Goal: Information Seeking & Learning: Learn about a topic

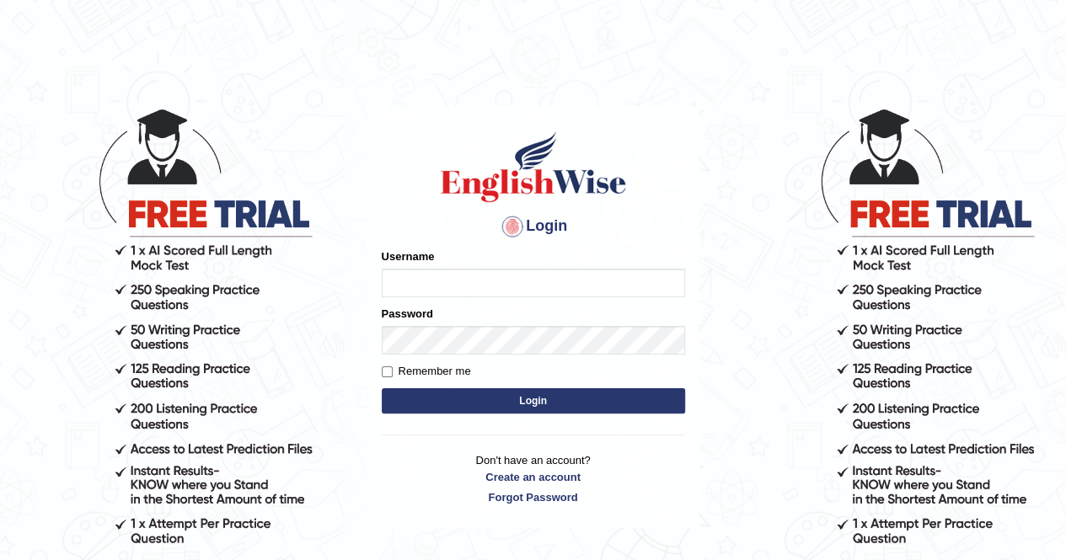
type input "Amy1976"
click at [538, 405] on button "Login" at bounding box center [533, 401] width 303 height 25
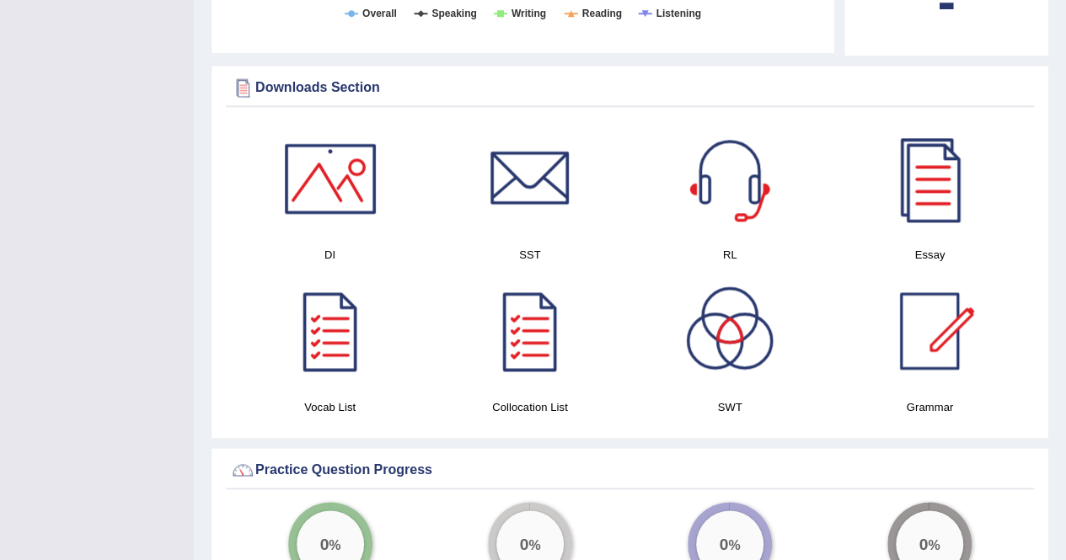
scroll to position [944, 0]
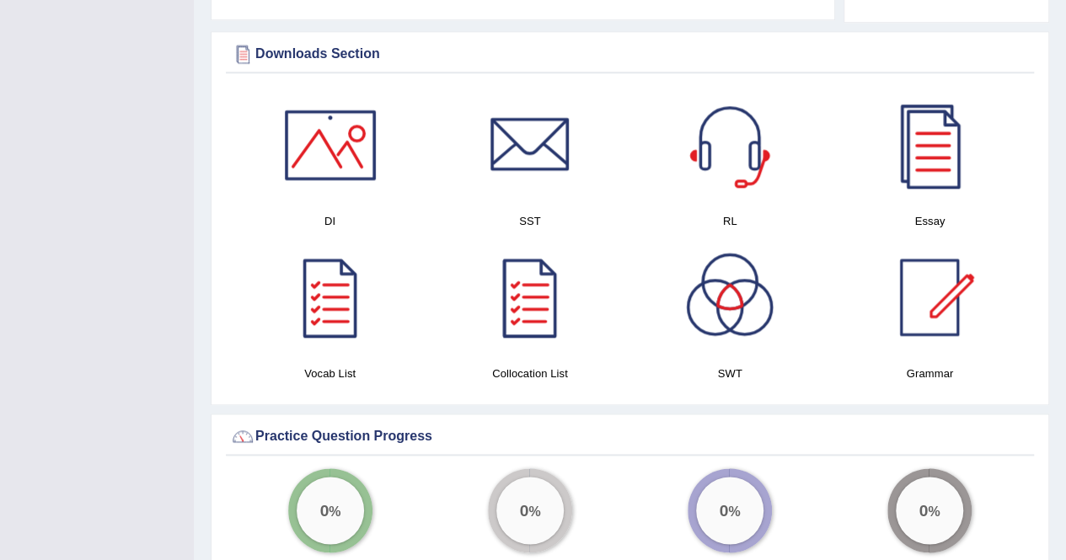
click at [513, 294] on div at bounding box center [530, 298] width 118 height 118
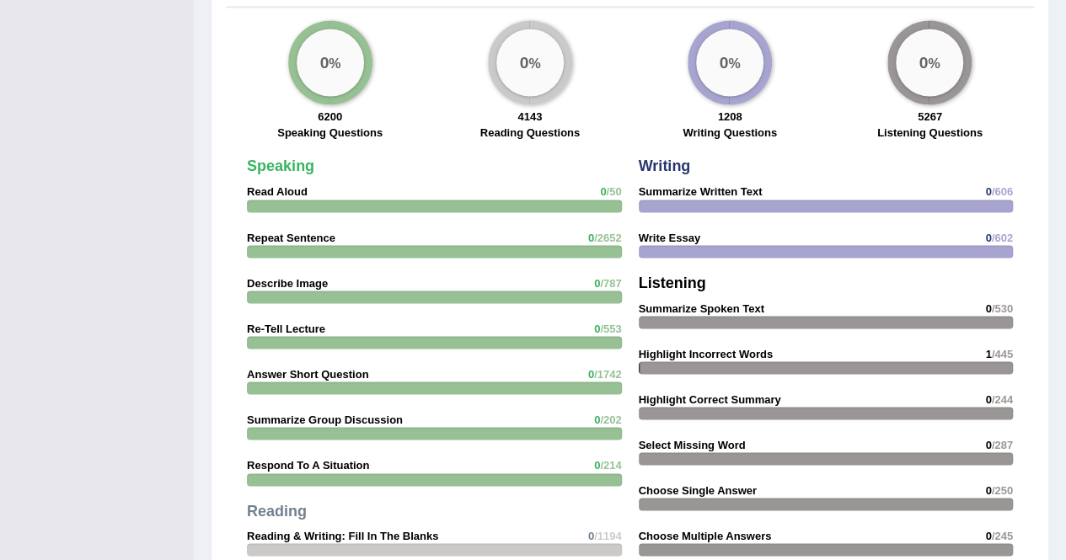
scroll to position [1382, 0]
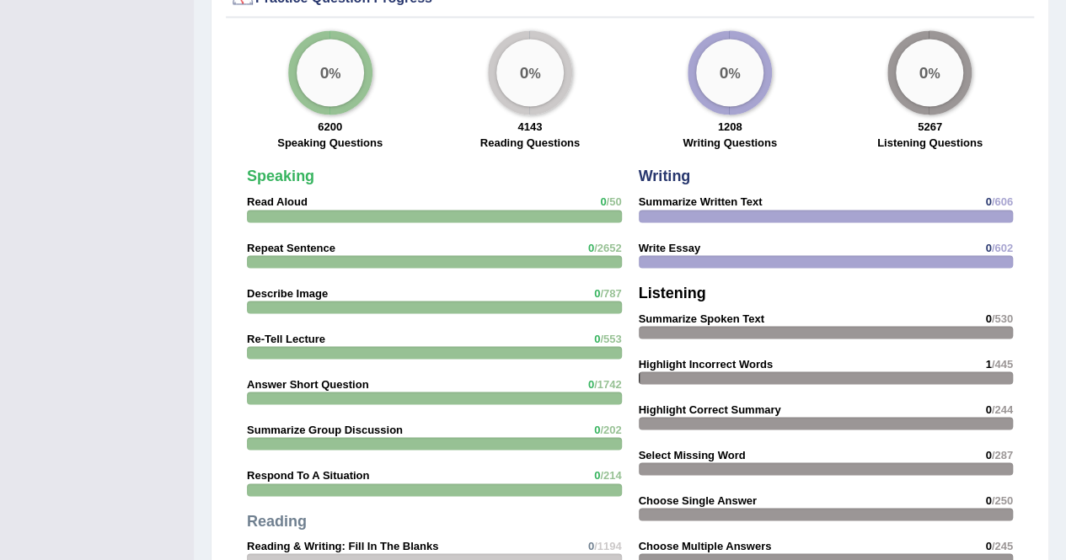
click at [285, 196] on strong "Read Aloud" at bounding box center [277, 202] width 61 height 13
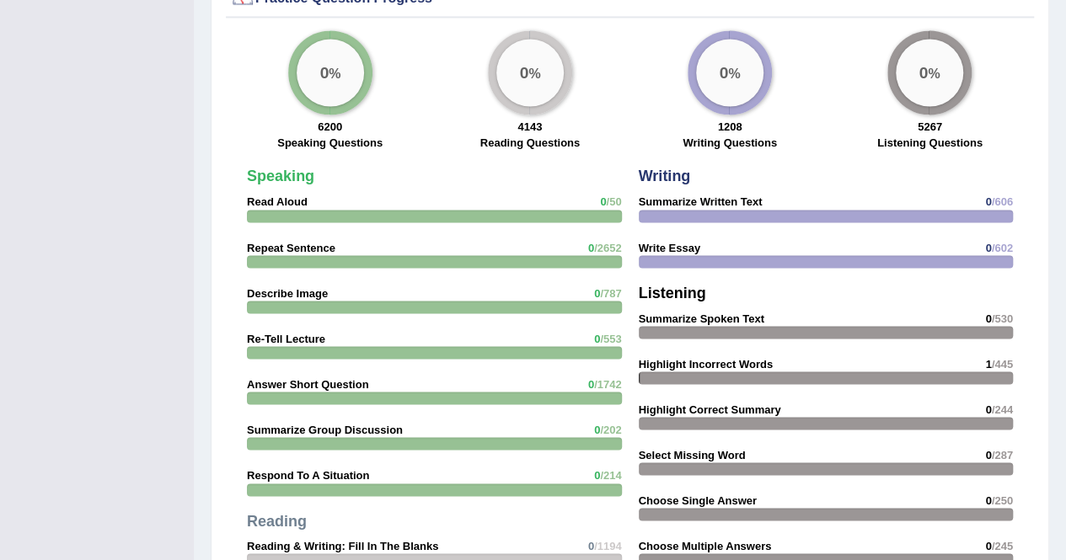
click at [285, 196] on strong "Read Aloud" at bounding box center [277, 202] width 61 height 13
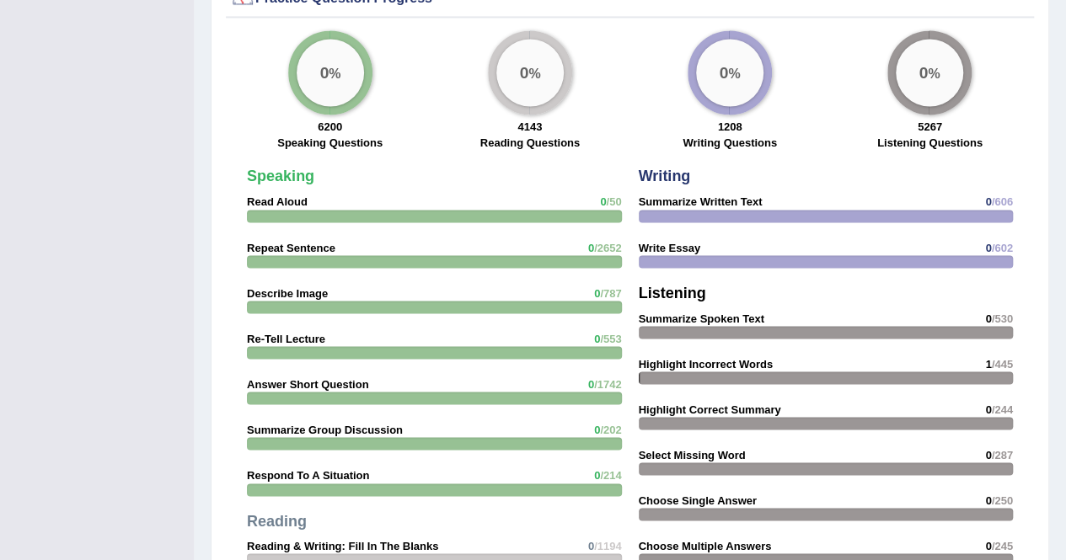
click at [288, 210] on div at bounding box center [434, 216] width 375 height 13
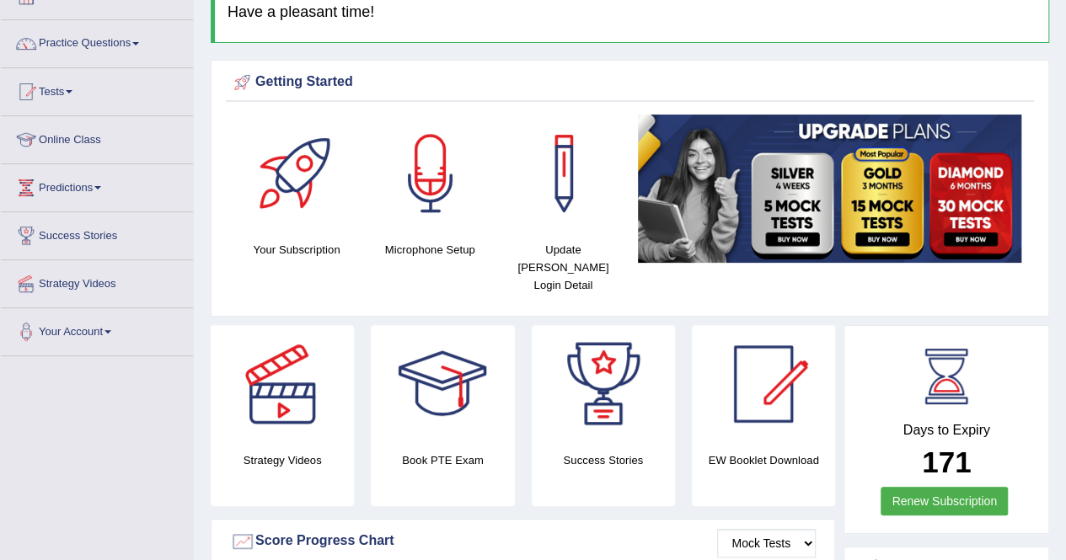
scroll to position [22, 0]
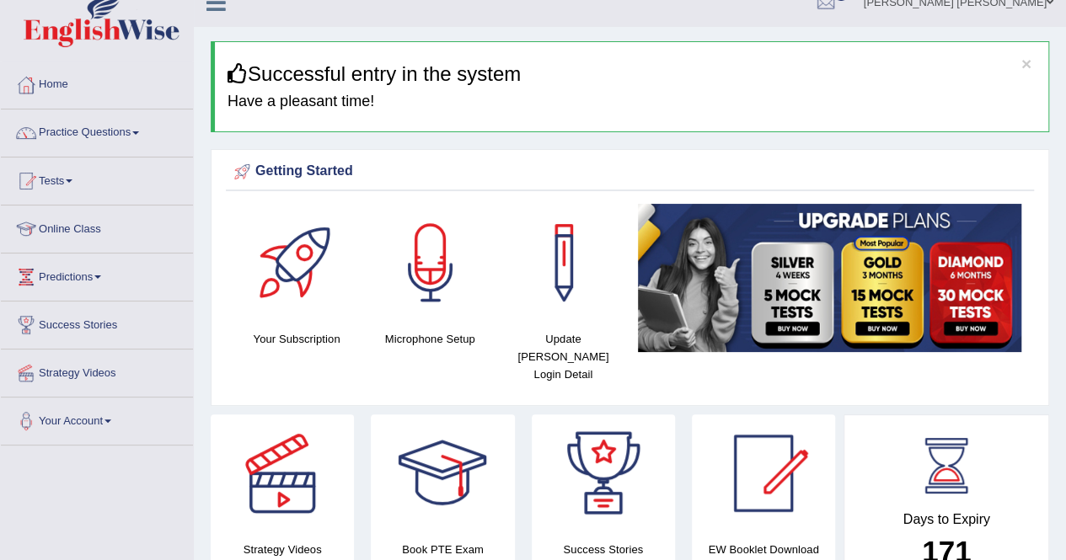
click at [91, 96] on link "Home" at bounding box center [97, 83] width 192 height 42
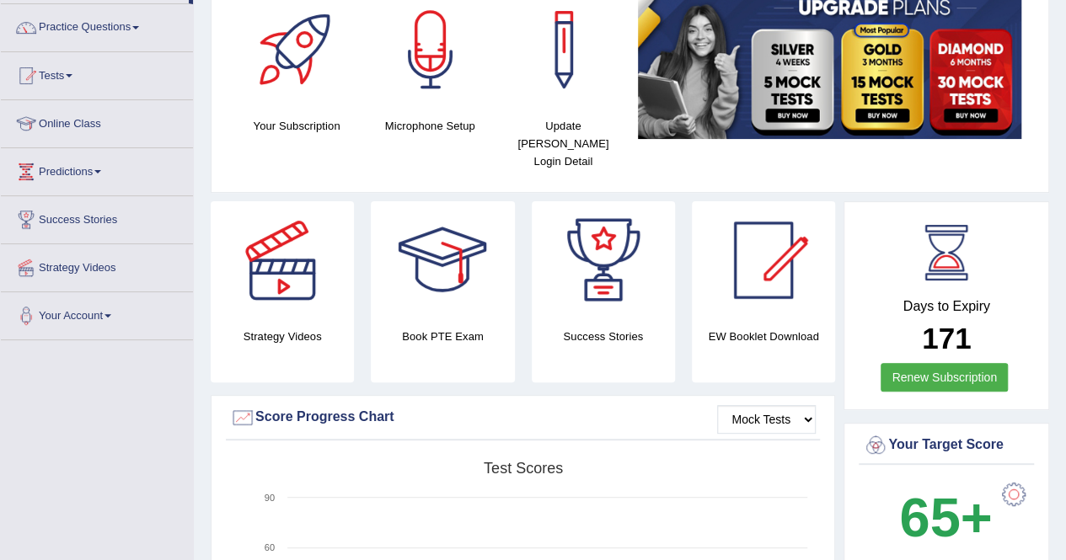
scroll to position [135, 0]
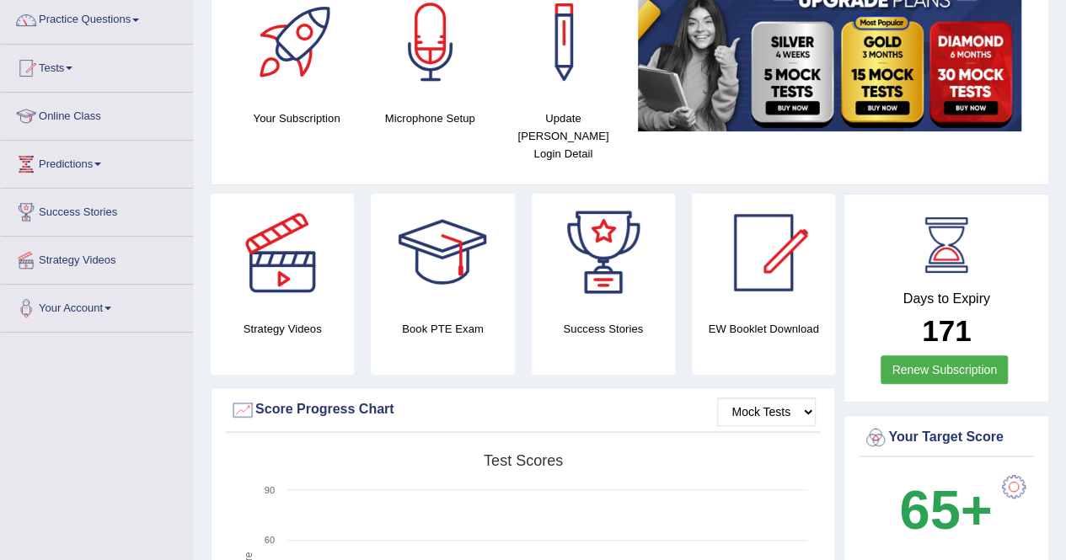
click at [139, 19] on span at bounding box center [135, 20] width 7 height 3
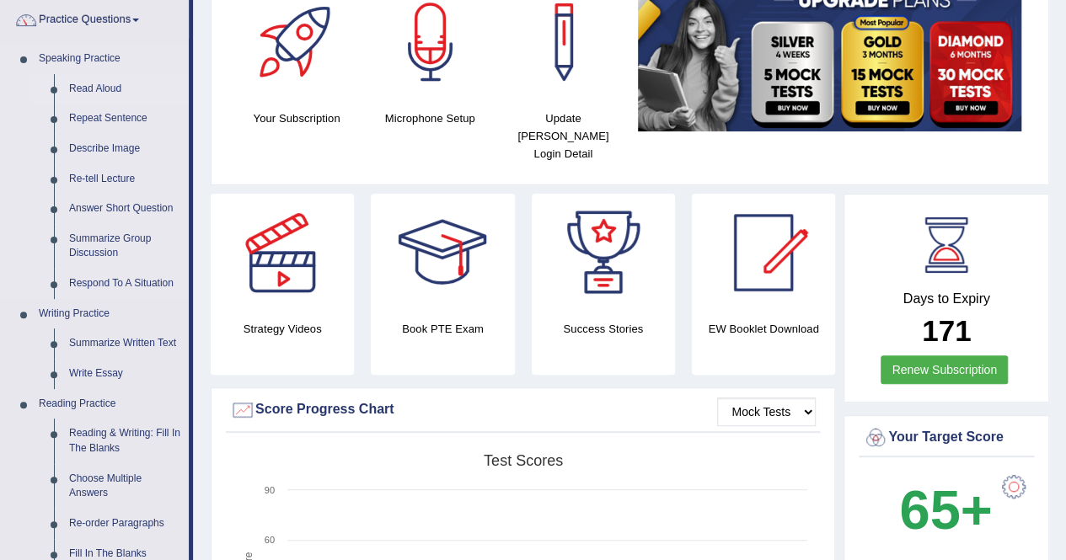
click at [106, 89] on link "Read Aloud" at bounding box center [125, 89] width 127 height 30
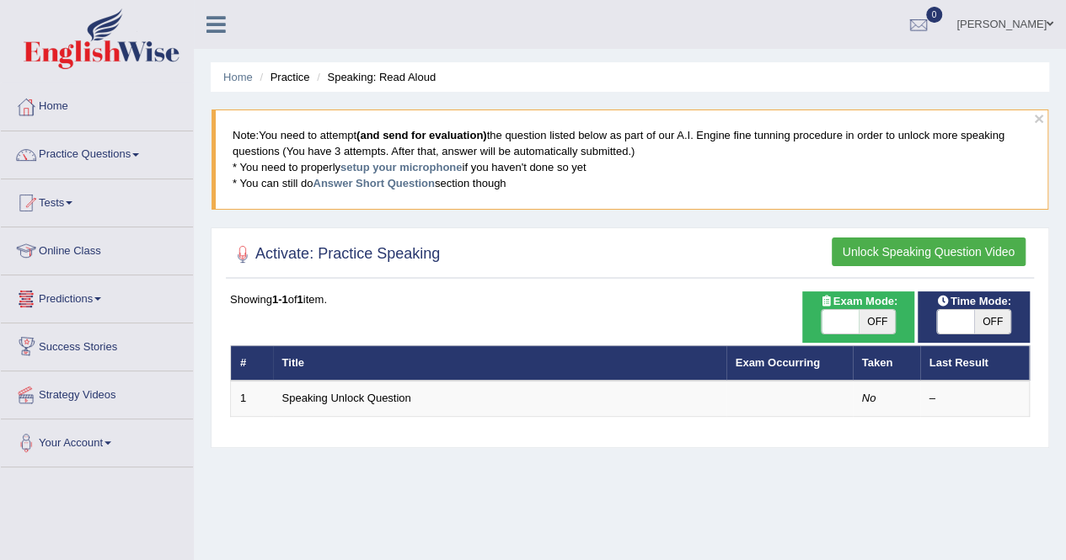
click at [275, 360] on th "Title" at bounding box center [499, 363] width 453 height 35
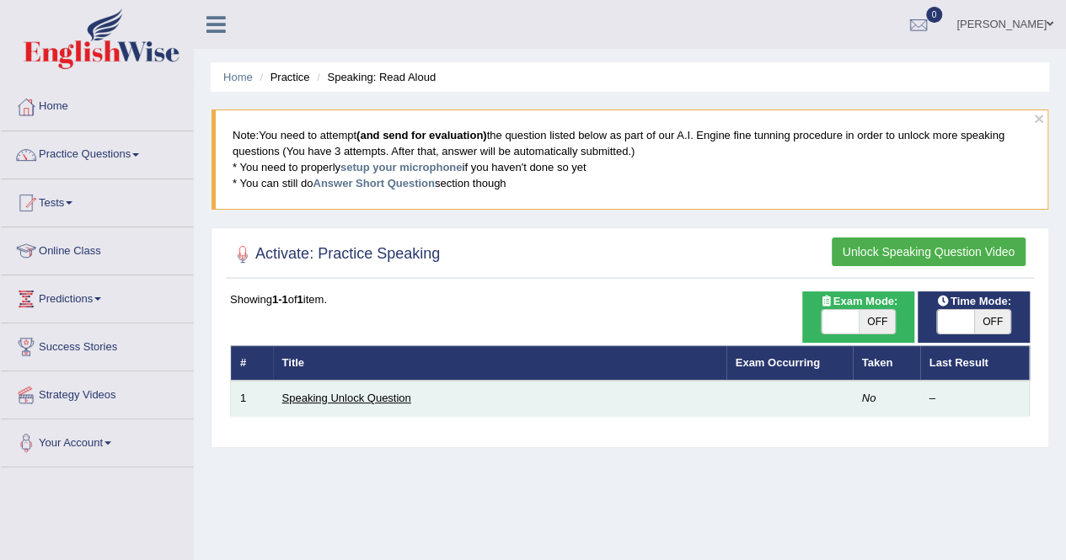
click at [375, 398] on link "Speaking Unlock Question" at bounding box center [346, 398] width 129 height 13
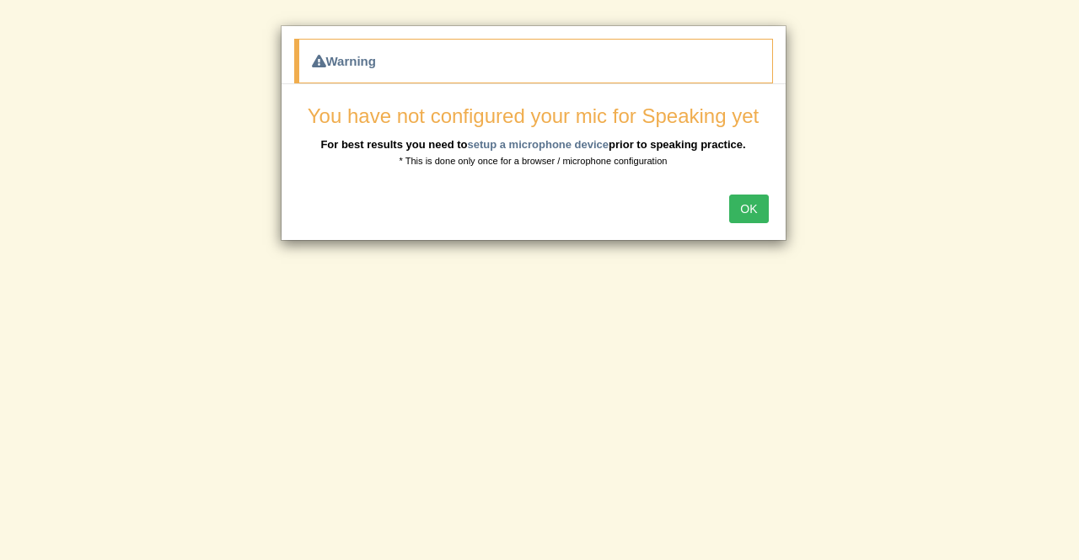
click at [749, 212] on button "OK" at bounding box center [748, 209] width 39 height 29
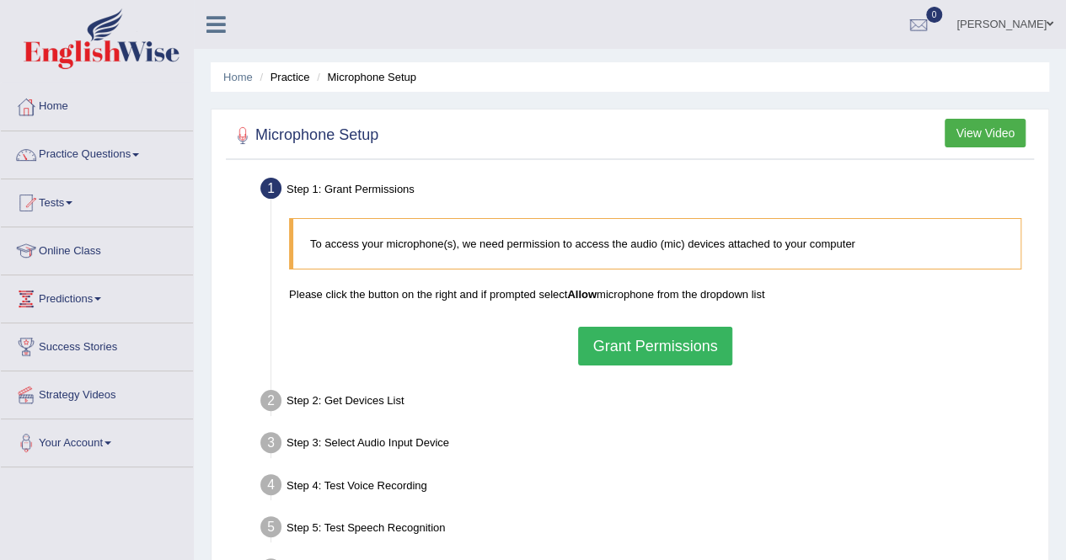
click at [635, 340] on button "Grant Permissions" at bounding box center [654, 346] width 153 height 39
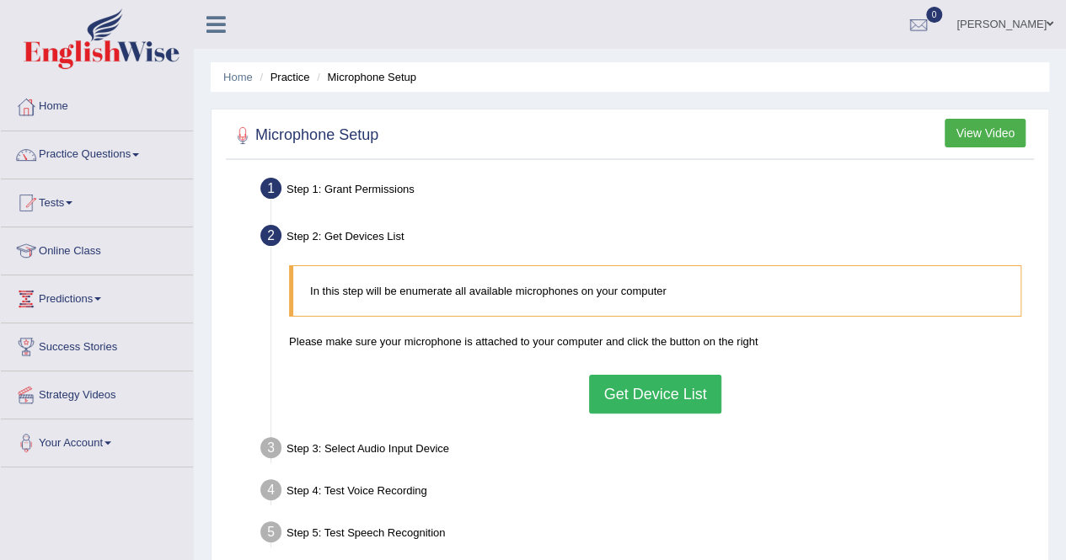
click at [605, 387] on button "Get Device List" at bounding box center [654, 394] width 131 height 39
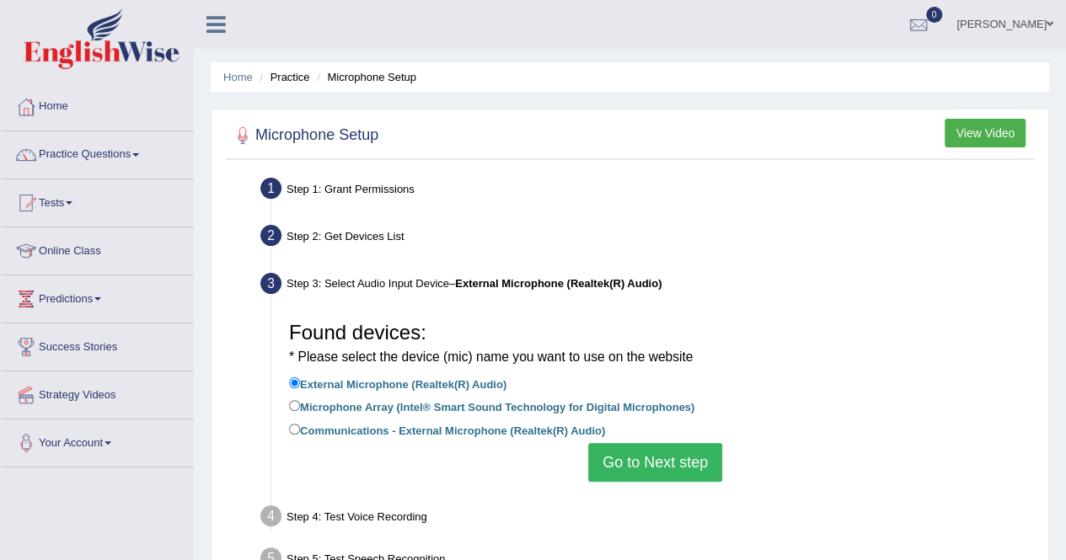
click at [629, 459] on button "Go to Next step" at bounding box center [655, 462] width 134 height 39
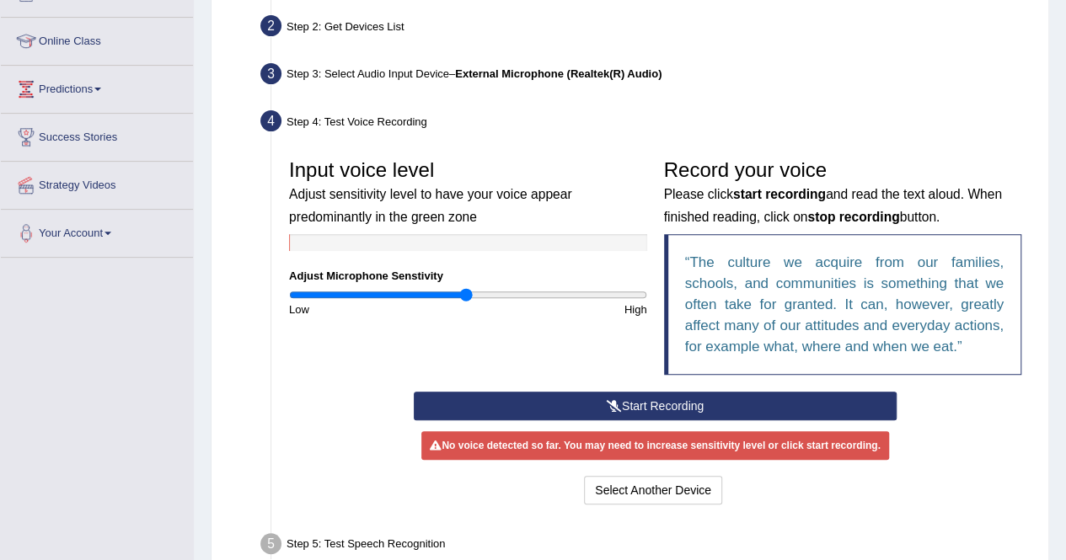
scroll to position [236, 0]
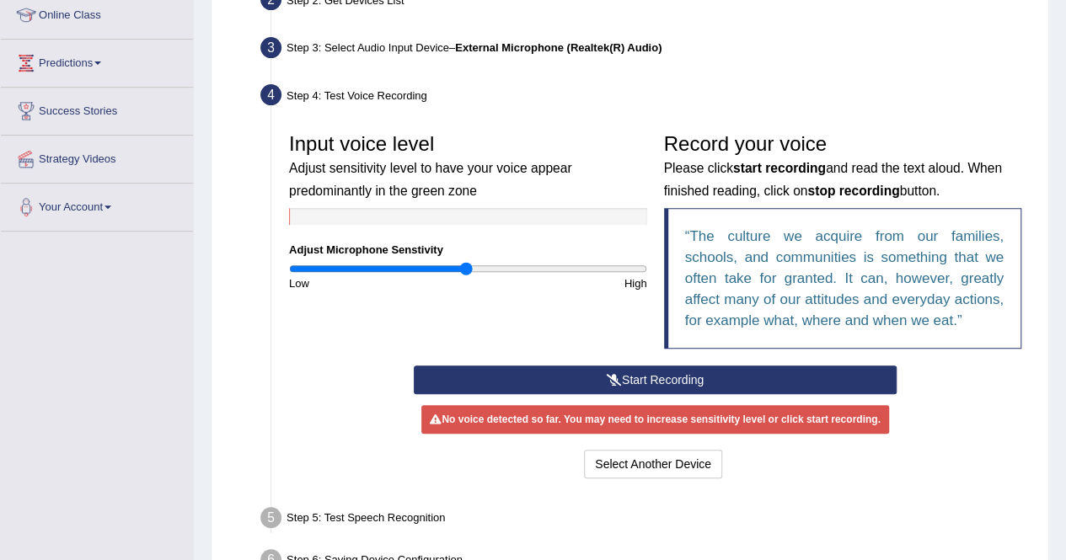
click at [609, 377] on icon at bounding box center [614, 380] width 15 height 12
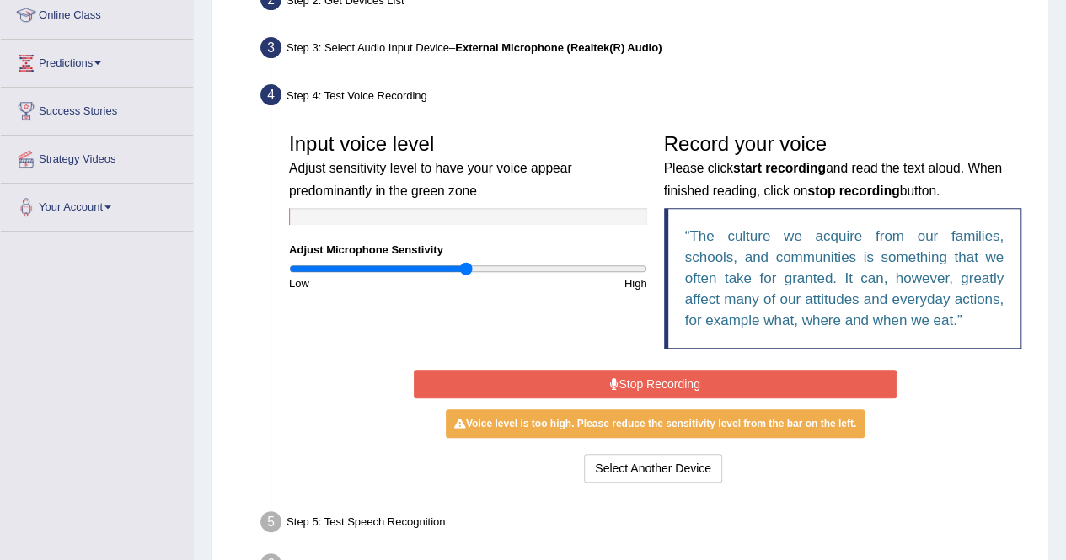
click at [610, 378] on icon at bounding box center [614, 384] width 8 height 12
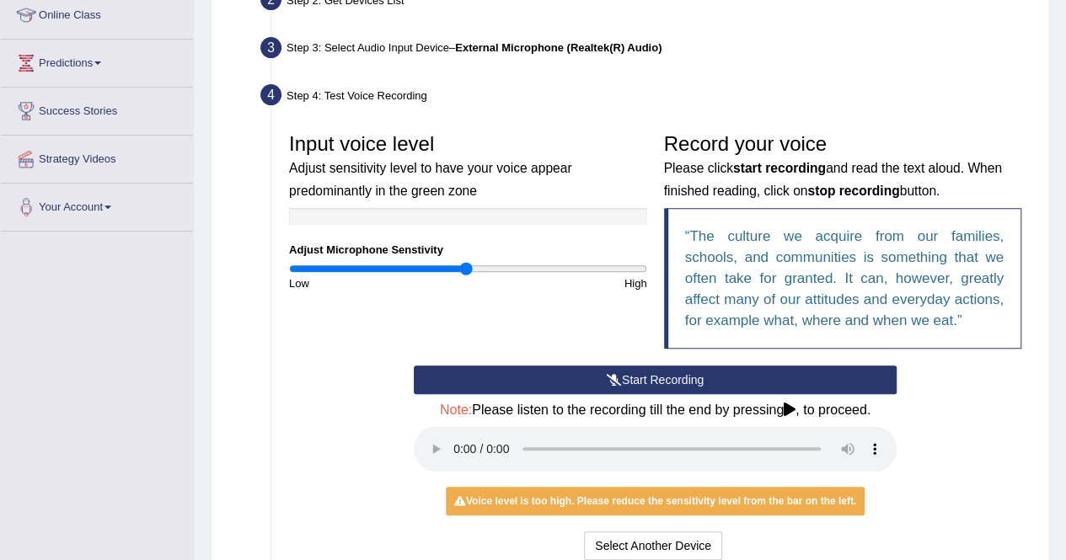
click at [627, 377] on button "Start Recording" at bounding box center [655, 380] width 483 height 29
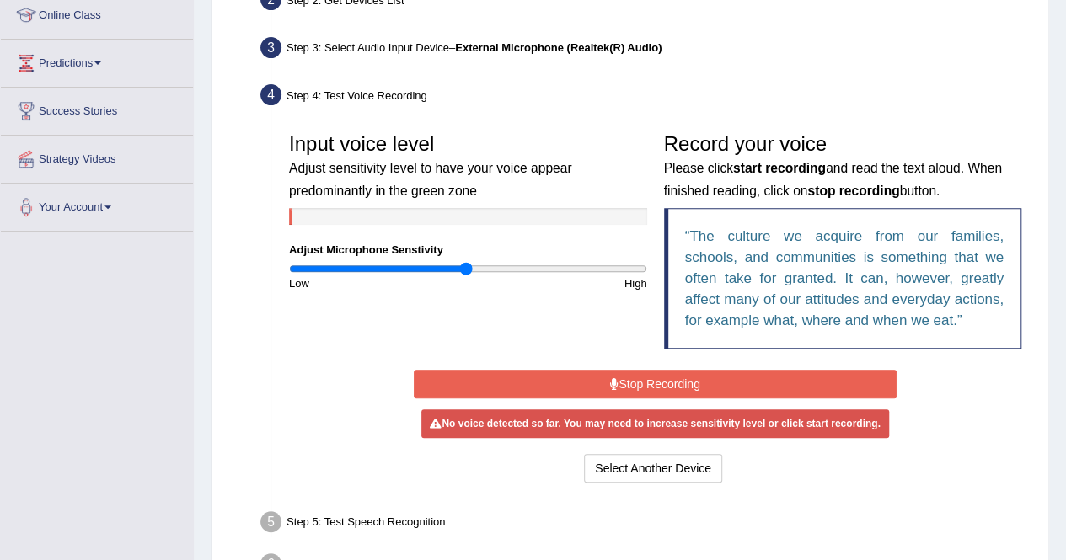
click at [627, 377] on button "Stop Recording" at bounding box center [655, 384] width 483 height 29
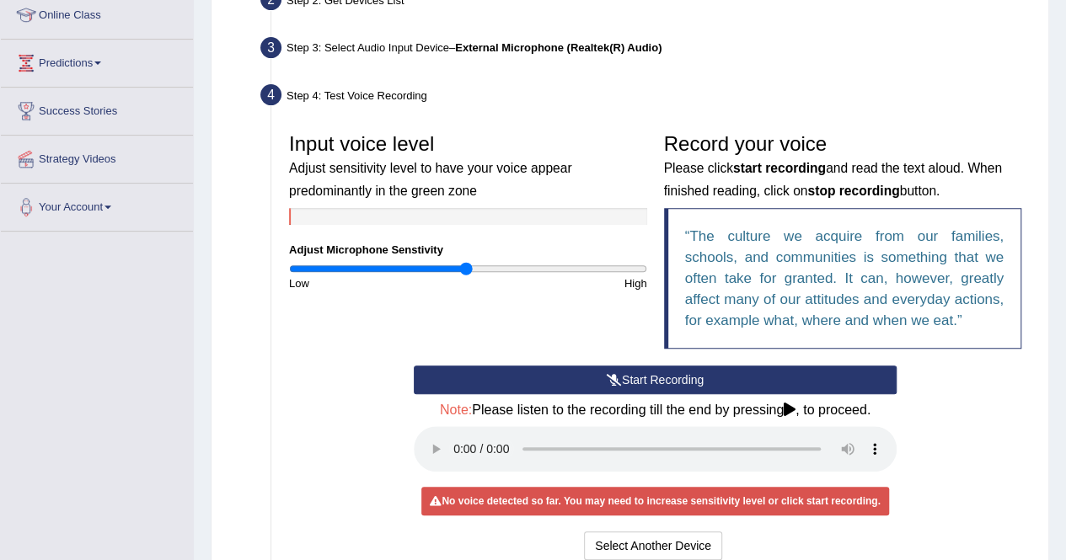
click at [617, 374] on icon at bounding box center [614, 380] width 15 height 12
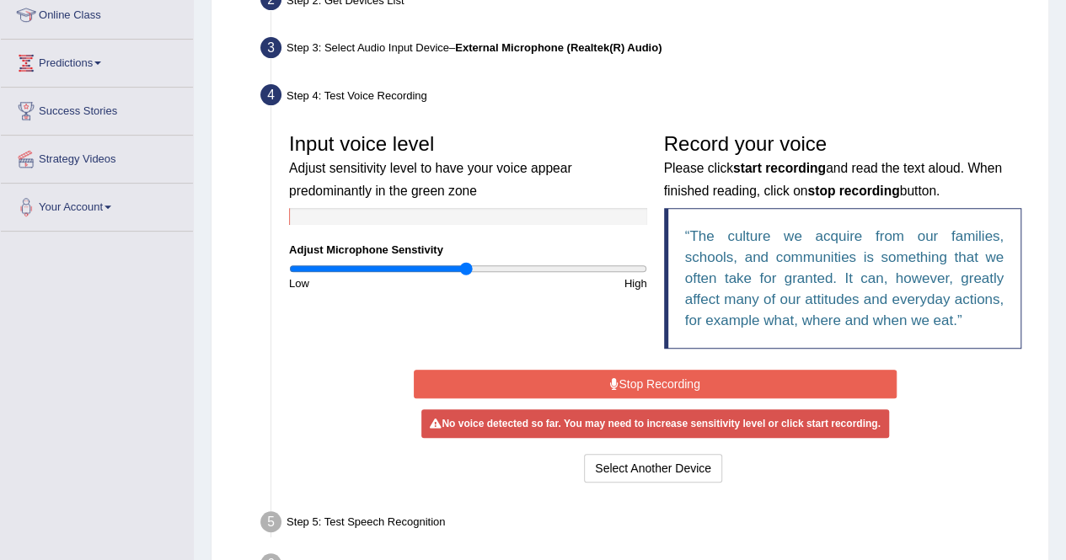
click at [617, 374] on button "Stop Recording" at bounding box center [655, 384] width 483 height 29
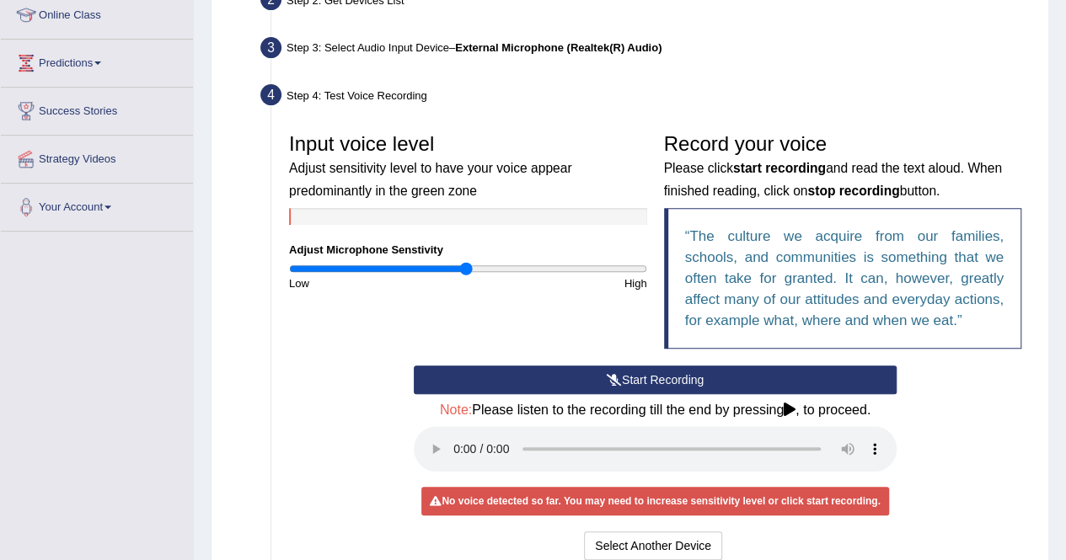
click at [791, 403] on icon at bounding box center [790, 409] width 12 height 13
click at [790, 407] on icon at bounding box center [790, 409] width 12 height 13
click at [629, 382] on button "Start Recording" at bounding box center [655, 380] width 483 height 29
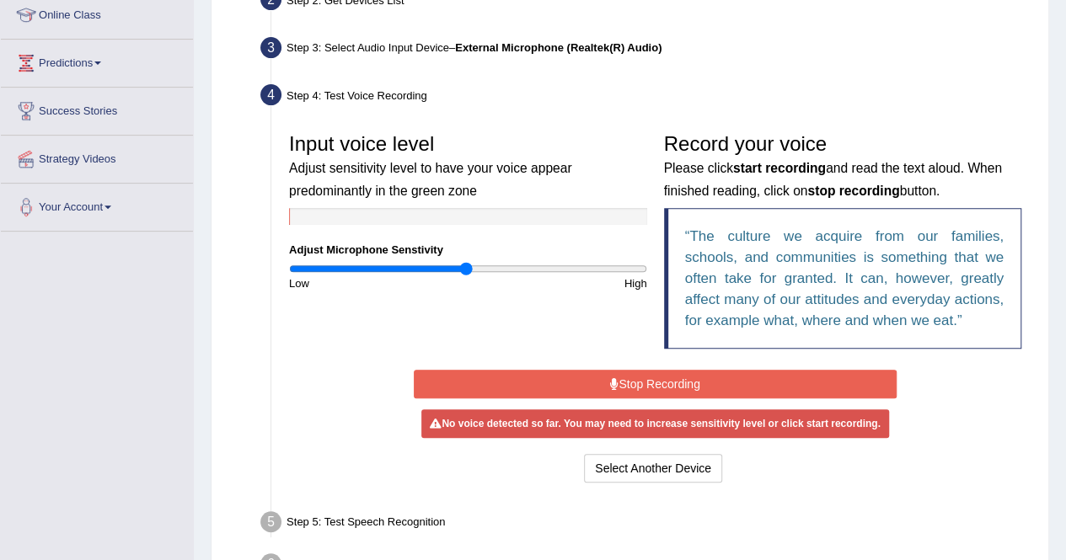
click at [629, 382] on button "Stop Recording" at bounding box center [655, 384] width 483 height 29
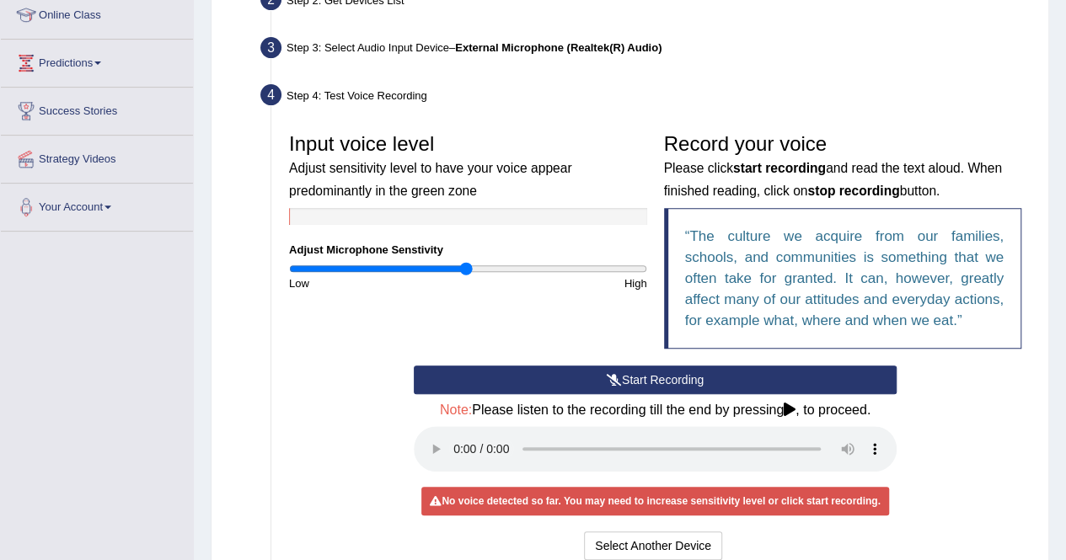
click at [304, 224] on div at bounding box center [468, 216] width 358 height 17
click at [794, 412] on icon at bounding box center [790, 409] width 12 height 13
click at [790, 403] on icon at bounding box center [790, 409] width 12 height 13
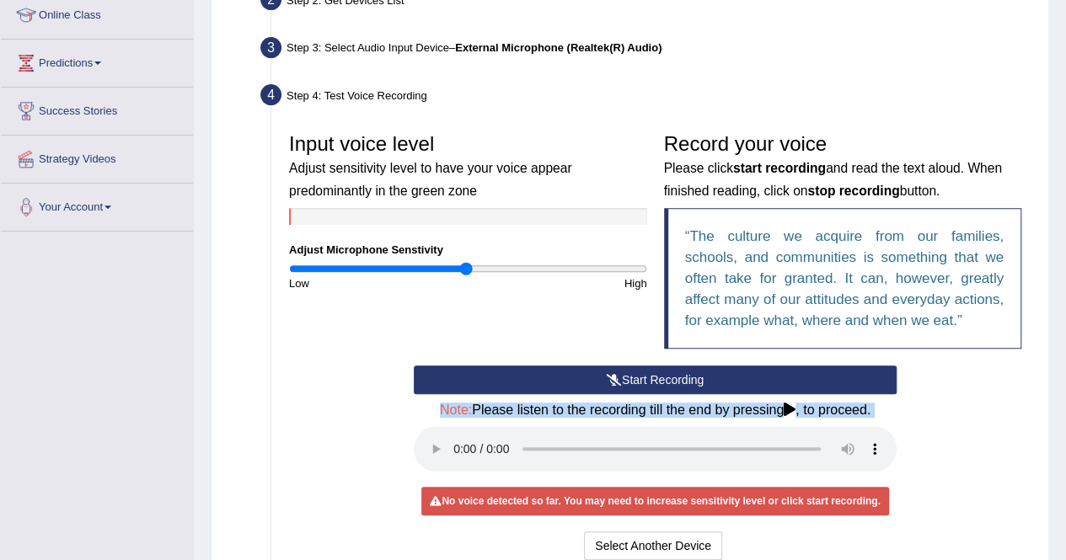
click at [790, 403] on icon at bounding box center [790, 409] width 12 height 13
click at [946, 415] on div "Start Recording Stop Recording Note: Please listen to the recording till the en…" at bounding box center [655, 465] width 749 height 199
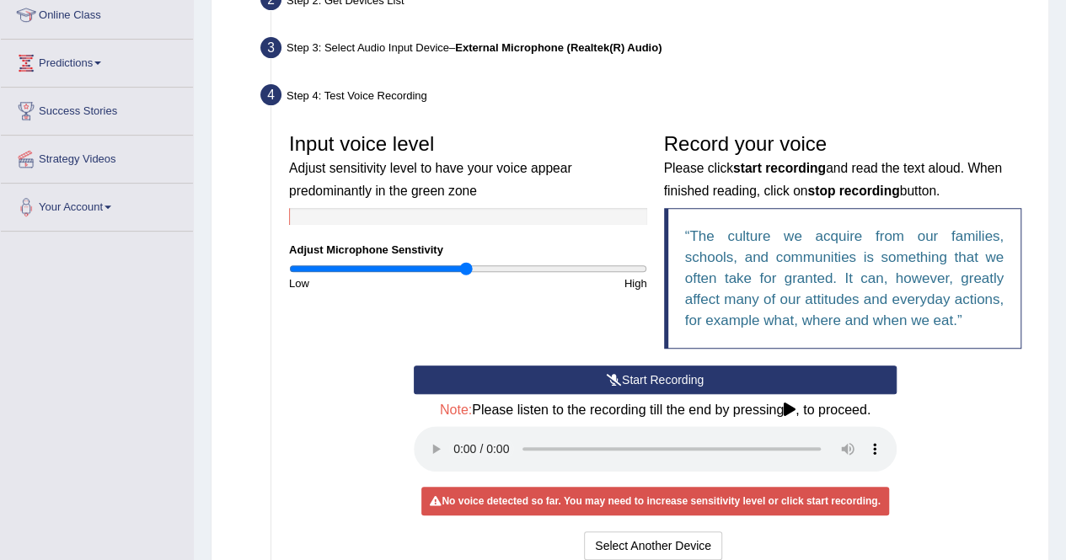
click at [852, 412] on h4 "Note: Please listen to the recording till the end by pressing , to proceed." at bounding box center [655, 410] width 483 height 15
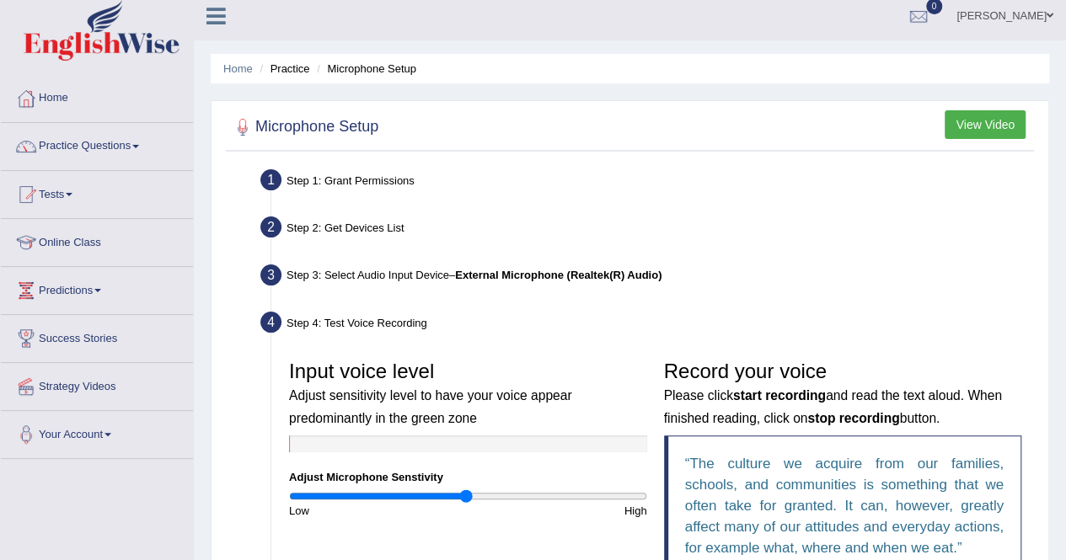
scroll to position [0, 0]
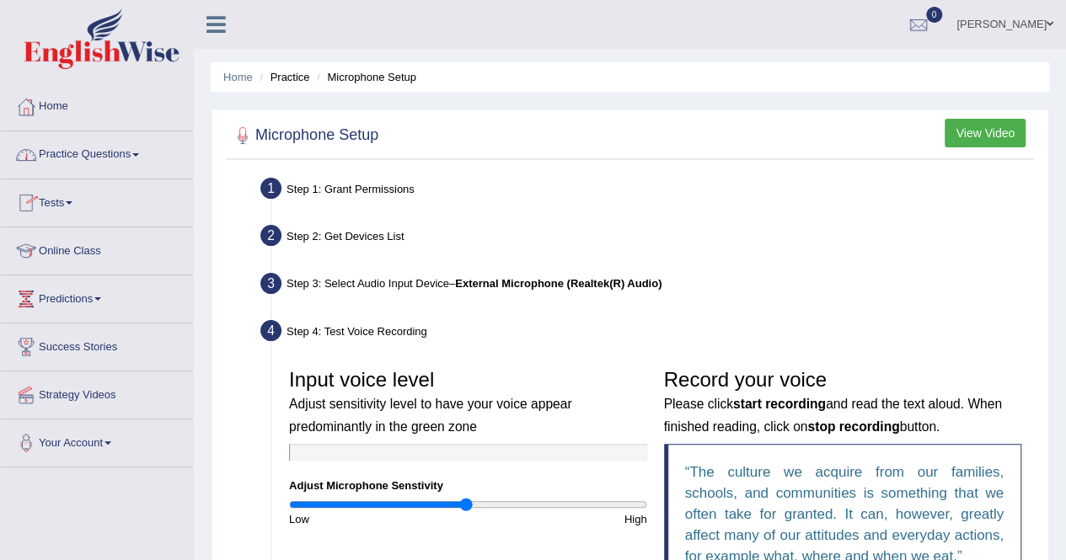
click at [102, 158] on link "Practice Questions" at bounding box center [97, 152] width 192 height 42
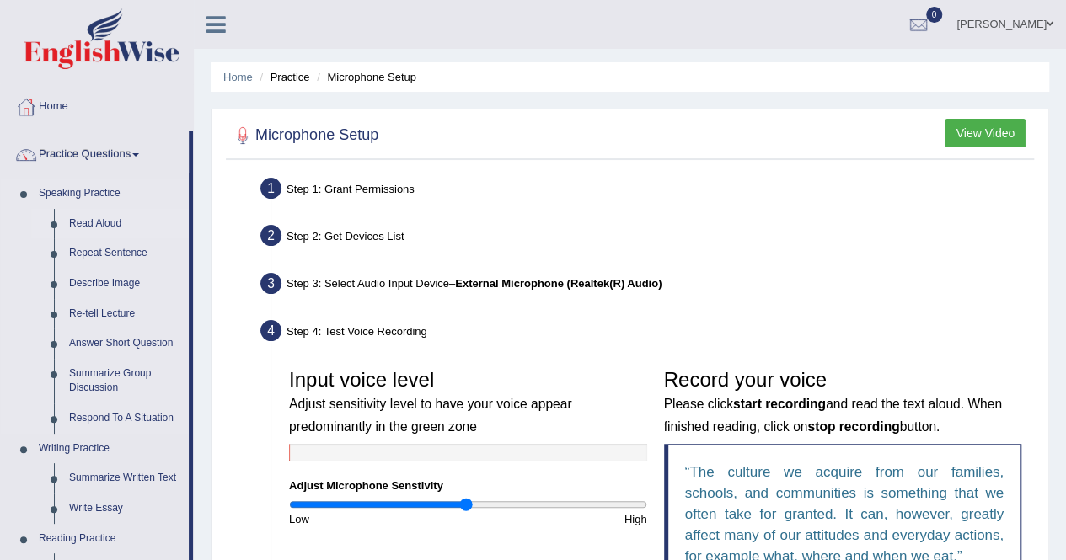
click at [72, 221] on link "Read Aloud" at bounding box center [125, 224] width 127 height 30
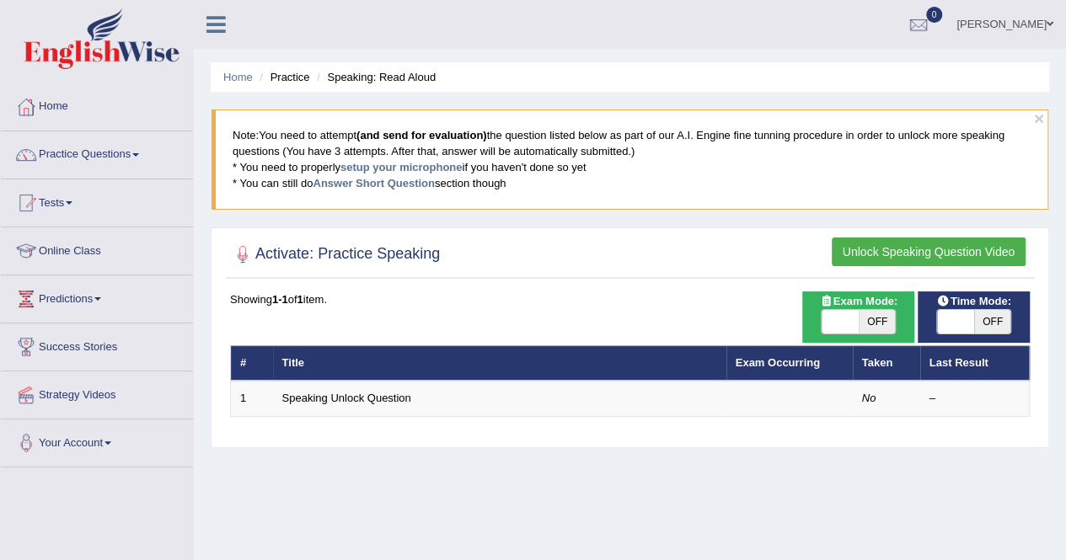
click at [863, 247] on button "Unlock Speaking Question Video" at bounding box center [929, 252] width 194 height 29
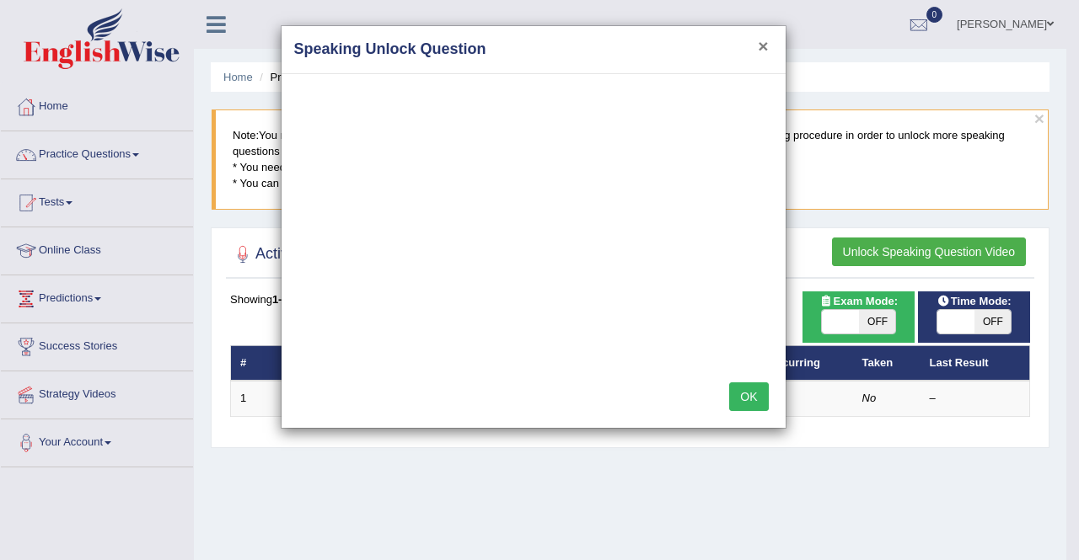
click at [765, 42] on button "×" at bounding box center [763, 46] width 10 height 18
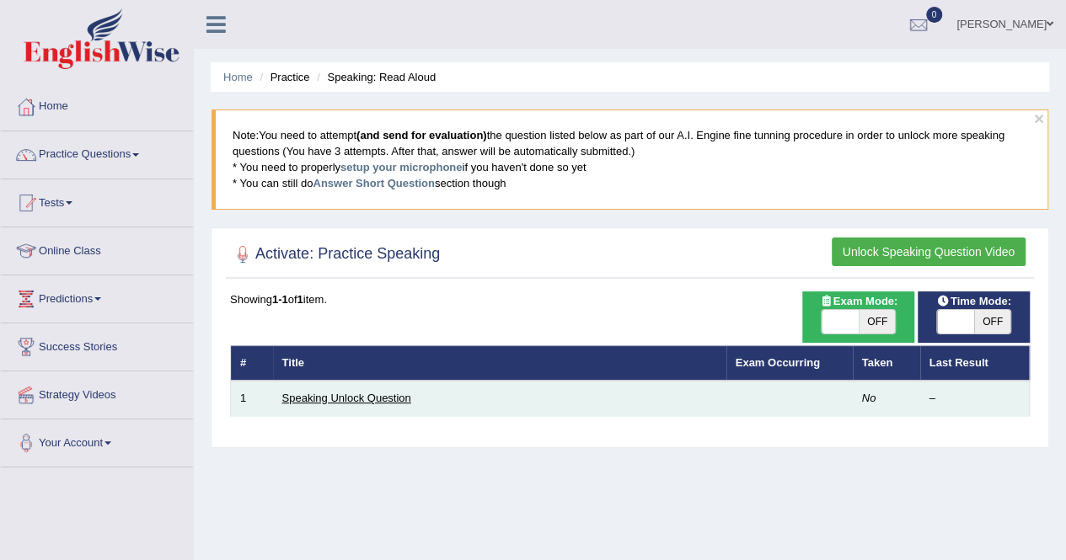
click at [373, 394] on link "Speaking Unlock Question" at bounding box center [346, 398] width 129 height 13
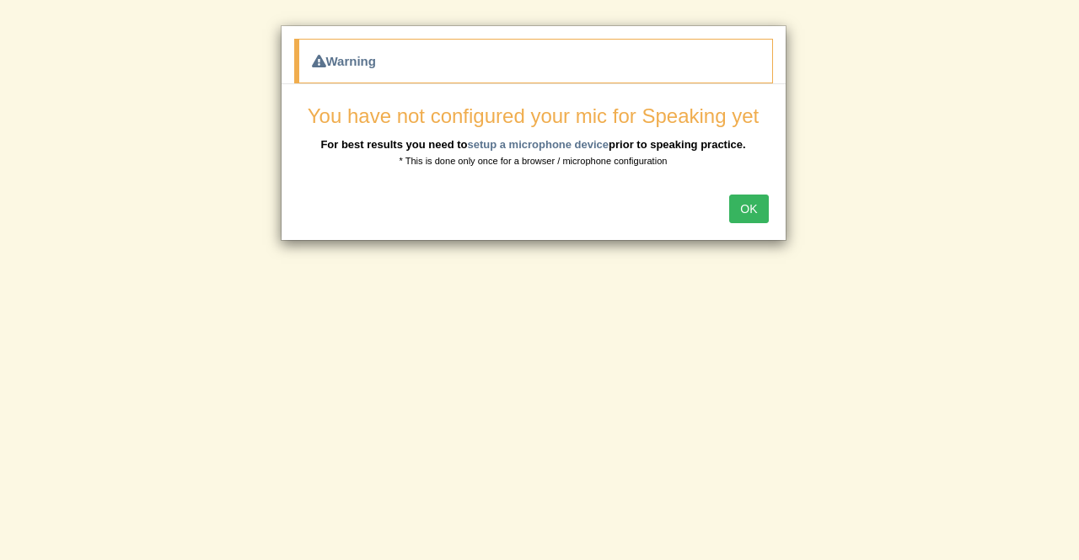
click at [741, 206] on button "OK" at bounding box center [748, 209] width 39 height 29
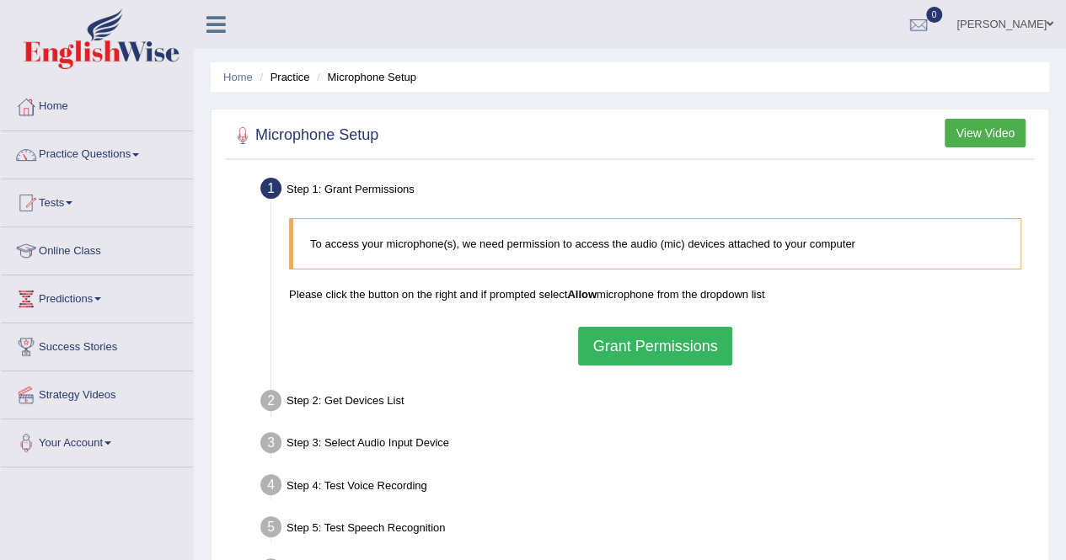
click at [637, 347] on button "Grant Permissions" at bounding box center [654, 346] width 153 height 39
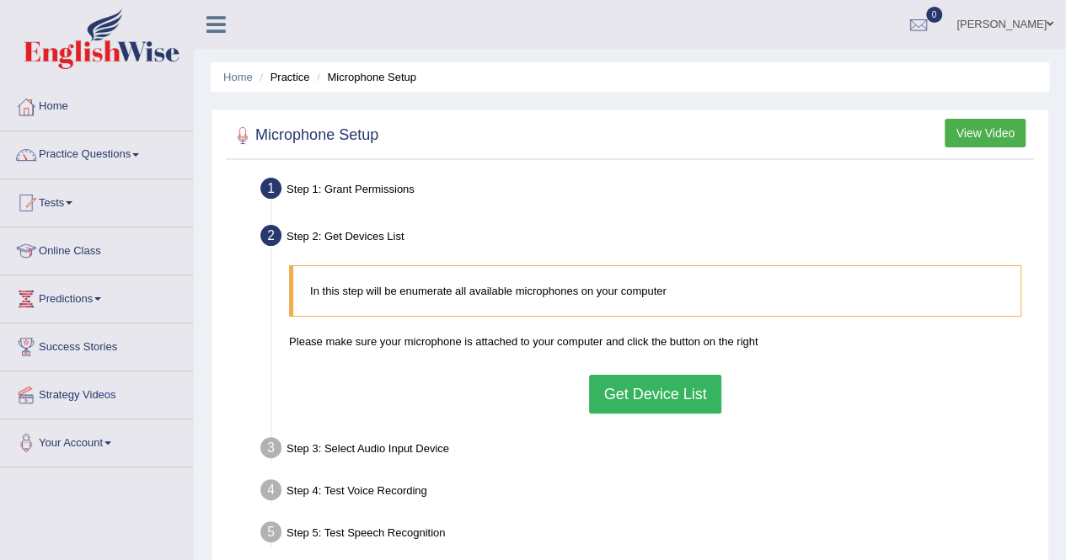
click at [627, 394] on button "Get Device List" at bounding box center [654, 394] width 131 height 39
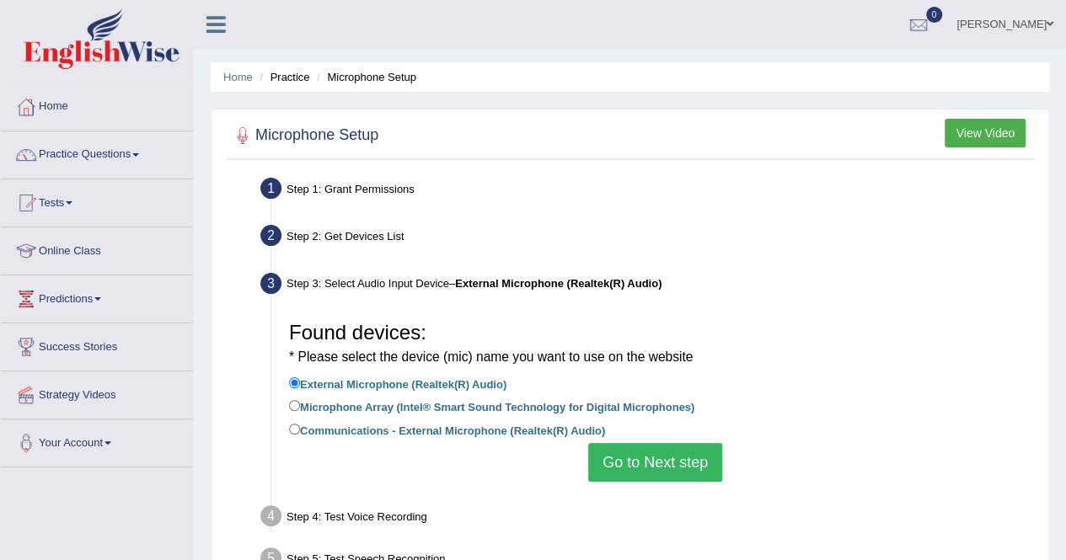
click at [624, 463] on button "Go to Next step" at bounding box center [655, 462] width 134 height 39
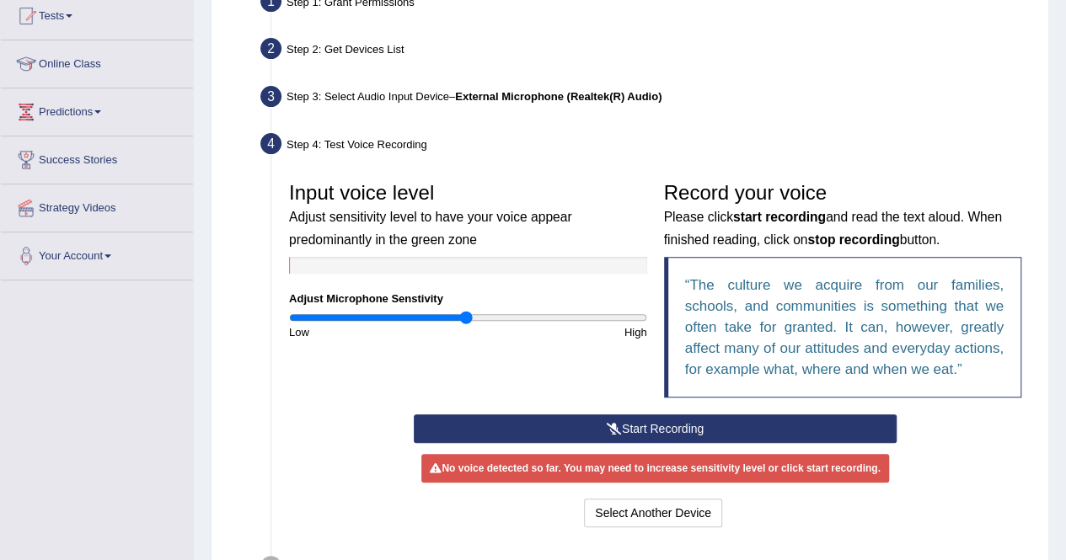
scroll to position [202, 0]
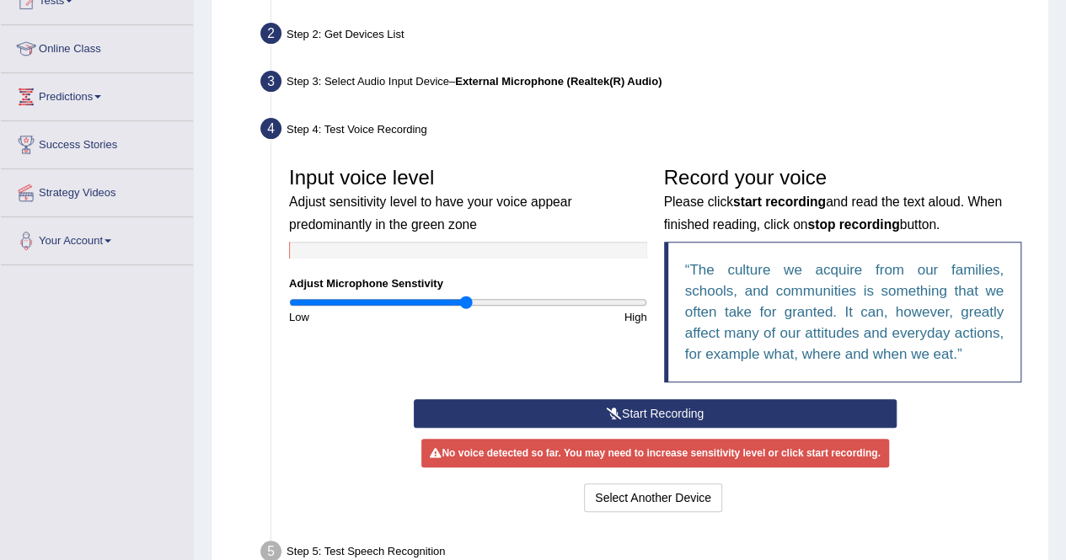
click at [646, 412] on button "Start Recording" at bounding box center [655, 413] width 483 height 29
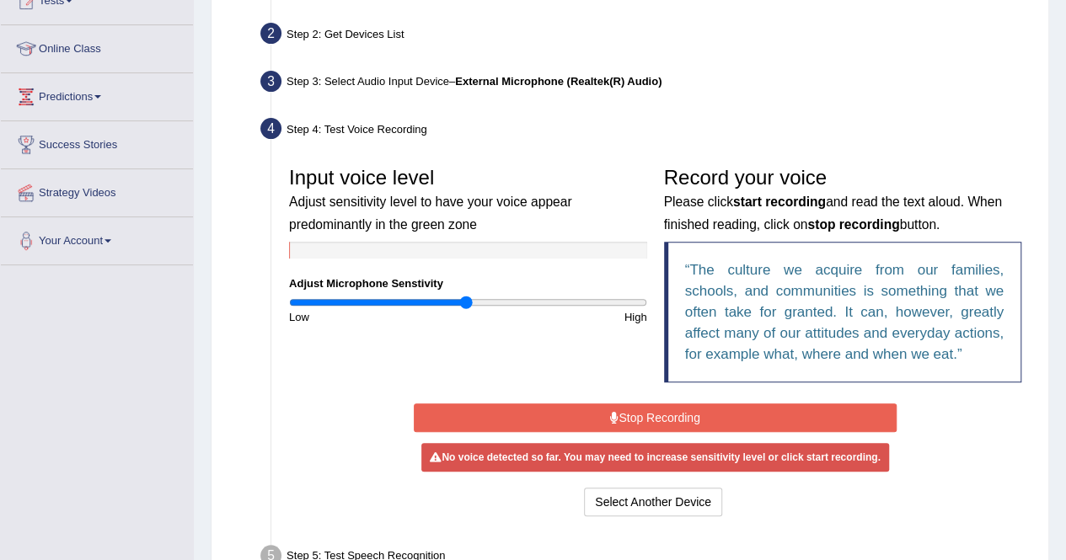
click at [646, 412] on button "Stop Recording" at bounding box center [655, 418] width 483 height 29
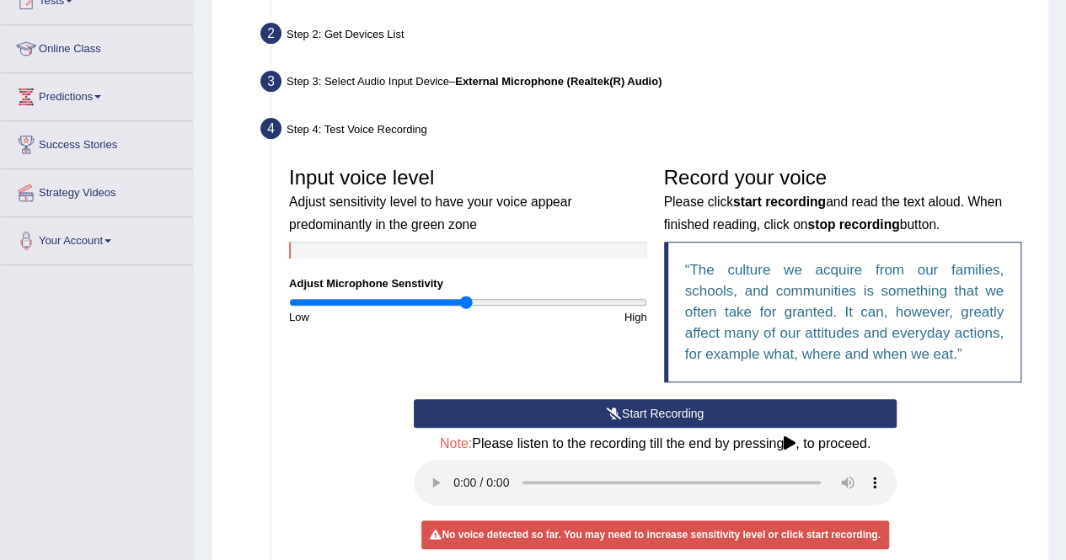
click at [790, 437] on icon at bounding box center [790, 443] width 12 height 13
click at [920, 454] on div "Start Recording Stop Recording Note: Please listen to the recording till the en…" at bounding box center [655, 498] width 749 height 199
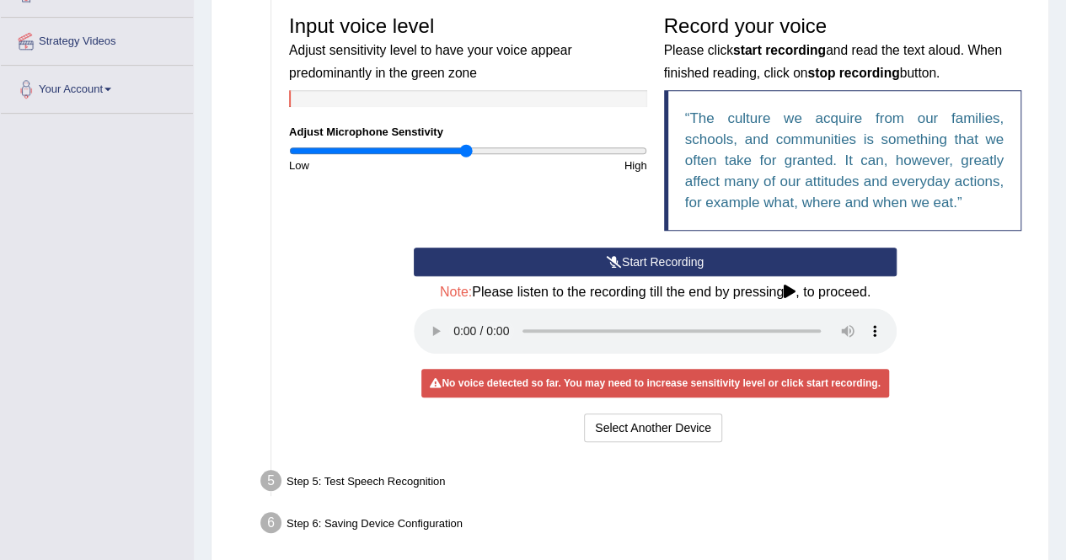
scroll to position [371, 0]
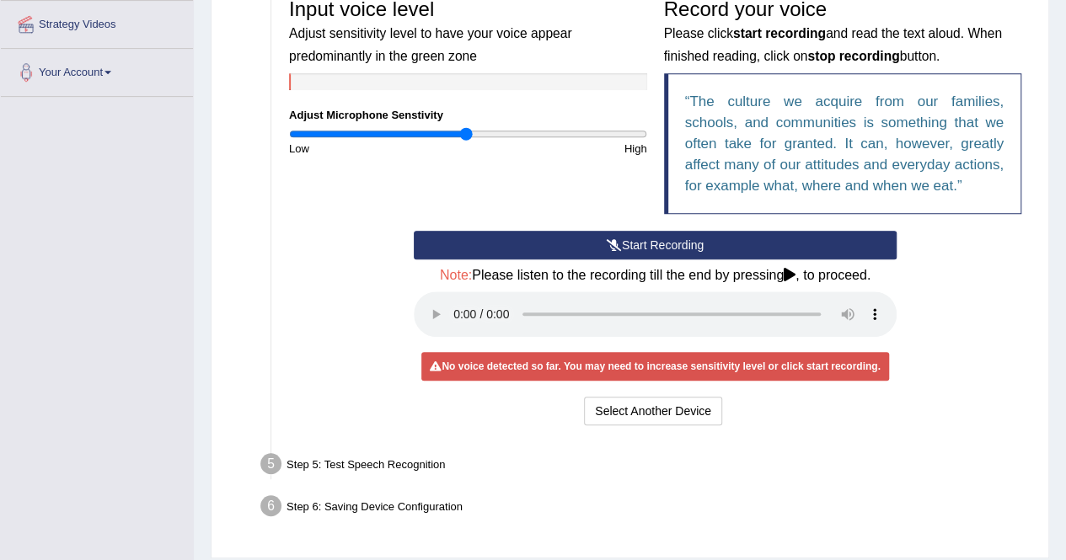
click at [395, 461] on div "Step 5: Test Speech Recognition" at bounding box center [647, 466] width 788 height 37
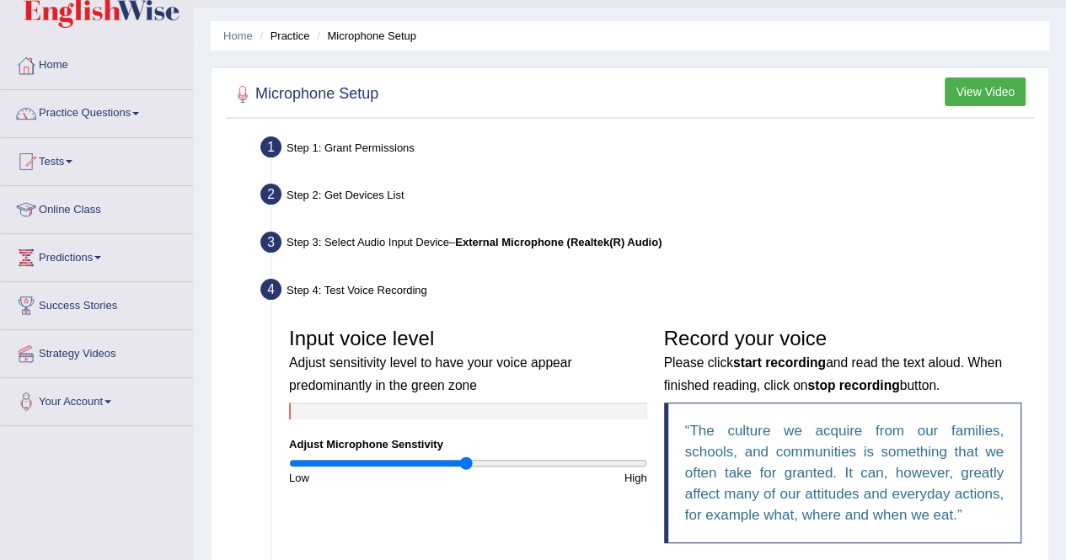
scroll to position [34, 0]
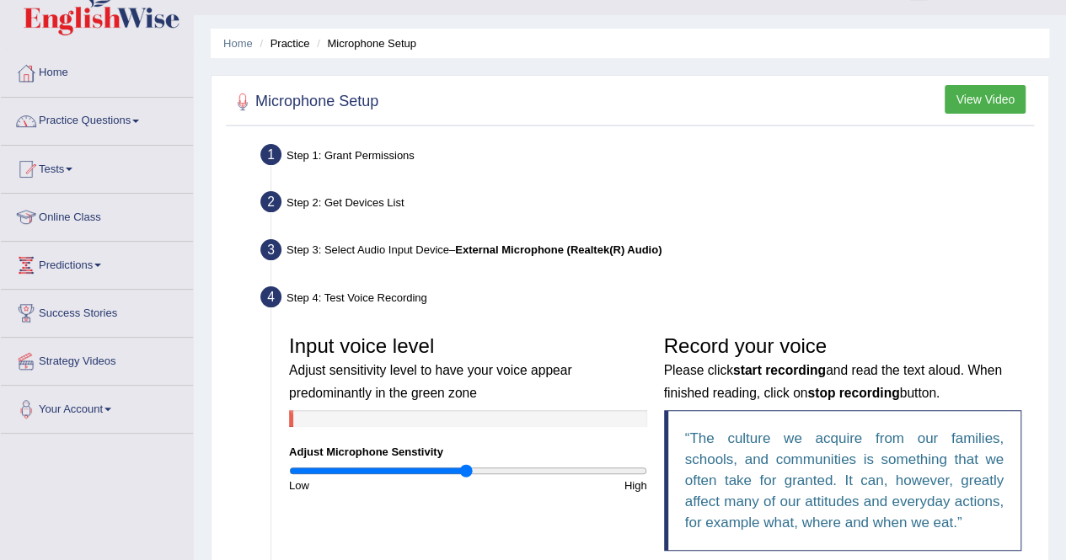
click at [121, 115] on link "Practice Questions" at bounding box center [97, 119] width 192 height 42
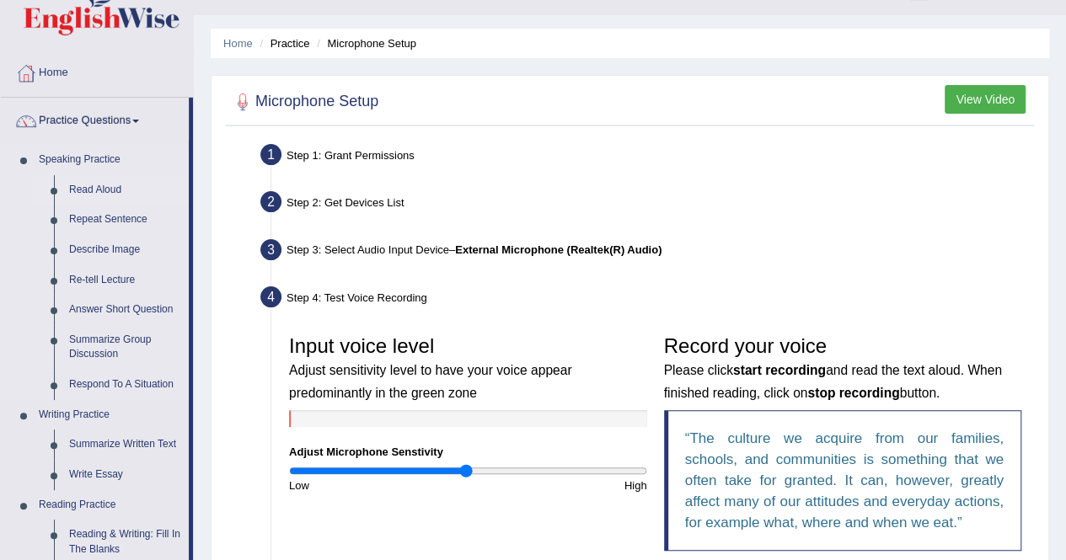
click at [81, 181] on link "Read Aloud" at bounding box center [125, 190] width 127 height 30
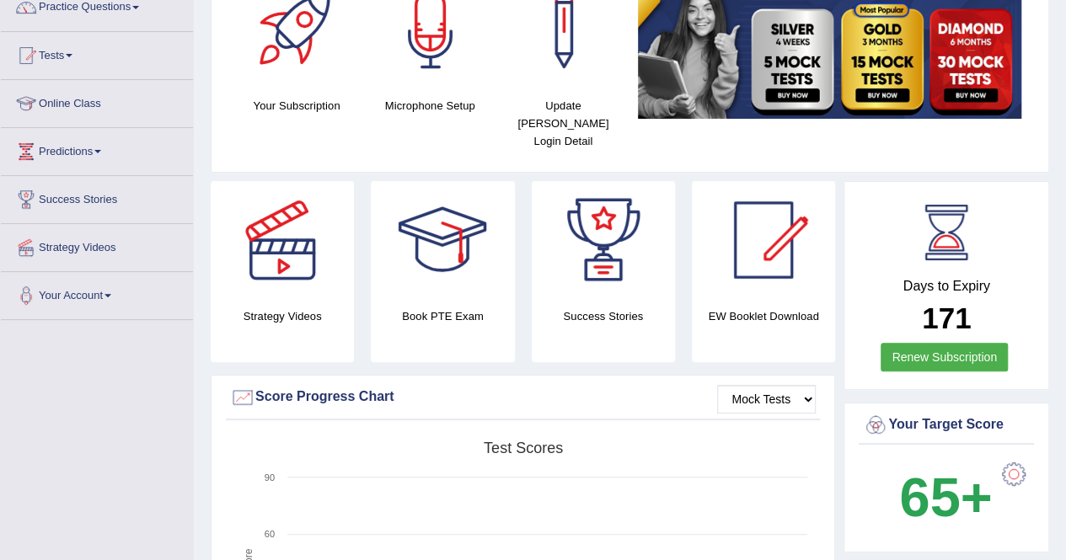
scroll to position [135, 0]
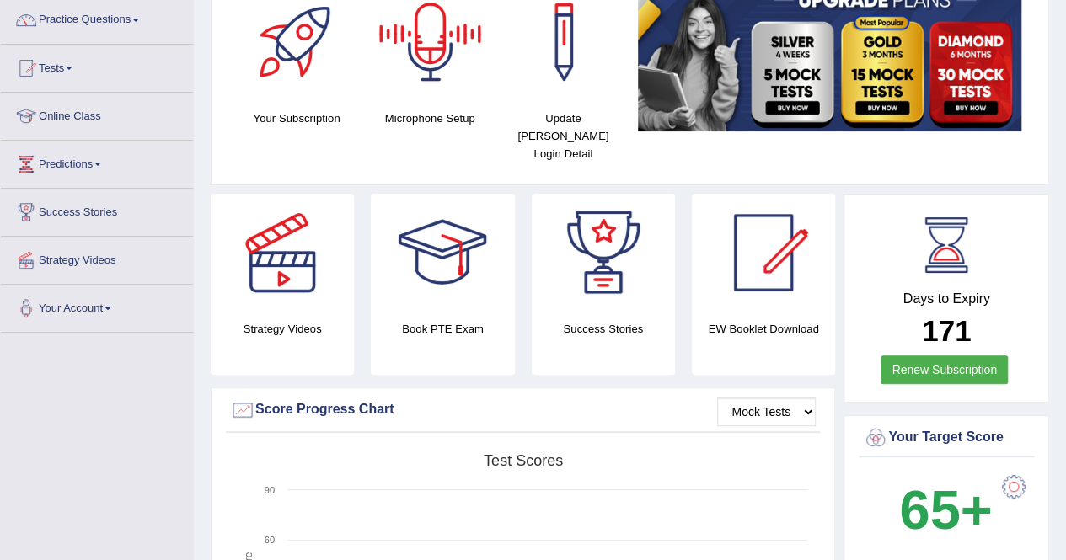
click at [425, 47] on div at bounding box center [431, 42] width 118 height 118
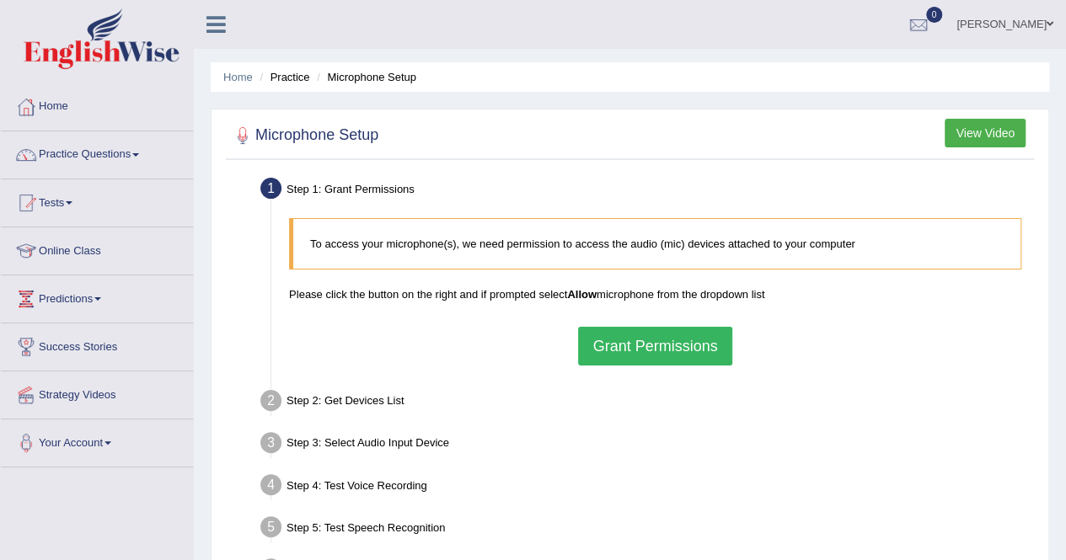
click at [610, 343] on button "Grant Permissions" at bounding box center [654, 346] width 153 height 39
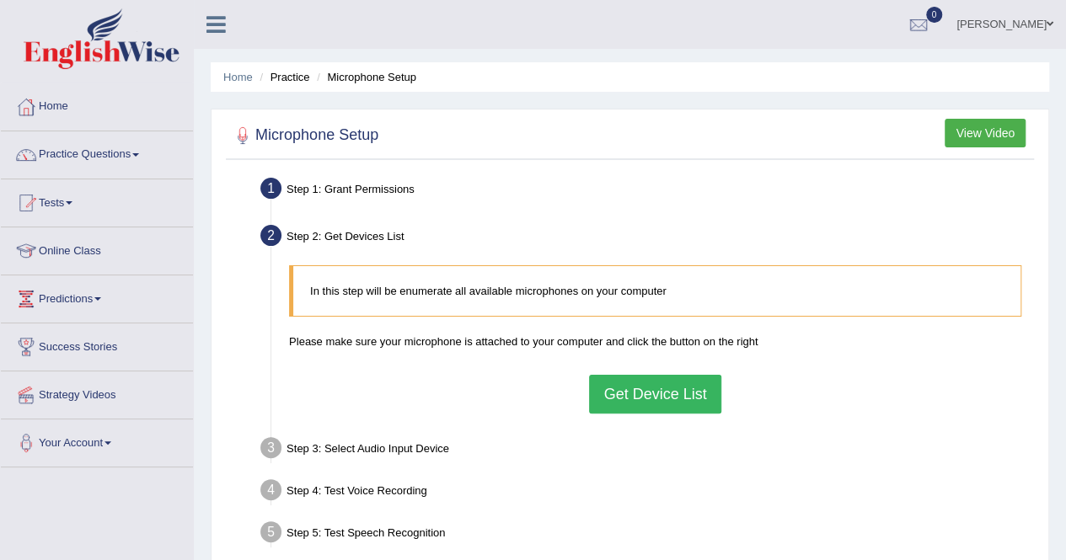
click at [615, 387] on button "Get Device List" at bounding box center [654, 394] width 131 height 39
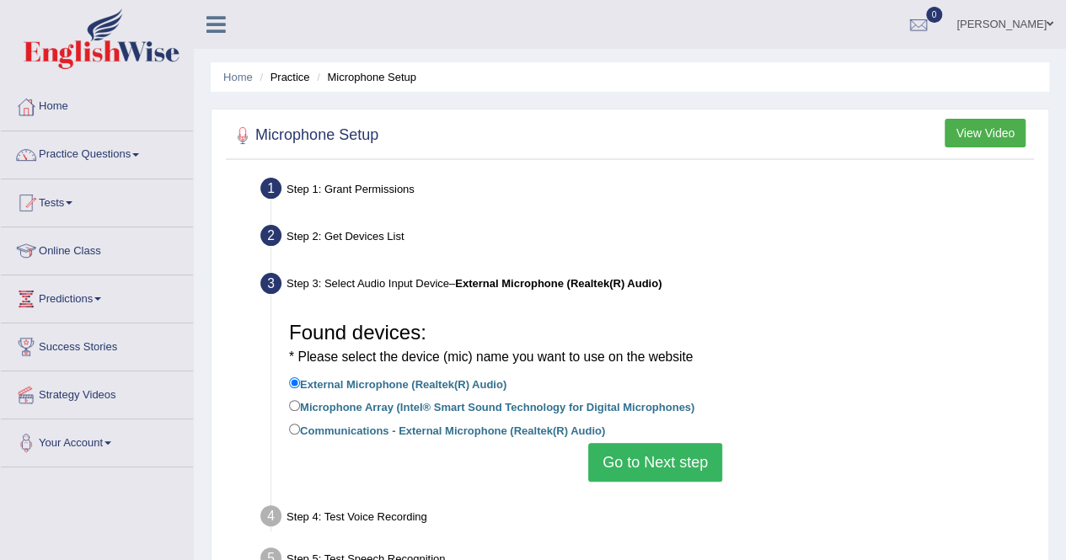
click at [661, 460] on button "Go to Next step" at bounding box center [655, 462] width 134 height 39
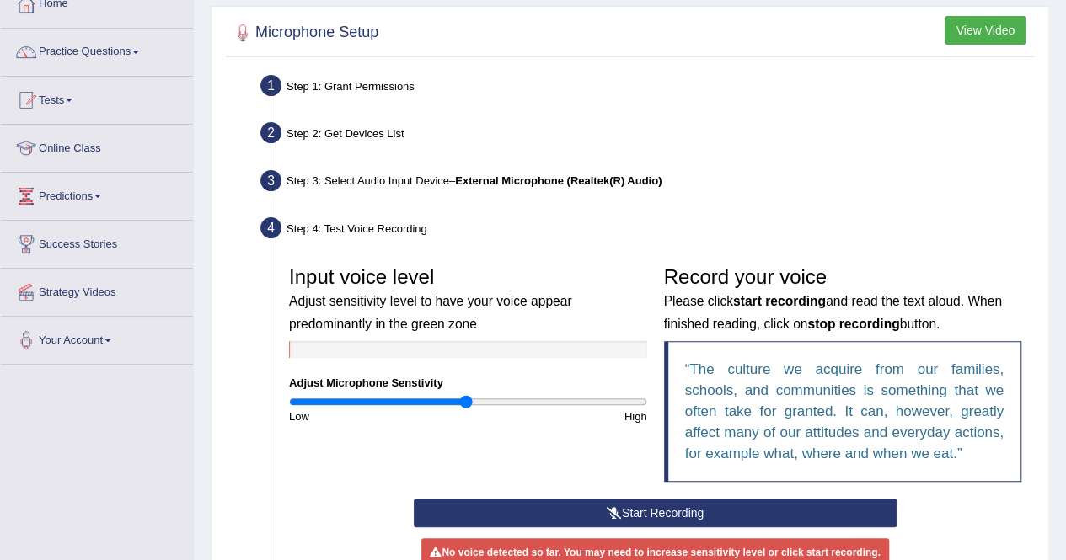
scroll to position [101, 0]
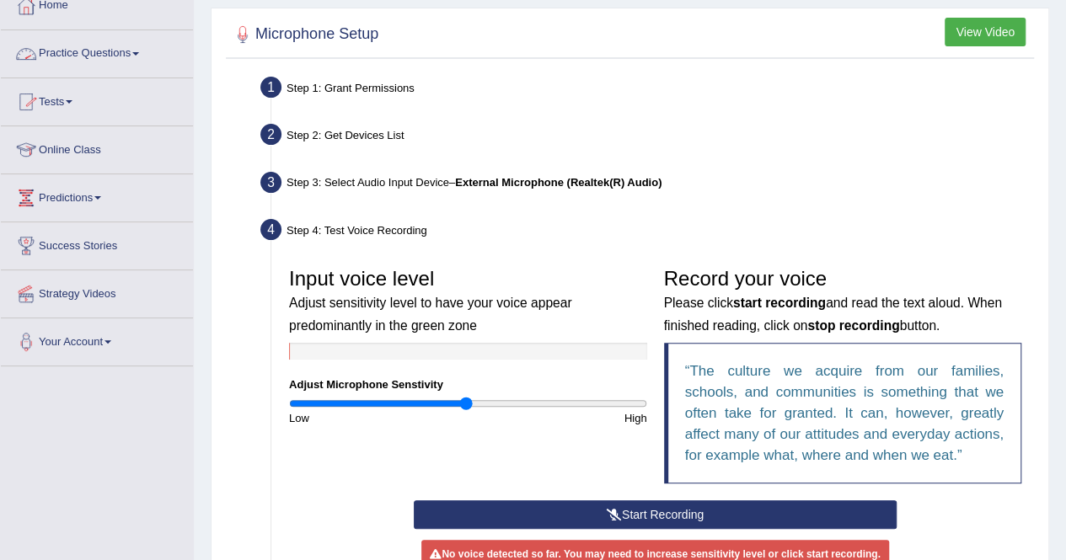
click at [114, 56] on link "Practice Questions" at bounding box center [97, 51] width 192 height 42
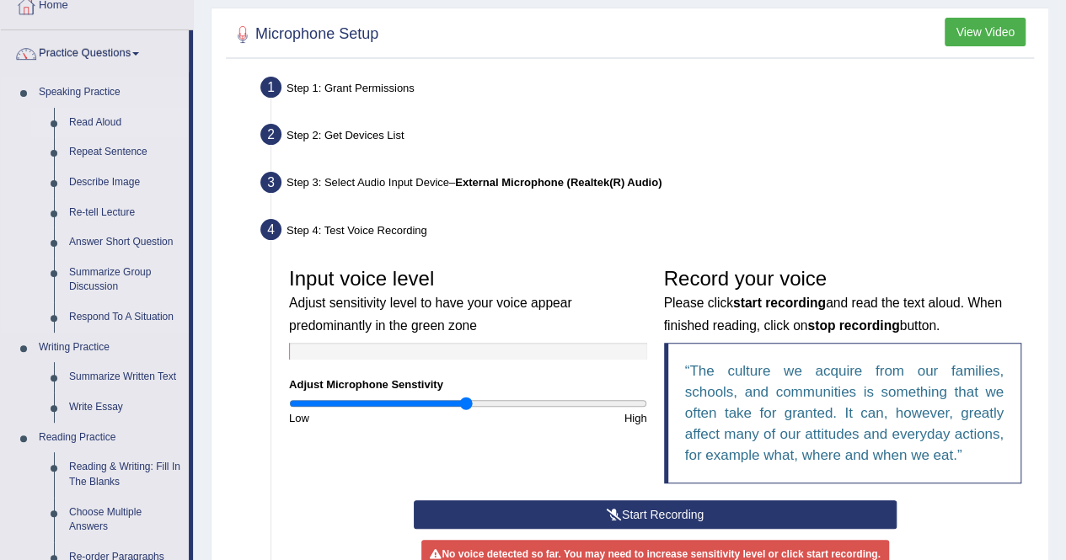
click at [111, 121] on link "Read Aloud" at bounding box center [125, 123] width 127 height 30
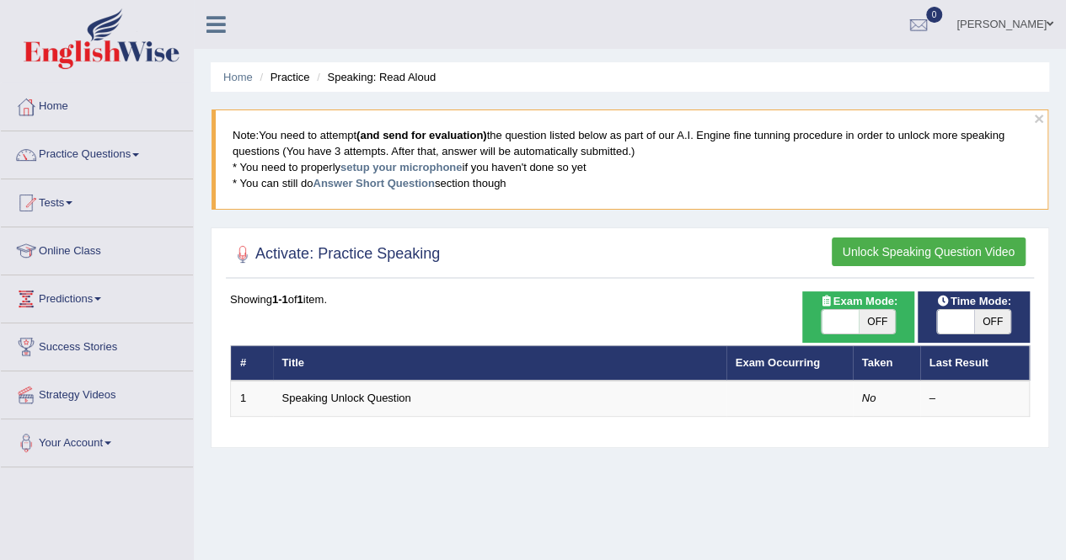
click at [379, 88] on ul "Home Practice Speaking: Read Aloud" at bounding box center [630, 76] width 839 height 29
click at [340, 363] on th "Title" at bounding box center [499, 363] width 453 height 35
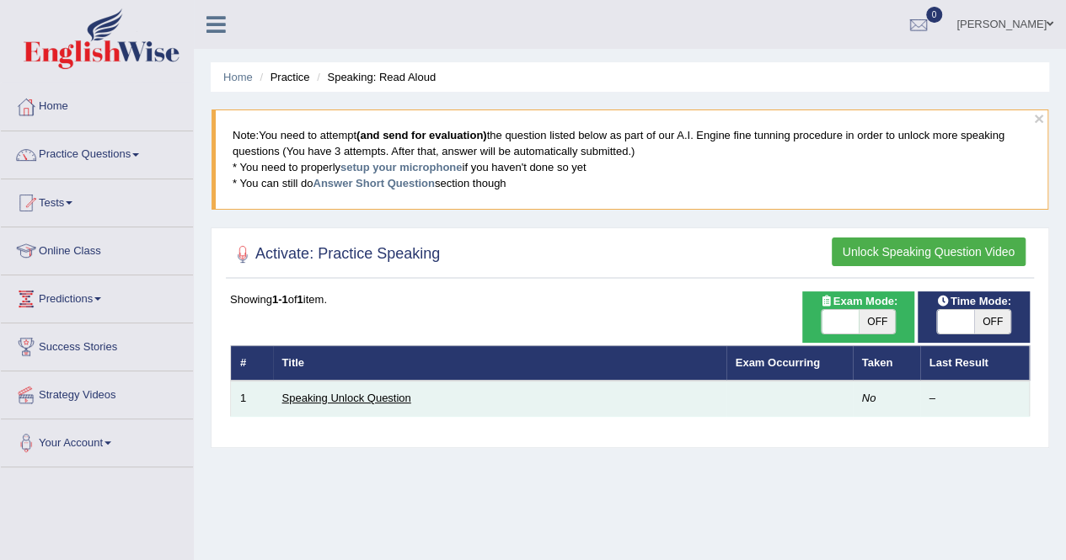
click at [340, 396] on link "Speaking Unlock Question" at bounding box center [346, 398] width 129 height 13
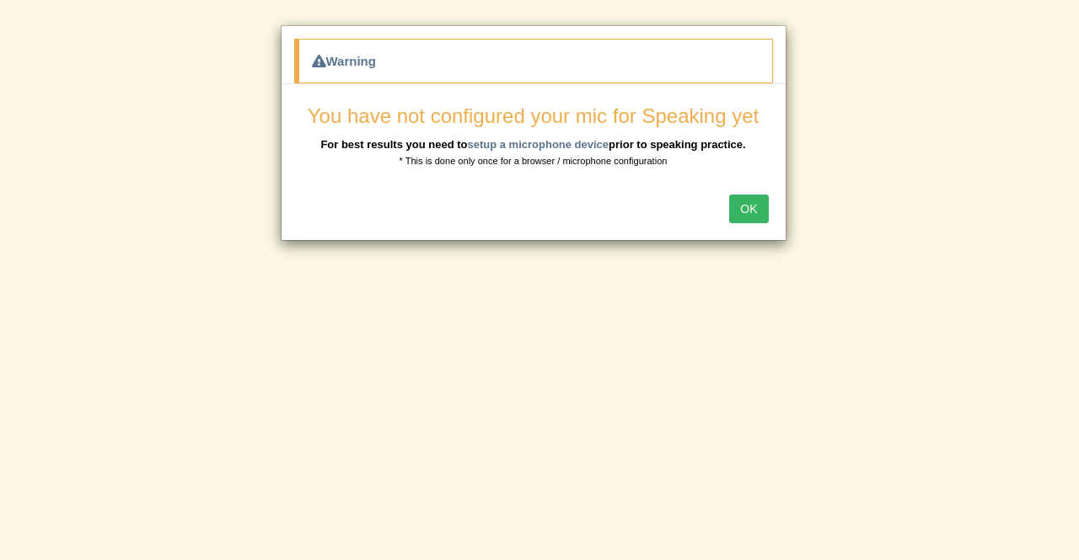
click at [748, 198] on button "OK" at bounding box center [748, 209] width 39 height 29
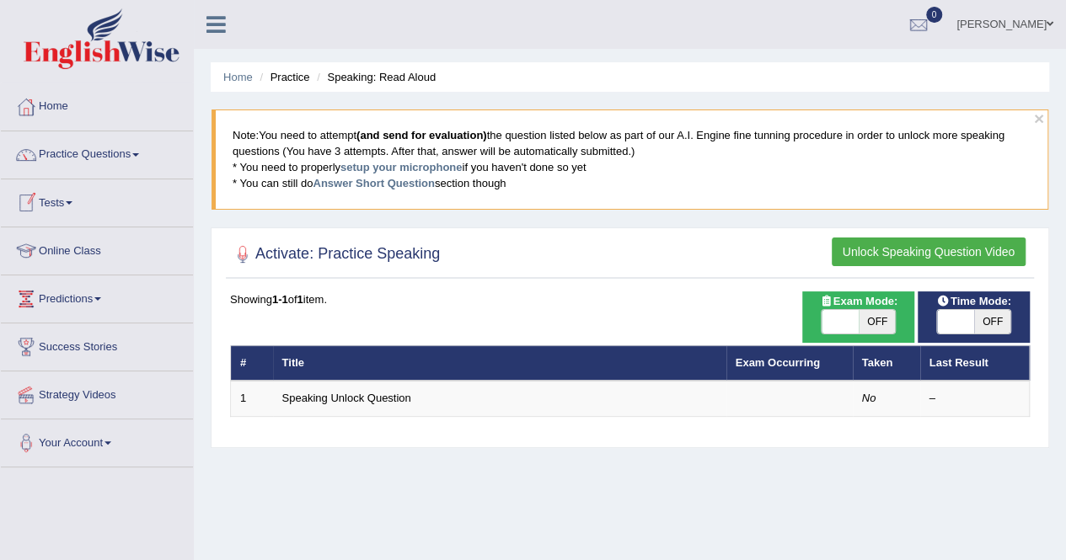
click at [62, 205] on link "Tests" at bounding box center [97, 201] width 192 height 42
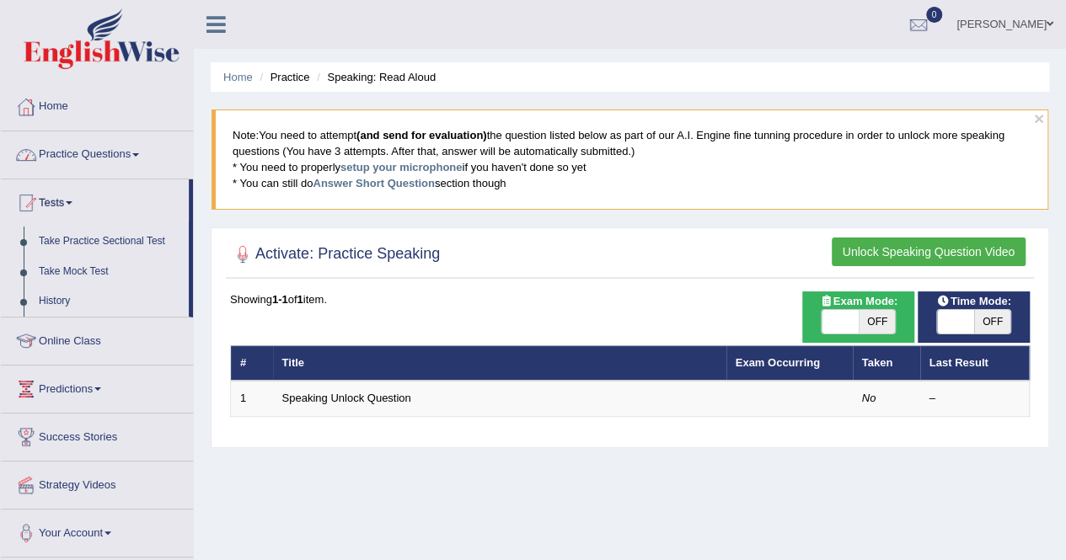
click at [151, 149] on link "Practice Questions" at bounding box center [97, 152] width 192 height 42
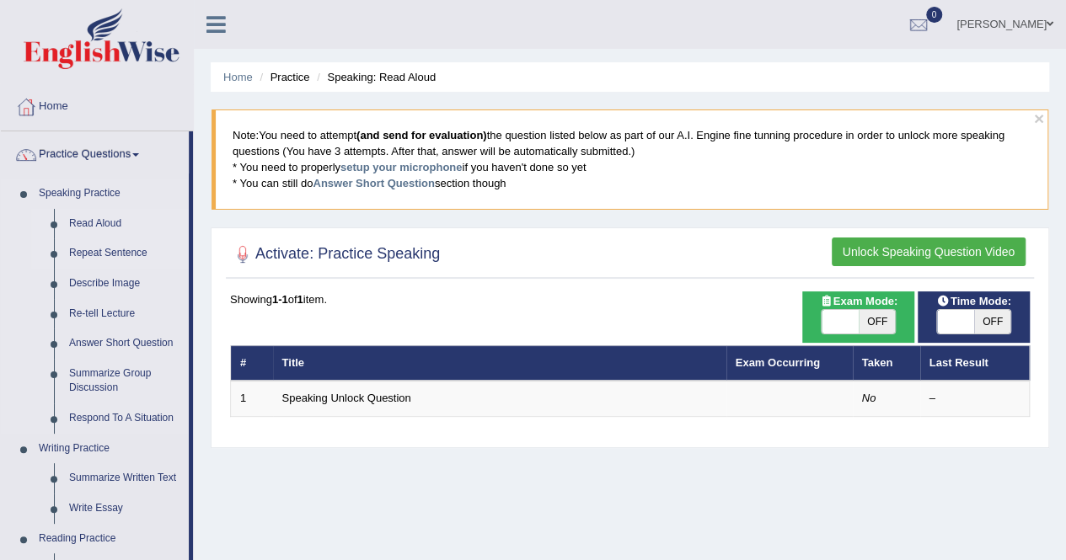
click at [138, 250] on link "Repeat Sentence" at bounding box center [125, 254] width 127 height 30
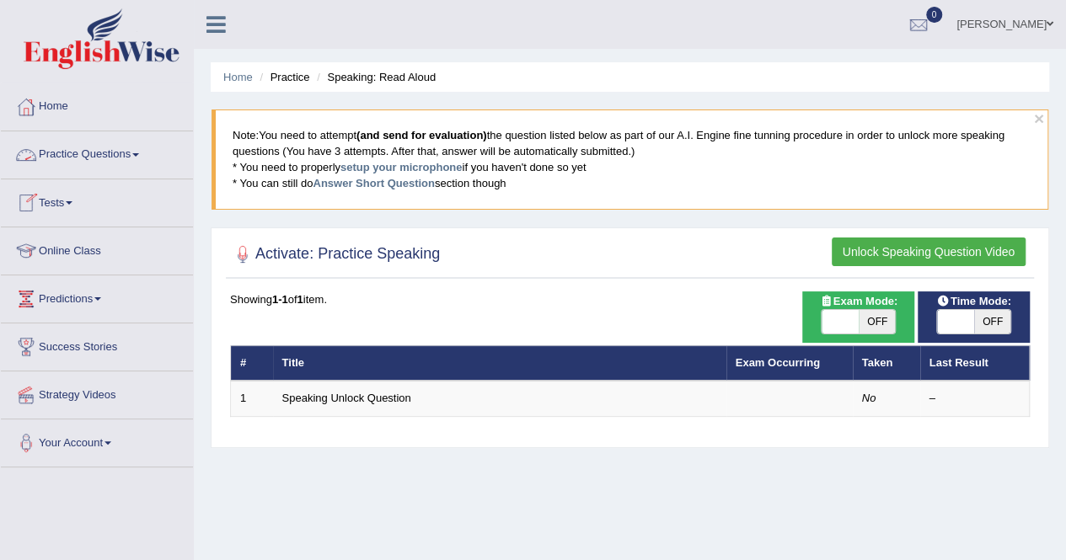
click at [139, 158] on link "Practice Questions" at bounding box center [97, 152] width 192 height 42
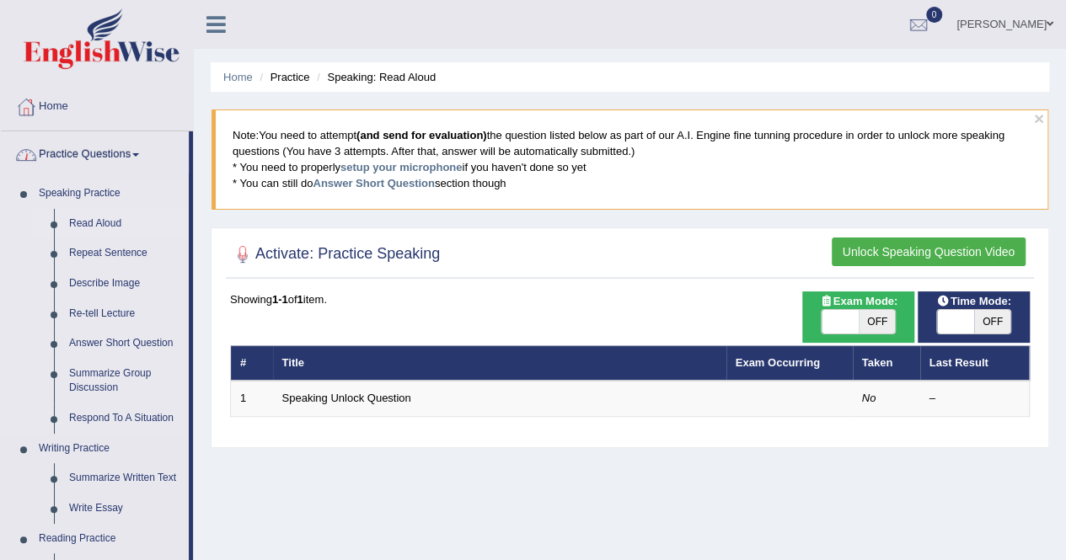
click at [135, 219] on link "Read Aloud" at bounding box center [125, 224] width 127 height 30
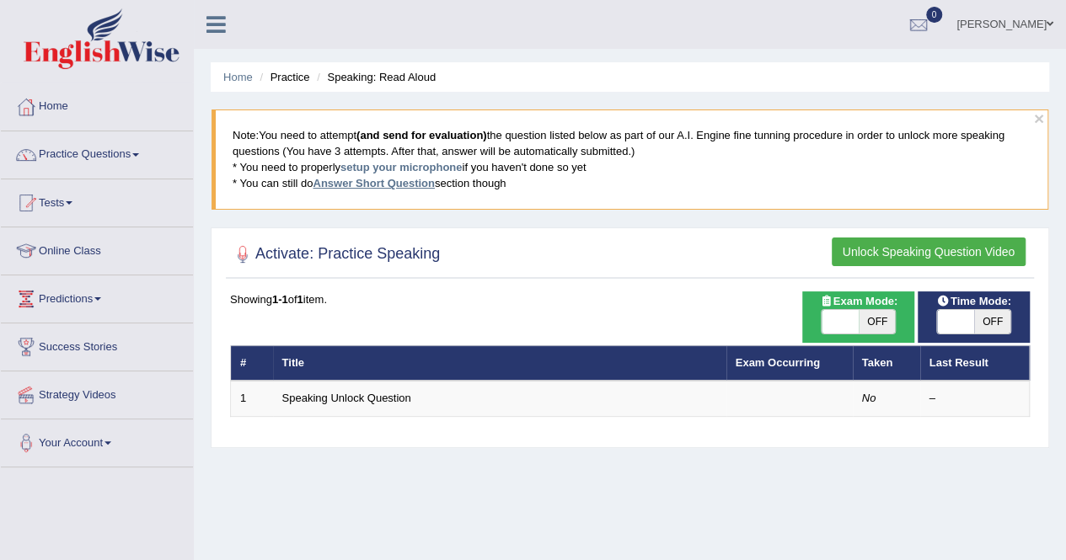
click at [350, 180] on link "Answer Short Question" at bounding box center [373, 183] width 121 height 13
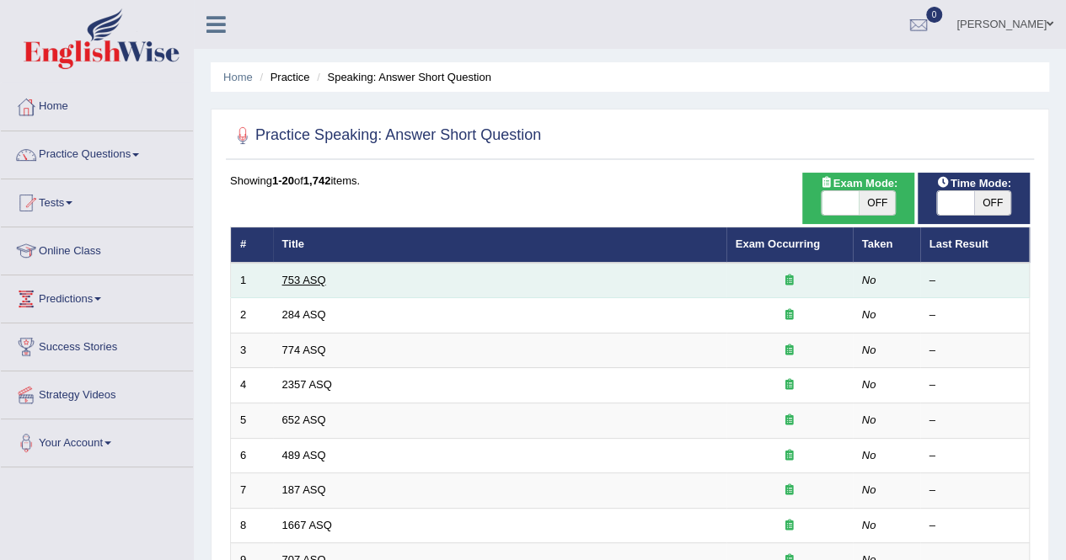
click at [317, 274] on link "753 ASQ" at bounding box center [304, 280] width 44 height 13
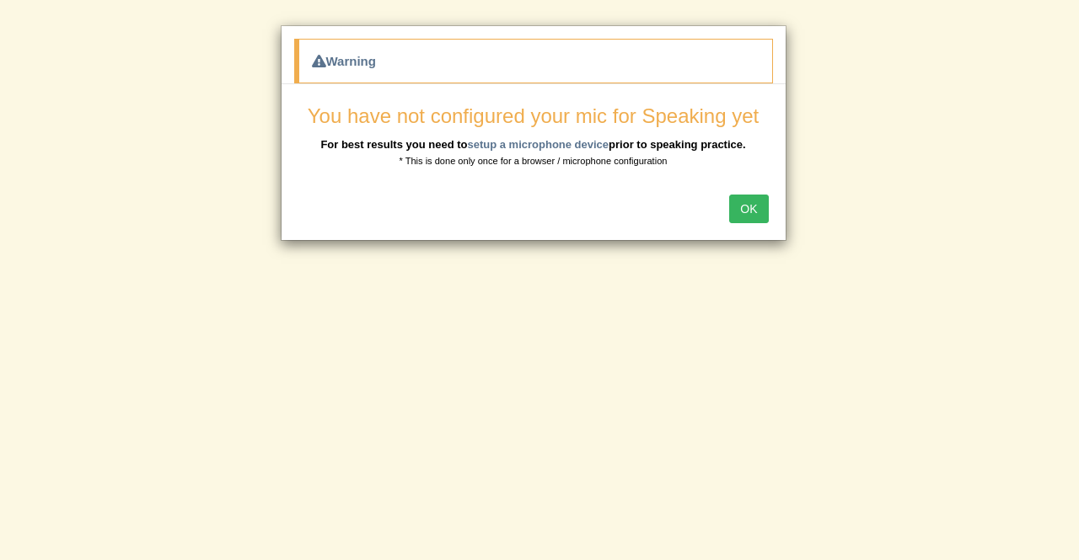
click at [759, 203] on button "OK" at bounding box center [748, 209] width 39 height 29
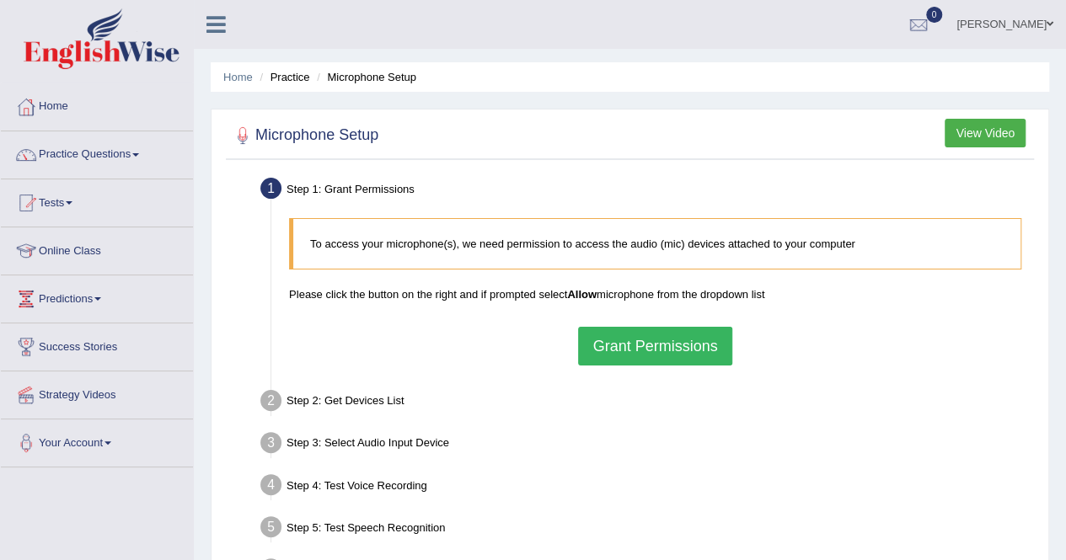
click at [666, 340] on button "Grant Permissions" at bounding box center [654, 346] width 153 height 39
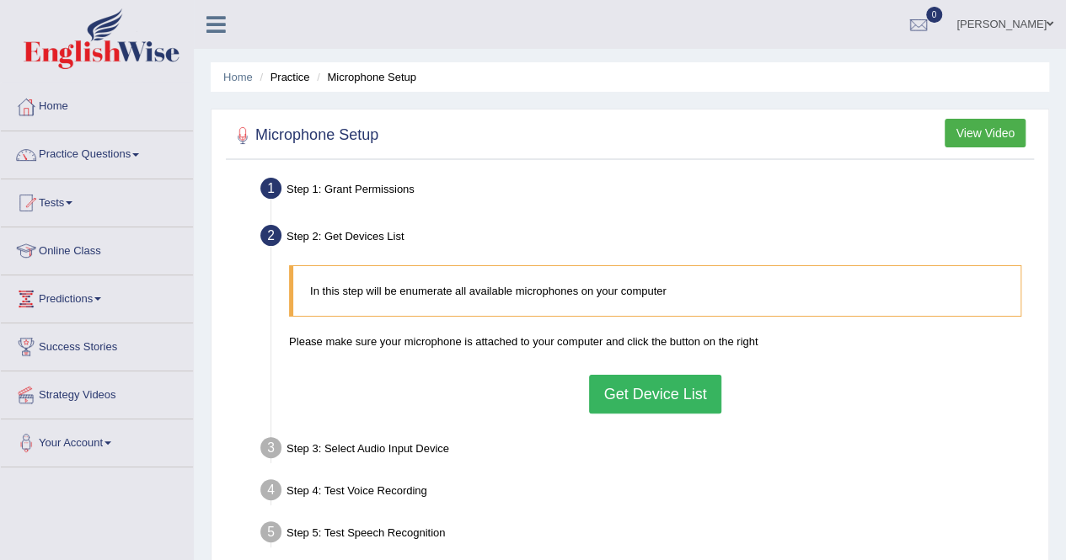
click at [649, 389] on button "Get Device List" at bounding box center [654, 394] width 131 height 39
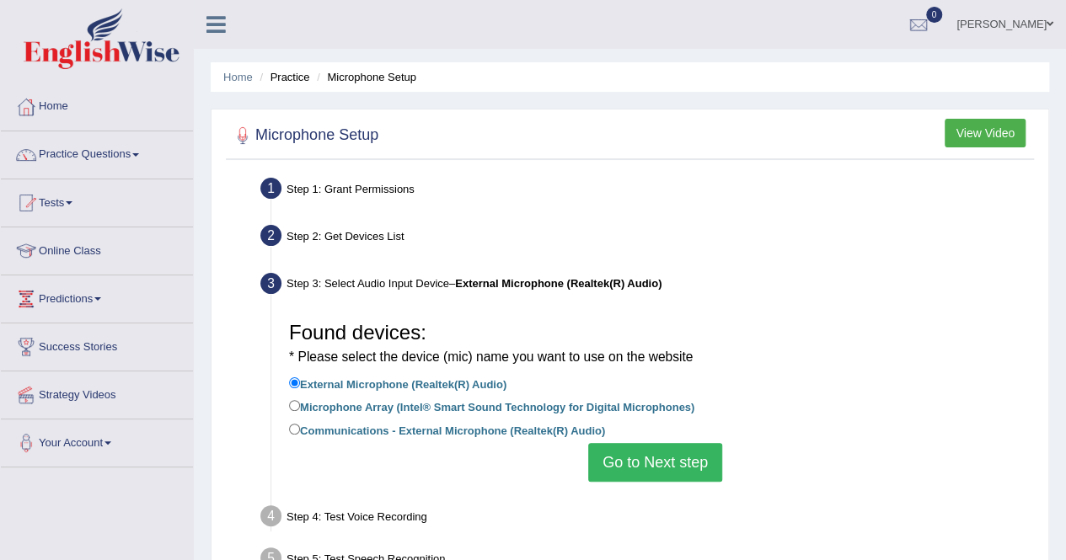
click at [652, 458] on button "Go to Next step" at bounding box center [655, 462] width 134 height 39
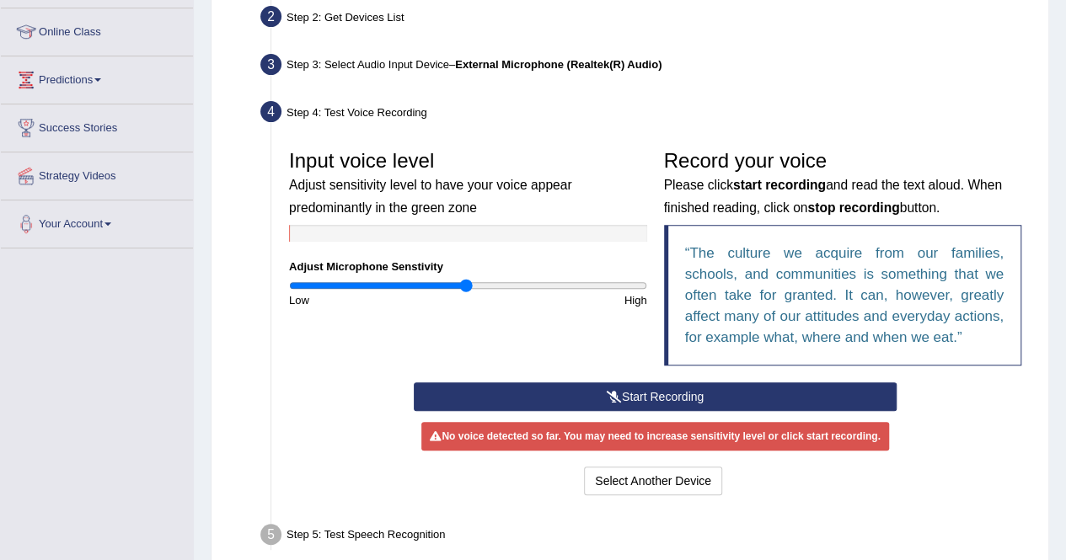
scroll to position [236, 0]
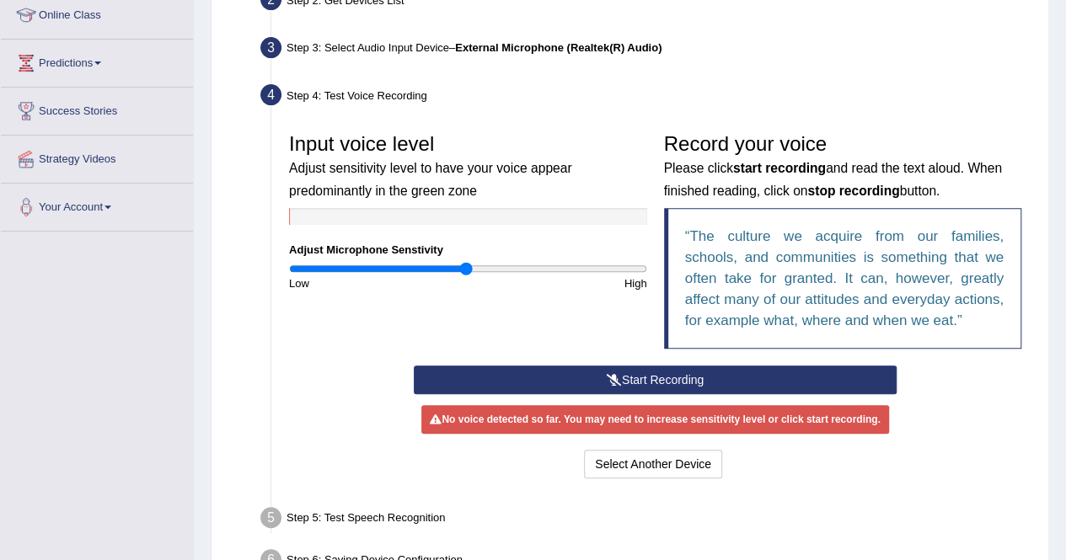
click at [587, 374] on button "Start Recording" at bounding box center [655, 380] width 483 height 29
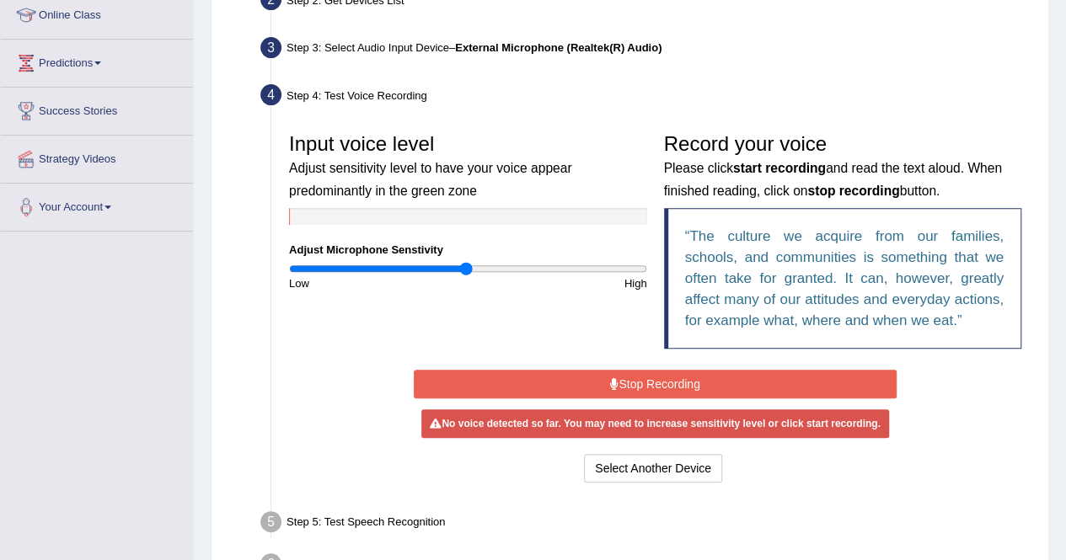
click at [587, 374] on button "Stop Recording" at bounding box center [655, 384] width 483 height 29
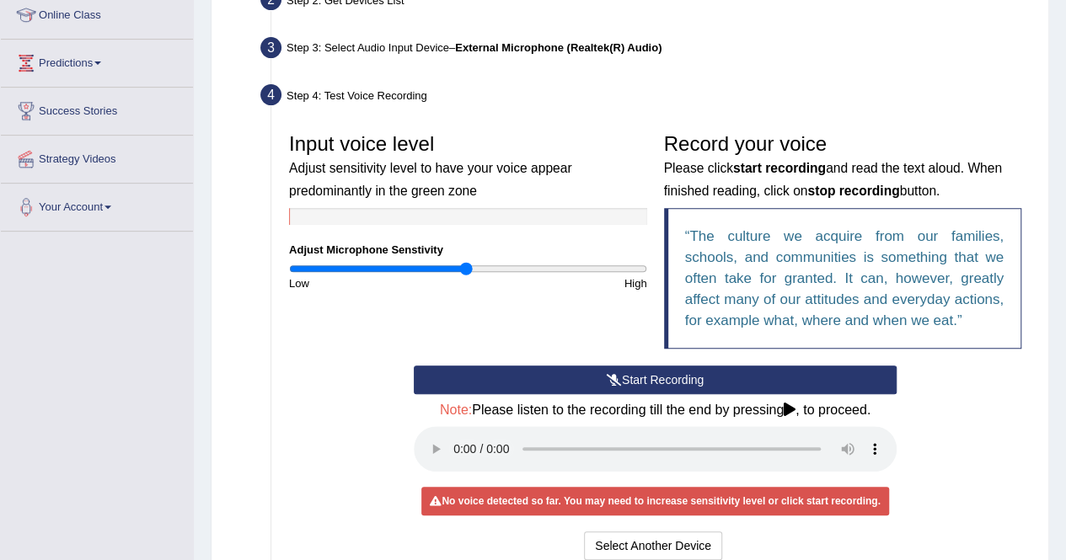
click at [629, 378] on button "Start Recording" at bounding box center [655, 380] width 483 height 29
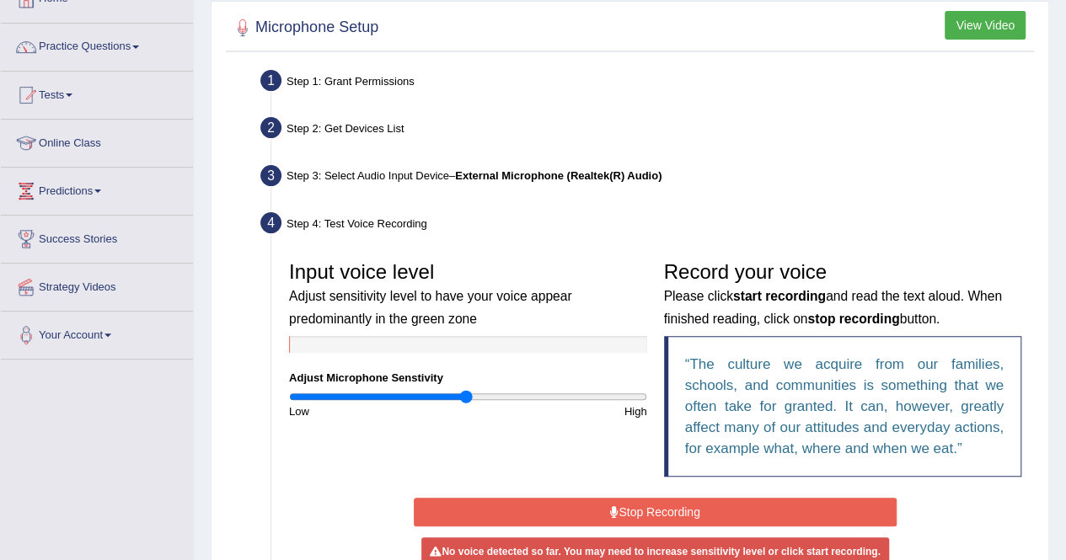
scroll to position [101, 0]
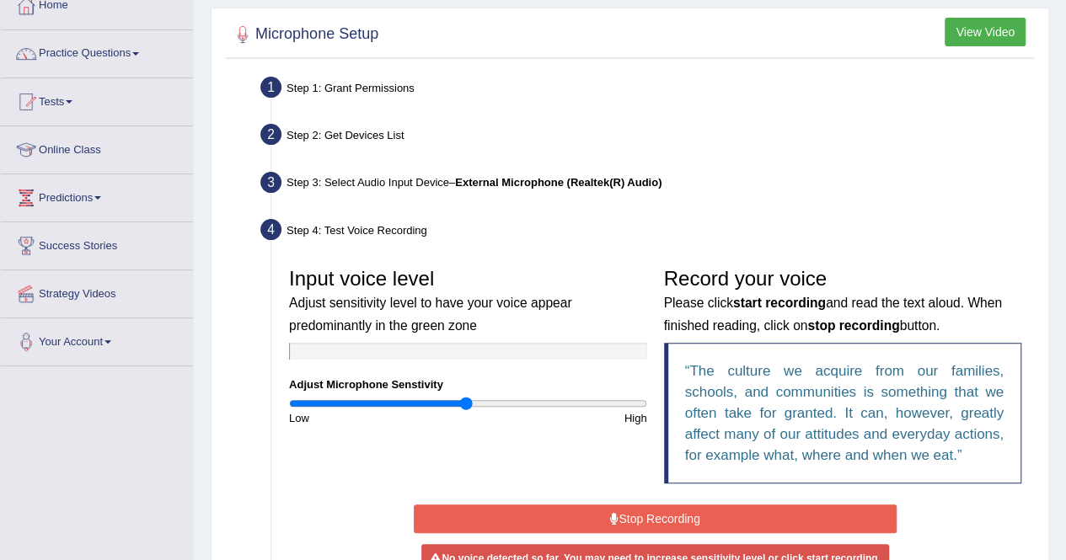
click at [135, 50] on link "Practice Questions" at bounding box center [97, 51] width 192 height 42
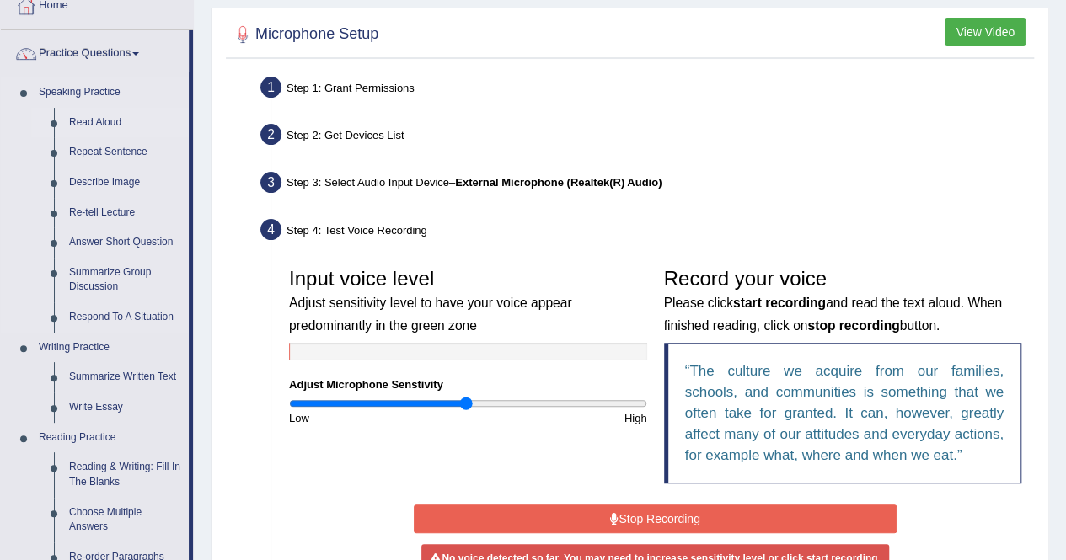
click at [83, 126] on link "Read Aloud" at bounding box center [125, 123] width 127 height 30
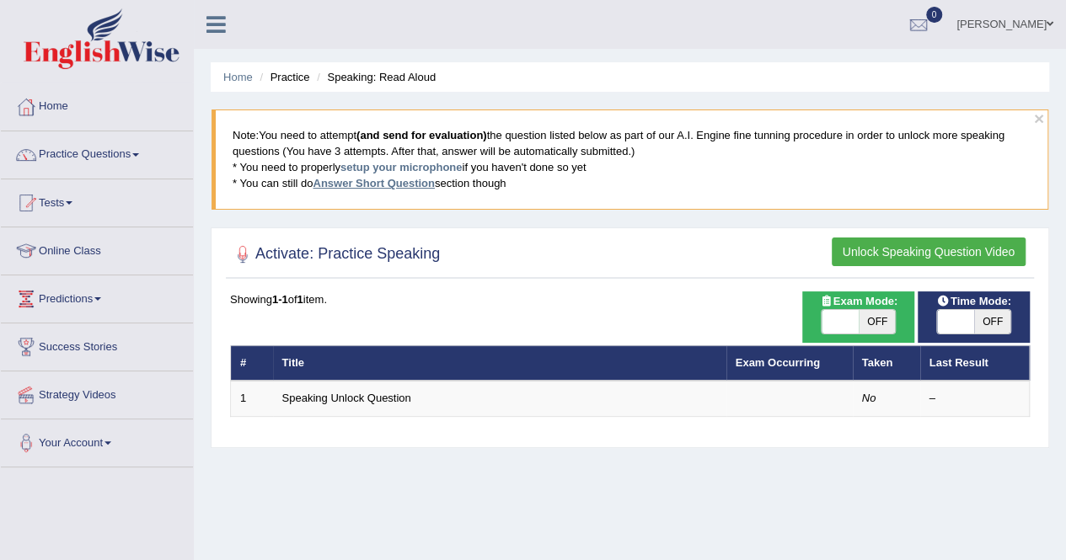
click at [373, 183] on link "Answer Short Question" at bounding box center [373, 183] width 121 height 13
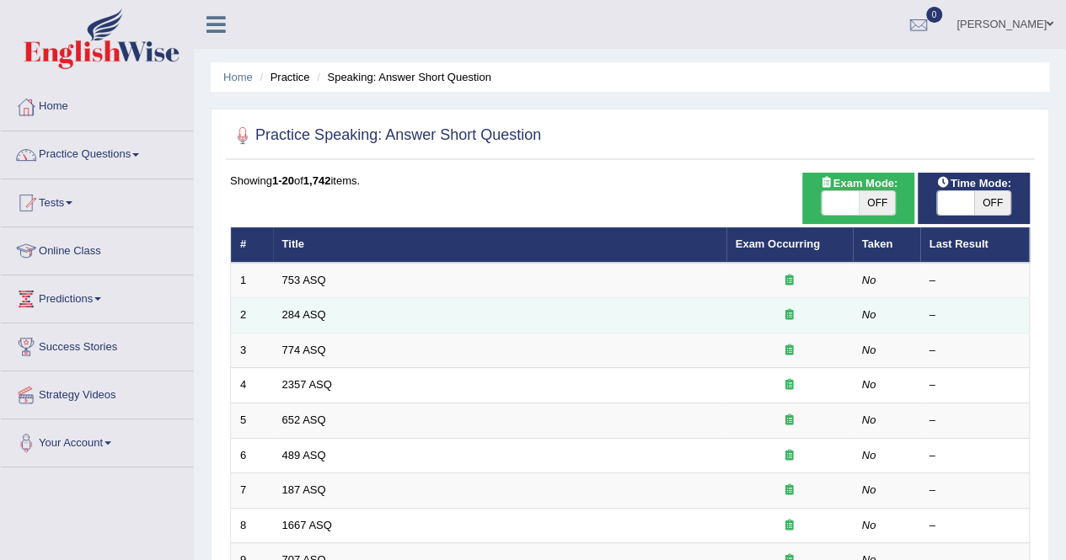
click at [372, 312] on td "284 ASQ" at bounding box center [499, 315] width 453 height 35
click at [282, 312] on link "284 ASQ" at bounding box center [304, 314] width 44 height 13
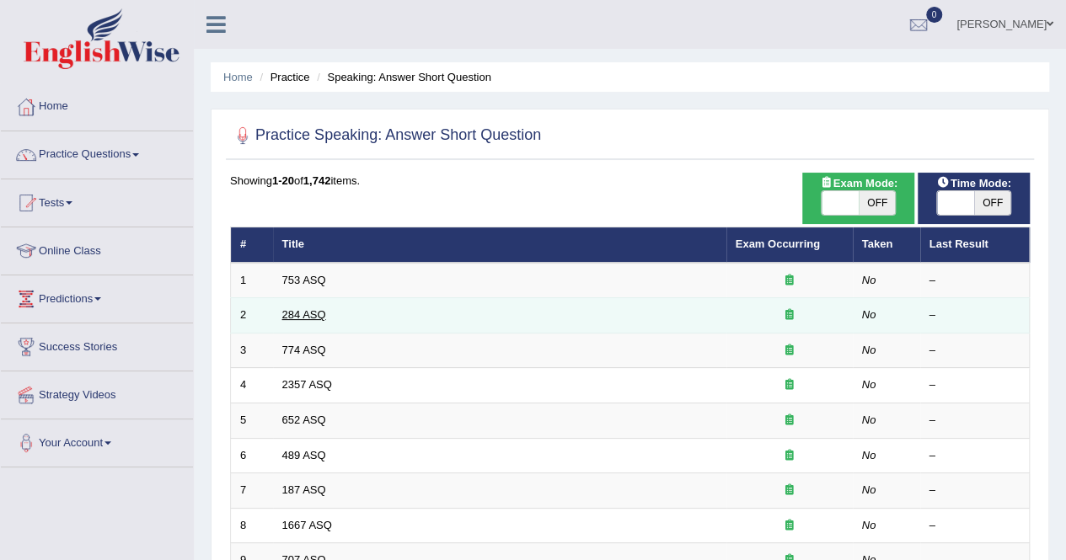
click at [282, 312] on link "284 ASQ" at bounding box center [304, 314] width 44 height 13
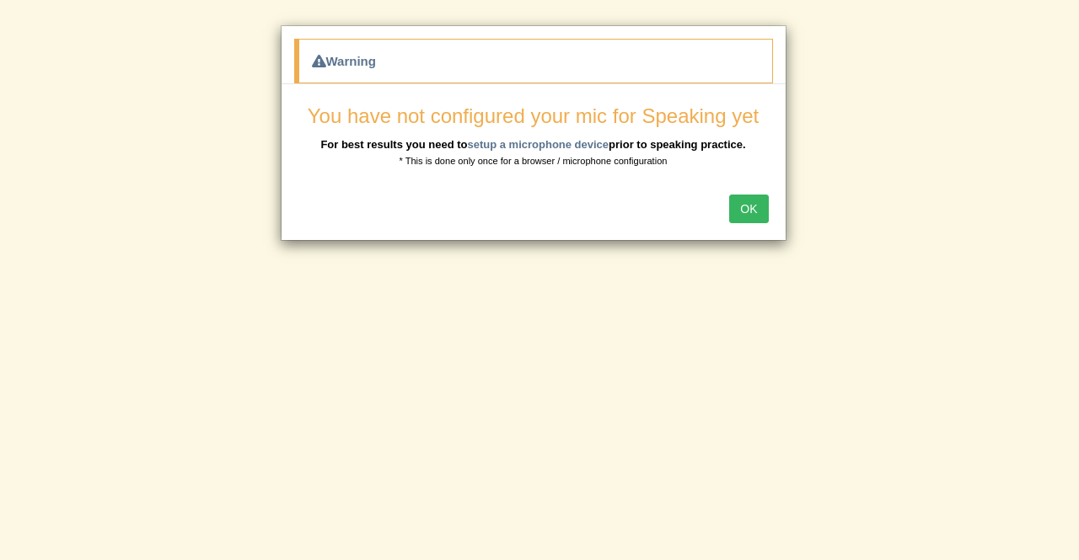
click at [748, 203] on button "OK" at bounding box center [748, 209] width 39 height 29
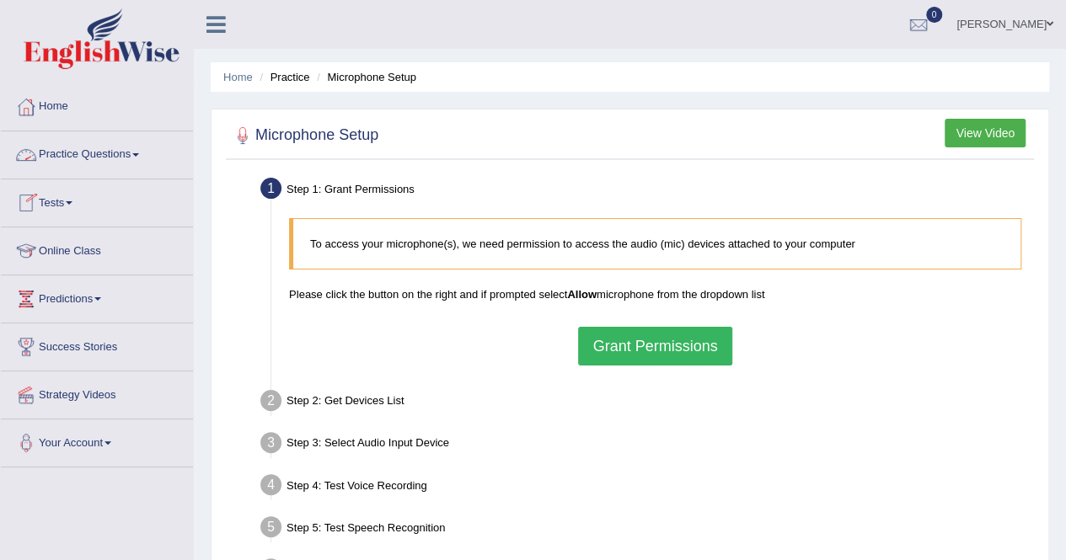
click at [135, 153] on link "Practice Questions" at bounding box center [97, 152] width 192 height 42
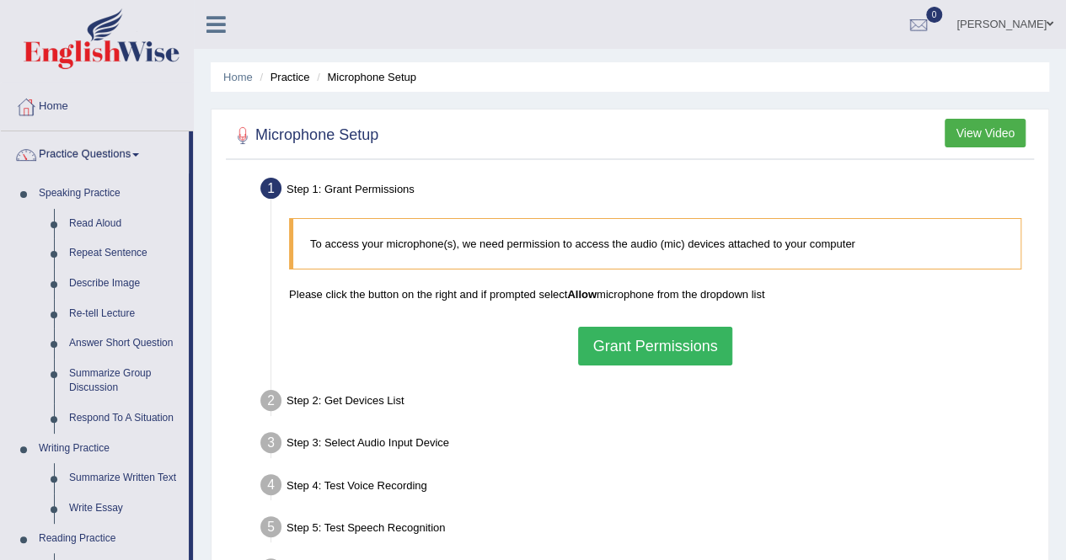
click at [642, 348] on button "Grant Permissions" at bounding box center [654, 346] width 153 height 39
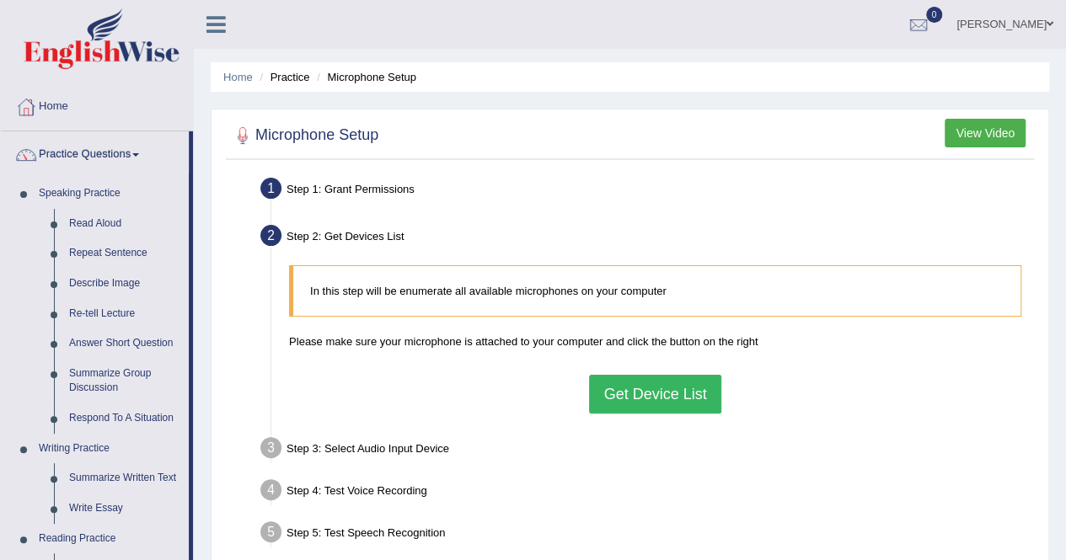
click at [652, 394] on button "Get Device List" at bounding box center [654, 394] width 131 height 39
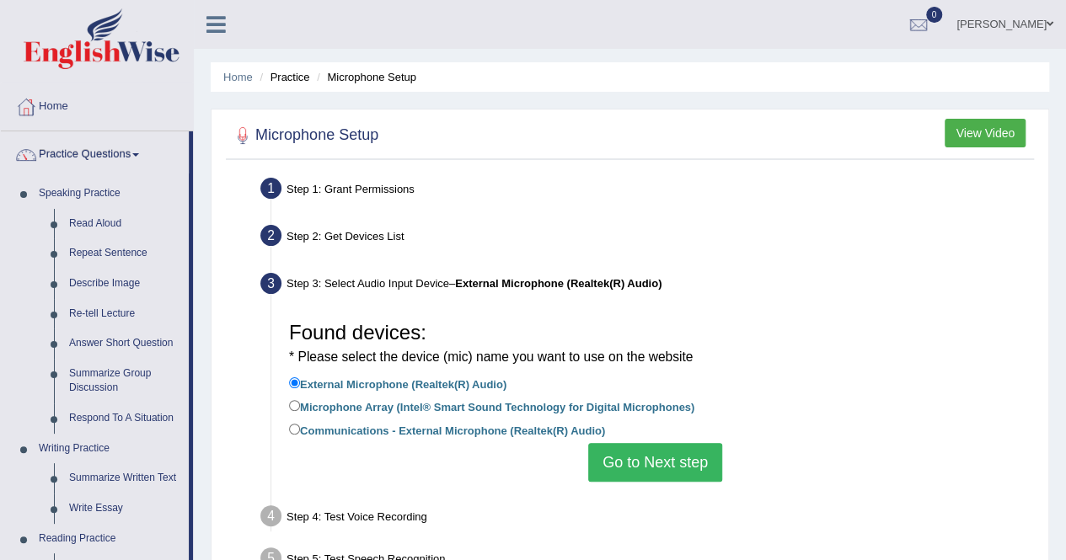
click at [669, 464] on button "Go to Next step" at bounding box center [655, 462] width 134 height 39
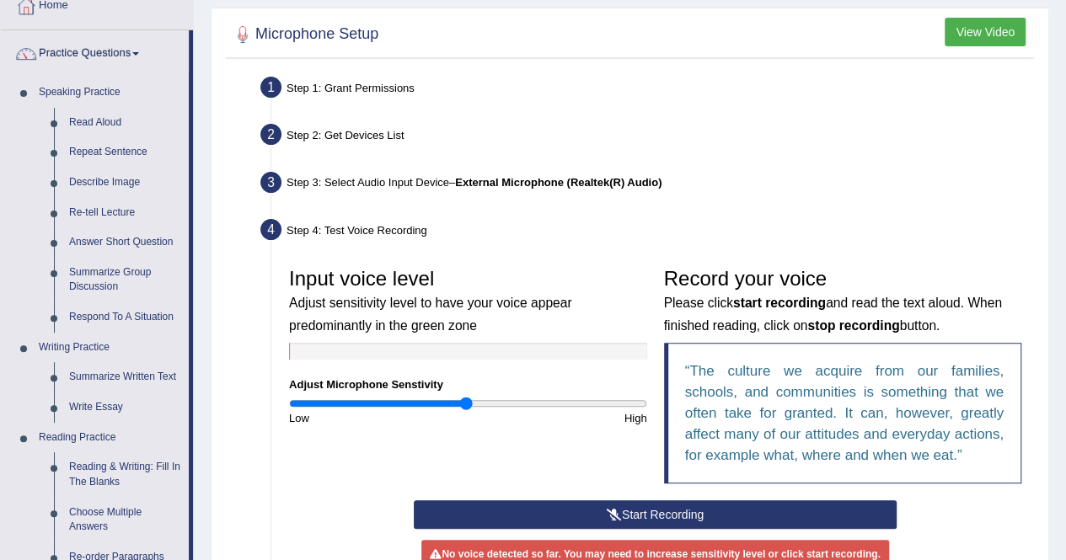
scroll to position [135, 0]
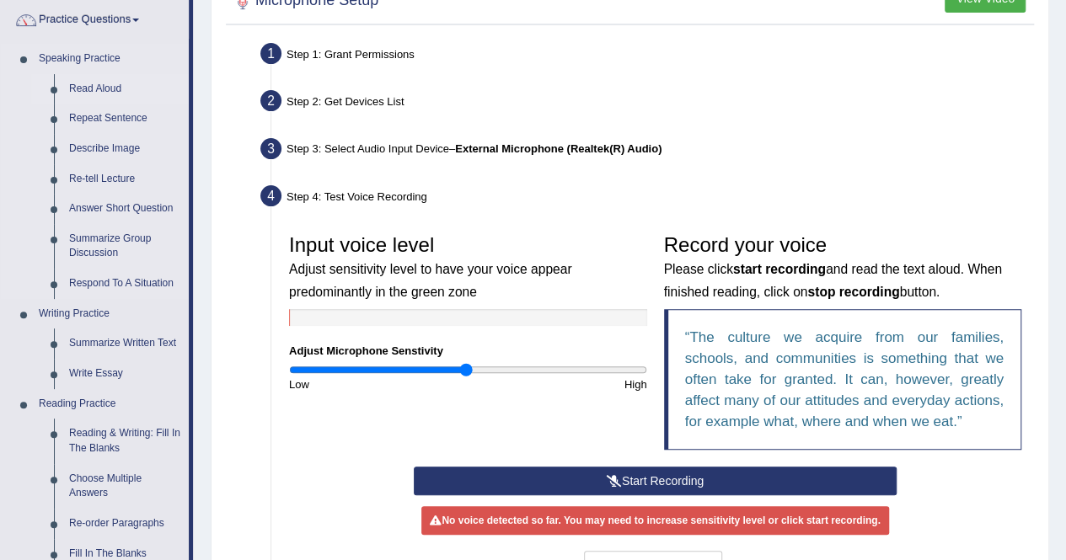
click at [91, 91] on link "Read Aloud" at bounding box center [125, 89] width 127 height 30
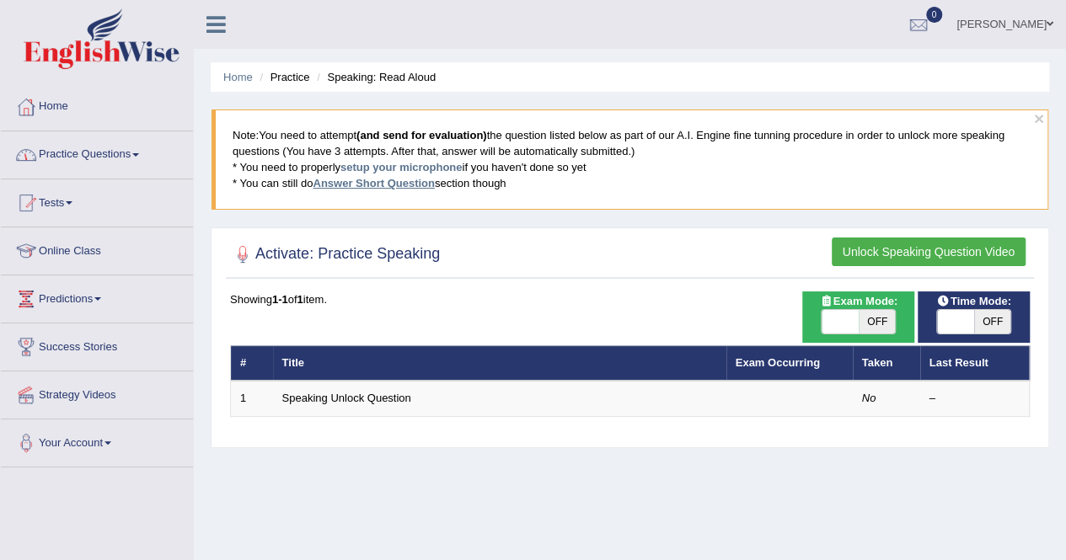
click at [329, 181] on link "Answer Short Question" at bounding box center [373, 183] width 121 height 13
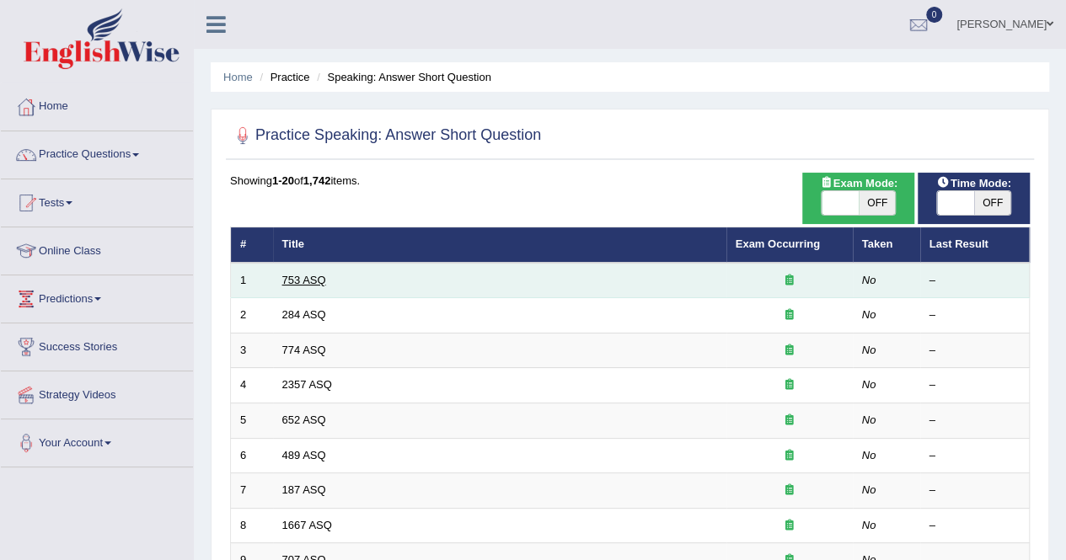
click at [324, 279] on link "753 ASQ" at bounding box center [304, 280] width 44 height 13
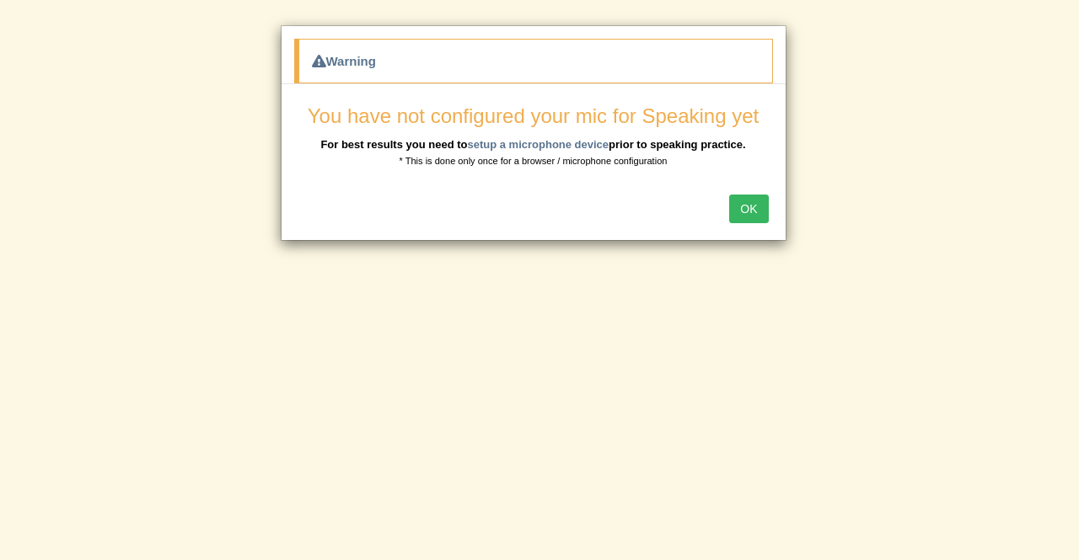
click at [747, 206] on button "OK" at bounding box center [748, 209] width 39 height 29
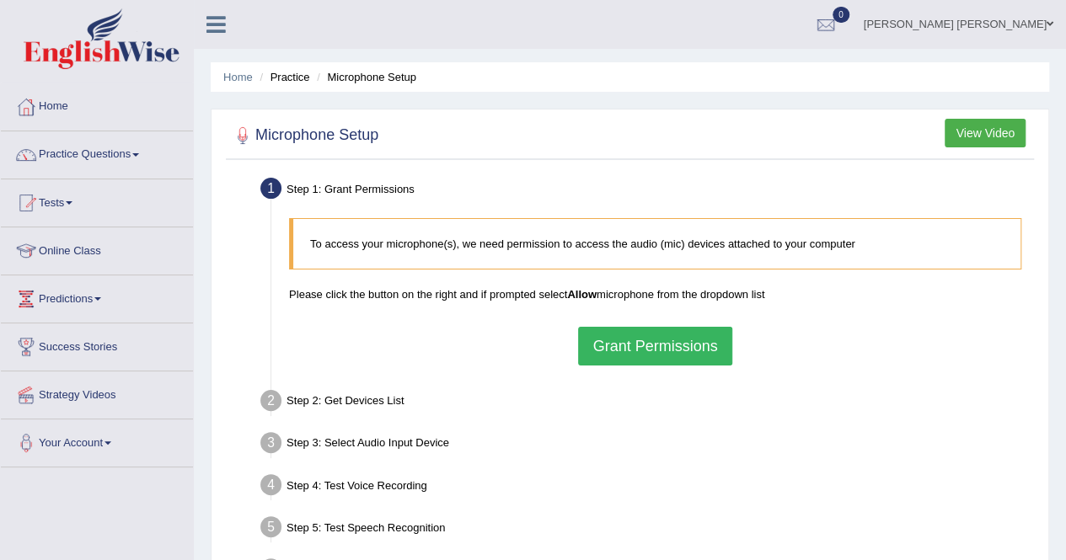
click at [678, 340] on button "Grant Permissions" at bounding box center [654, 346] width 153 height 39
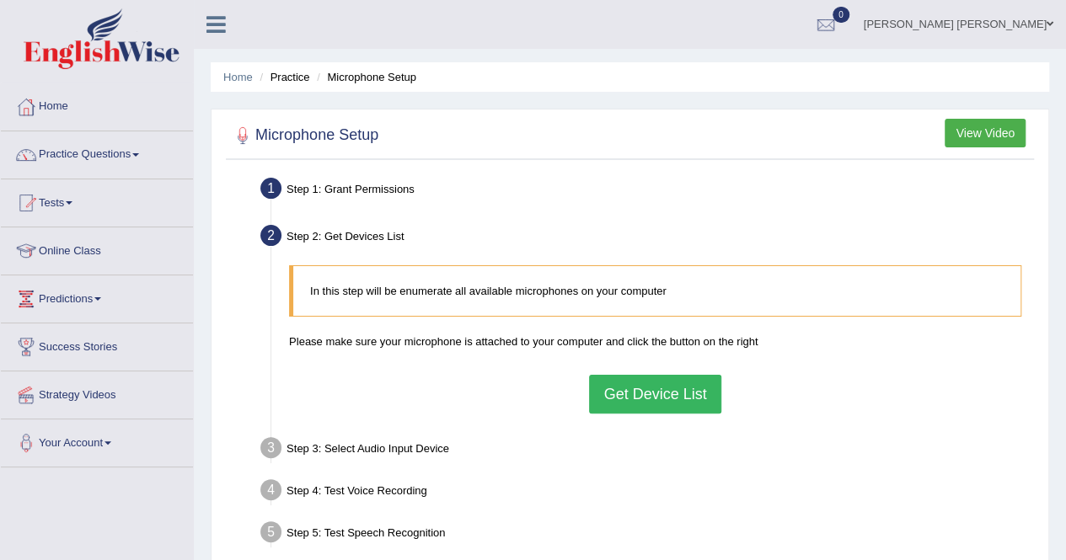
click at [669, 389] on button "Get Device List" at bounding box center [654, 394] width 131 height 39
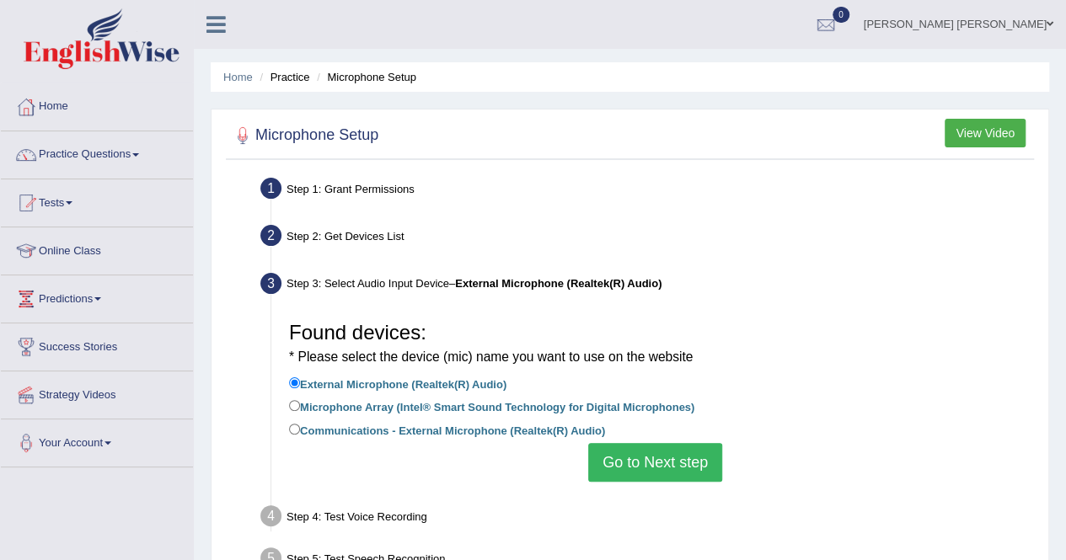
drag, startPoint x: 669, startPoint y: 389, endPoint x: 662, endPoint y: 464, distance: 76.2
click at [662, 464] on div "Found devices: * Please select the device (mic) name you want to use on the web…" at bounding box center [655, 397] width 749 height 185
click at [662, 464] on button "Go to Next step" at bounding box center [655, 462] width 134 height 39
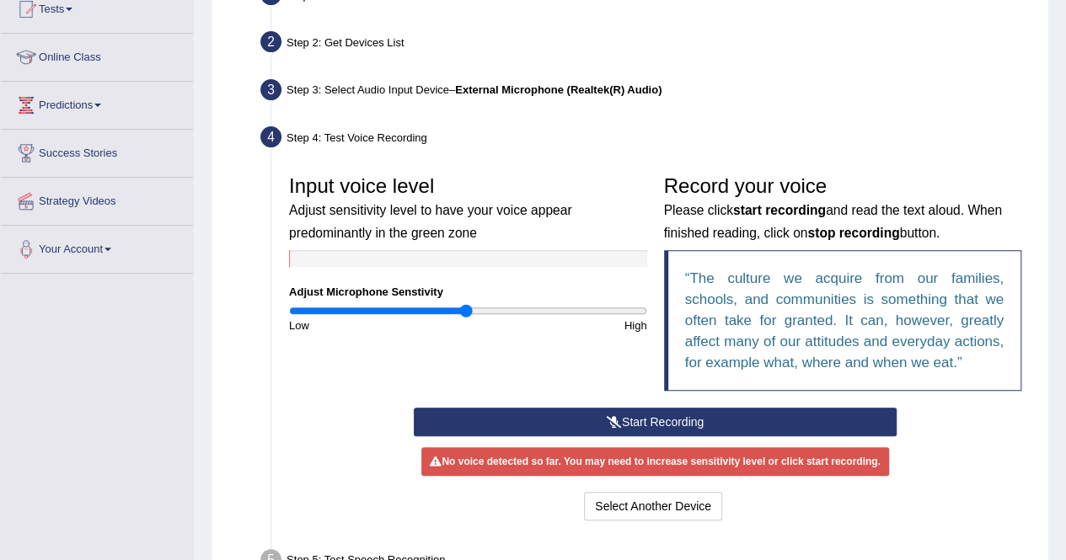
scroll to position [202, 0]
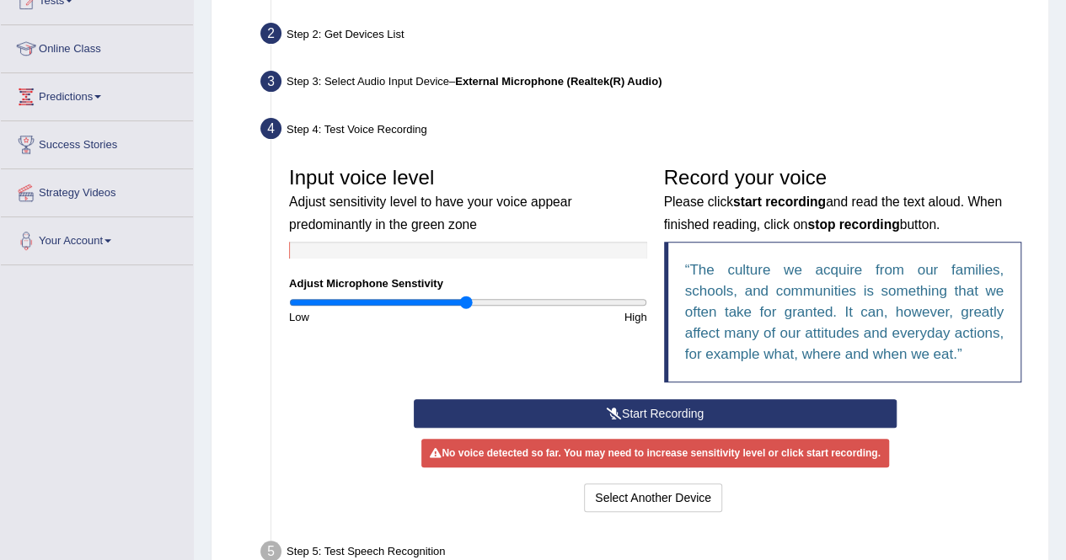
click at [950, 242] on blockquote "The culture we acquire from our families, schools, and communities is something…" at bounding box center [843, 312] width 358 height 141
click at [971, 215] on h3 "Record your voice Please click start recording and read the text aloud. When fi…" at bounding box center [843, 200] width 358 height 67
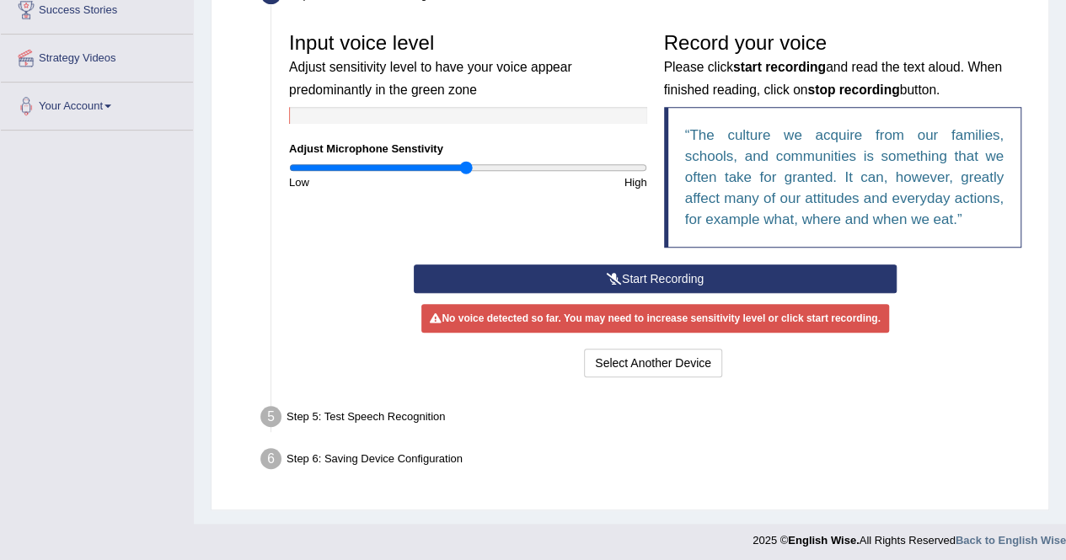
scroll to position [340, 0]
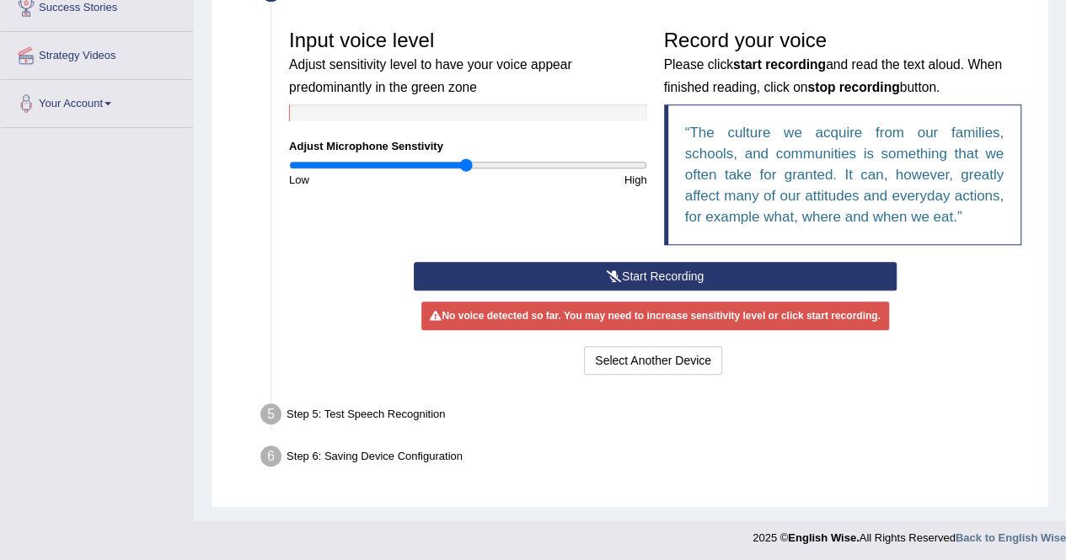
click at [362, 415] on div "Step 5: Test Speech Recognition" at bounding box center [647, 417] width 788 height 37
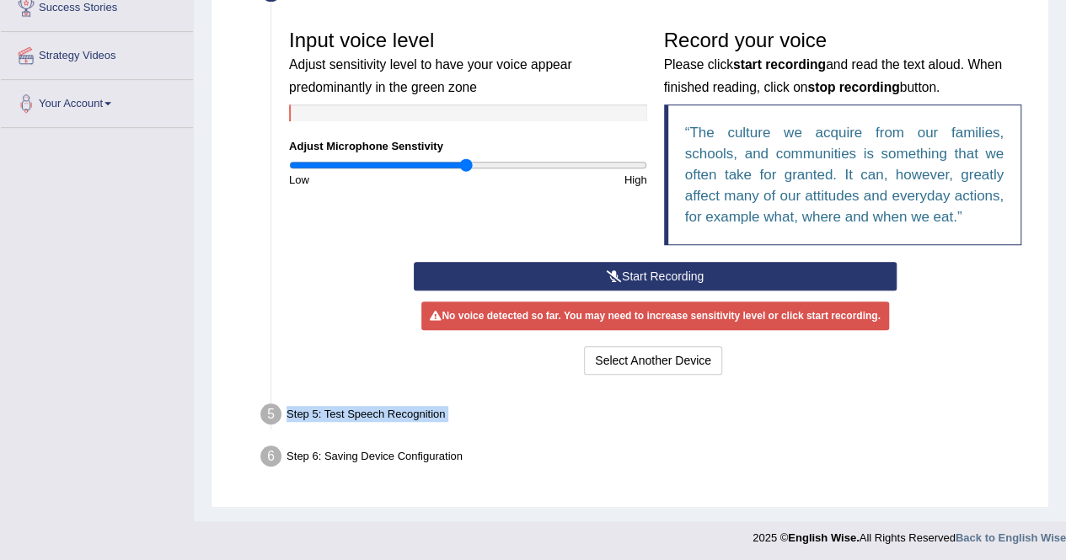
click at [362, 415] on div "Step 5: Test Speech Recognition" at bounding box center [647, 417] width 788 height 37
click at [576, 274] on button "Start Recording" at bounding box center [655, 276] width 483 height 29
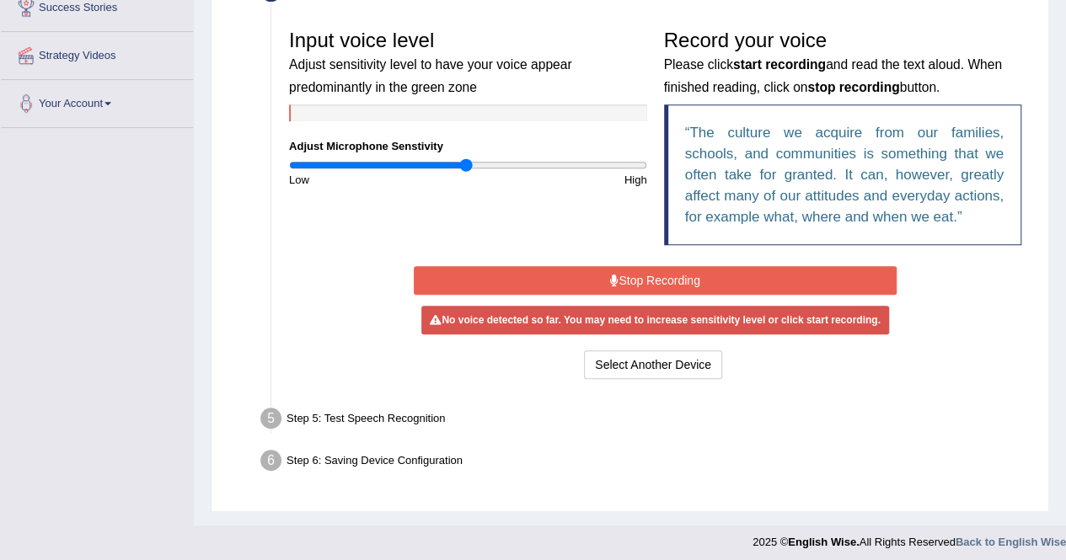
click at [576, 274] on button "Stop Recording" at bounding box center [655, 280] width 483 height 29
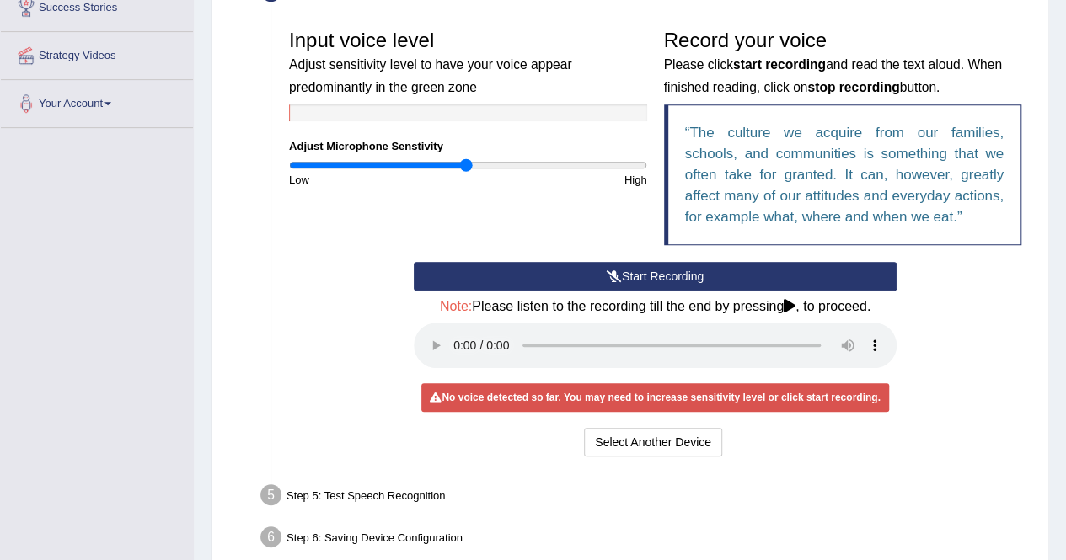
drag, startPoint x: 576, startPoint y: 274, endPoint x: 367, endPoint y: 189, distance: 226.5
click at [367, 189] on div "Input voice level Adjust sensitivity level to have your voice appear predominan…" at bounding box center [655, 241] width 749 height 457
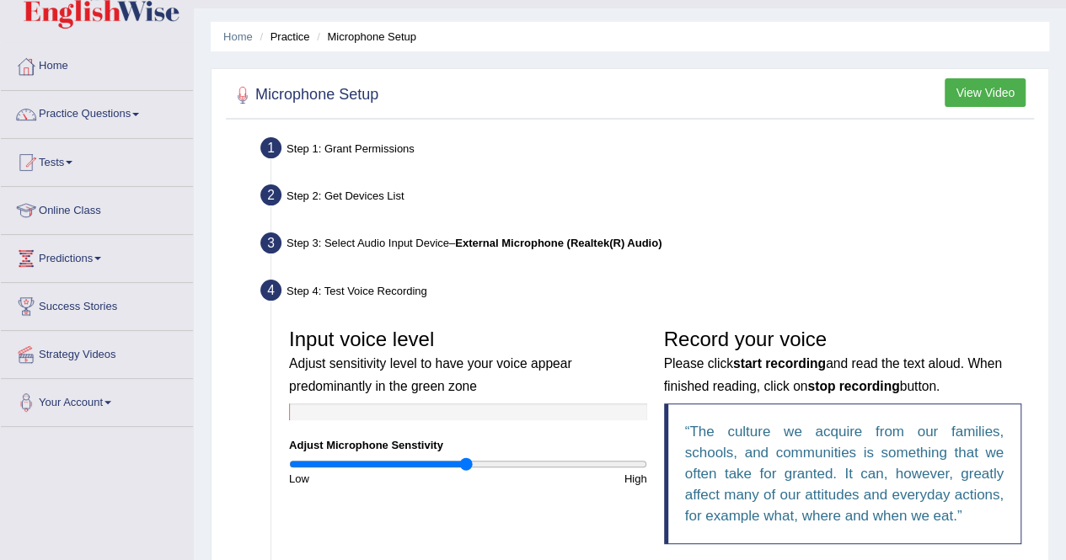
scroll to position [36, 0]
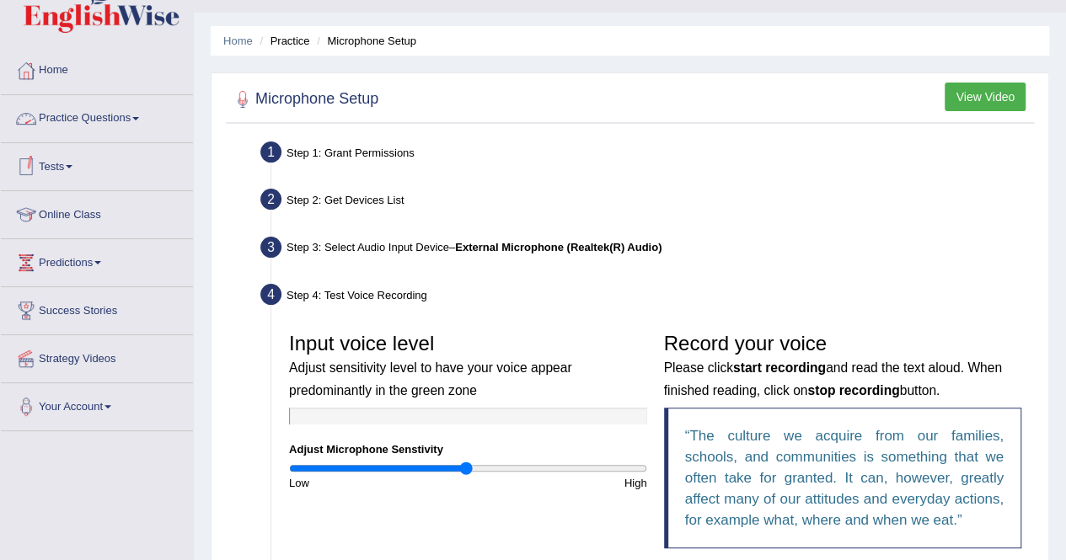
click at [71, 121] on link "Practice Questions" at bounding box center [97, 116] width 192 height 42
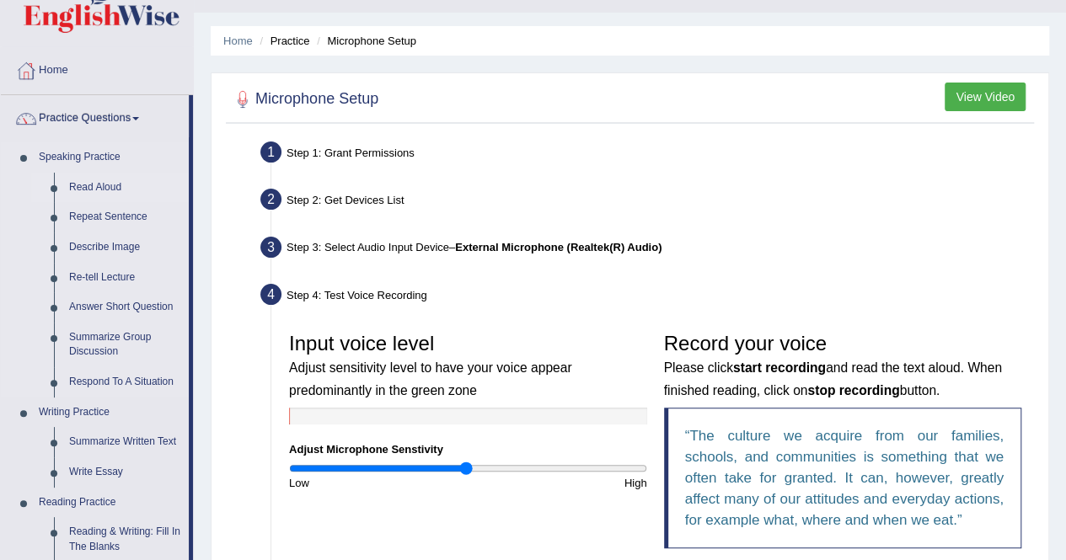
click at [81, 183] on link "Read Aloud" at bounding box center [125, 188] width 127 height 30
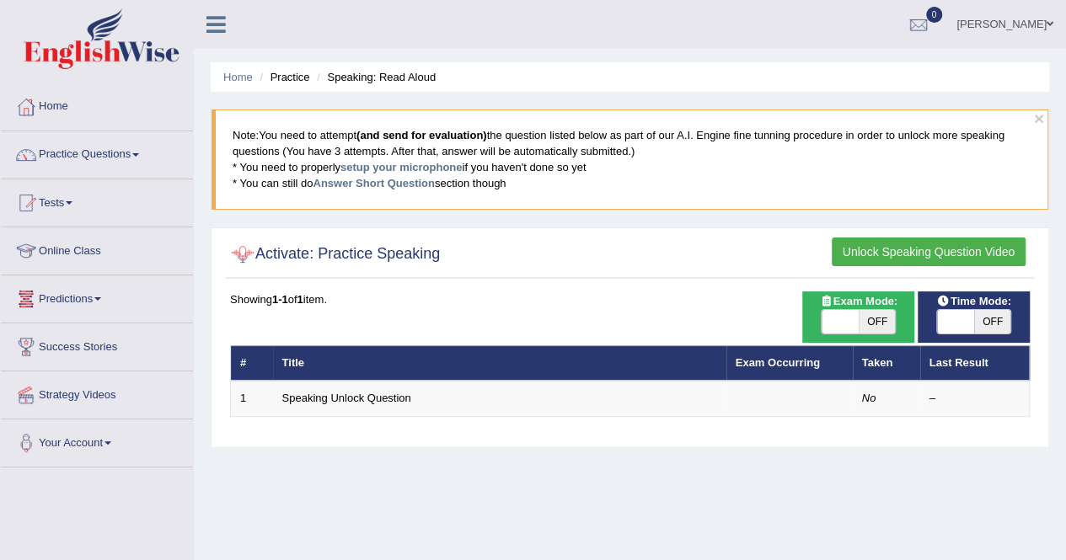
click at [239, 251] on div at bounding box center [242, 254] width 25 height 25
click at [339, 294] on div "Showing 1-1 of 1 item." at bounding box center [630, 300] width 800 height 16
click at [910, 252] on button "Unlock Speaking Question Video" at bounding box center [929, 252] width 194 height 29
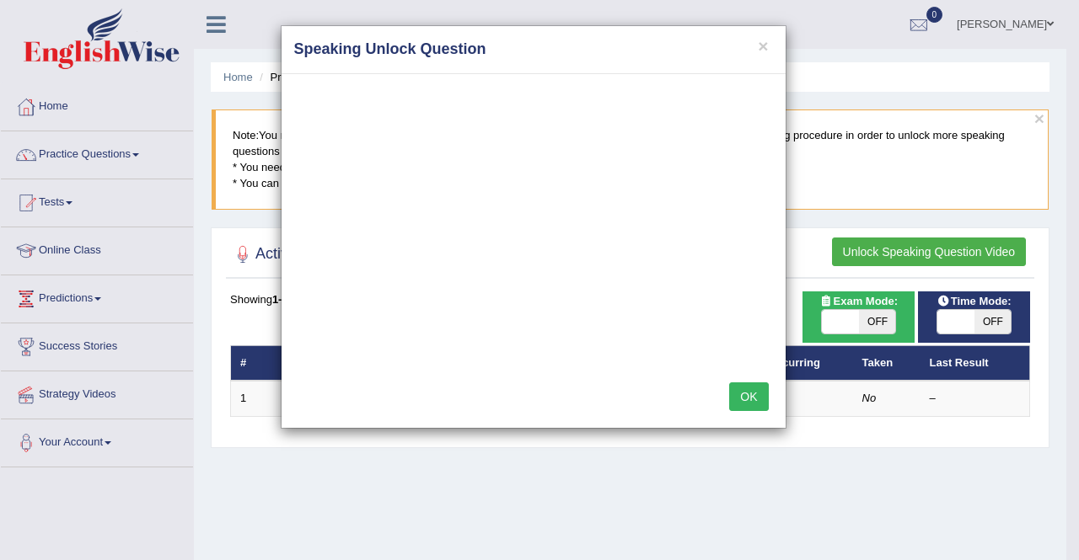
click at [969, 158] on div "× Speaking Unlock Question OK" at bounding box center [539, 280] width 1079 height 560
click at [743, 394] on button "OK" at bounding box center [748, 397] width 39 height 29
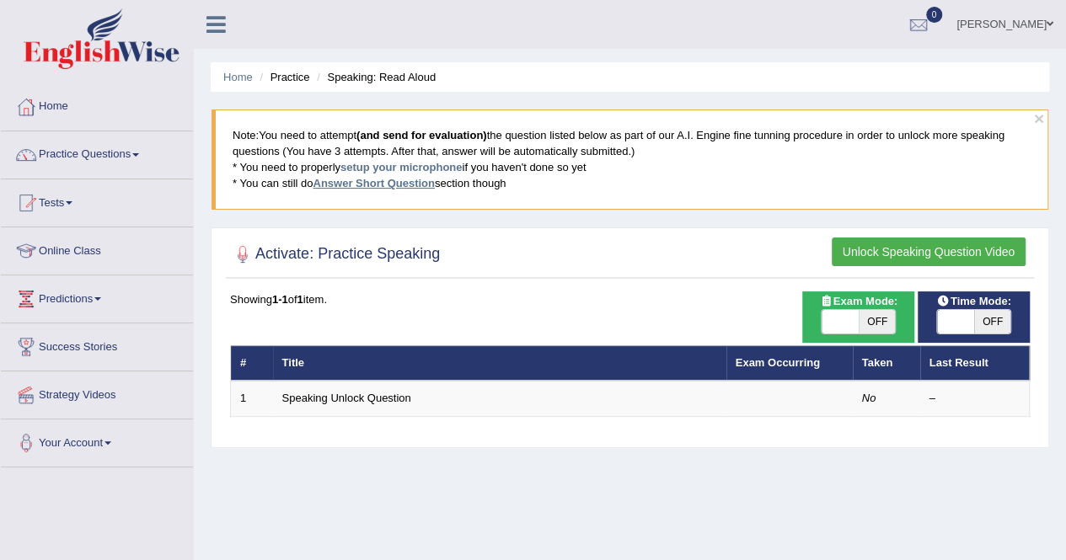
click at [397, 183] on link "Answer Short Question" at bounding box center [373, 183] width 121 height 13
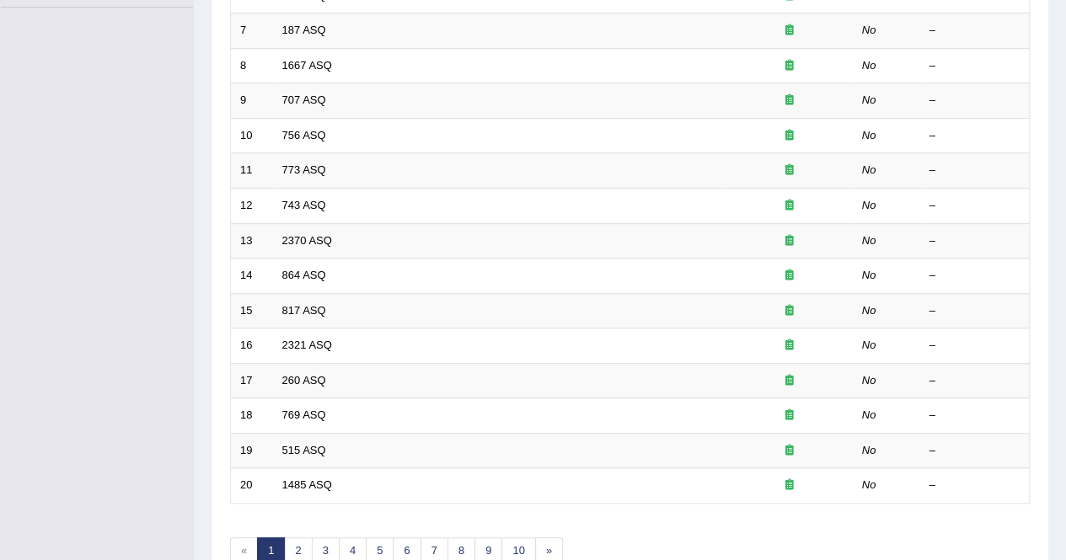
scroll to position [494, 0]
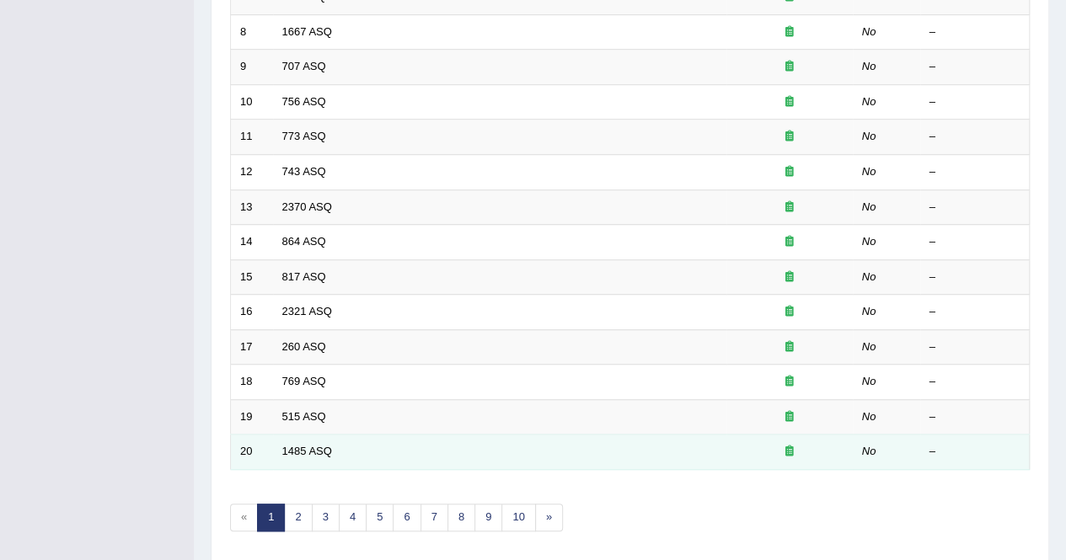
click at [416, 457] on td "1485 ASQ" at bounding box center [499, 452] width 453 height 35
click at [409, 450] on td "1485 ASQ" at bounding box center [499, 452] width 453 height 35
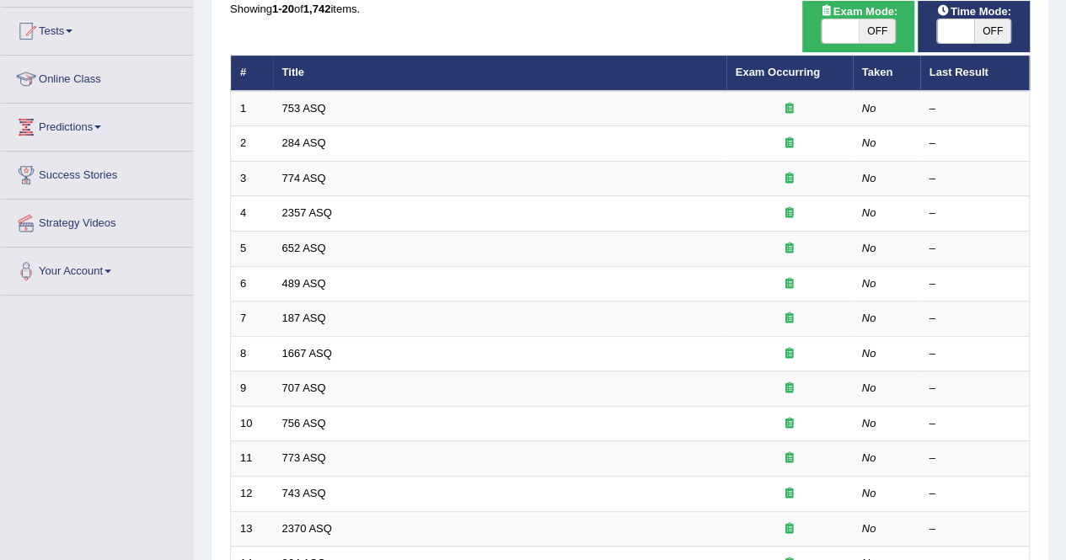
scroll to position [157, 0]
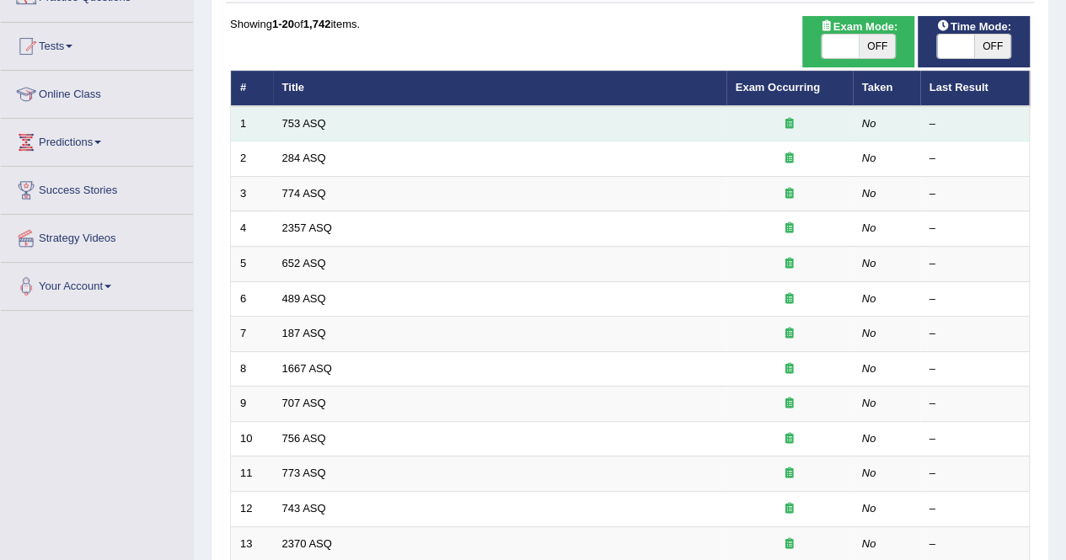
click at [419, 126] on td "753 ASQ" at bounding box center [499, 123] width 453 height 35
click at [330, 122] on td "753 ASQ" at bounding box center [499, 123] width 453 height 35
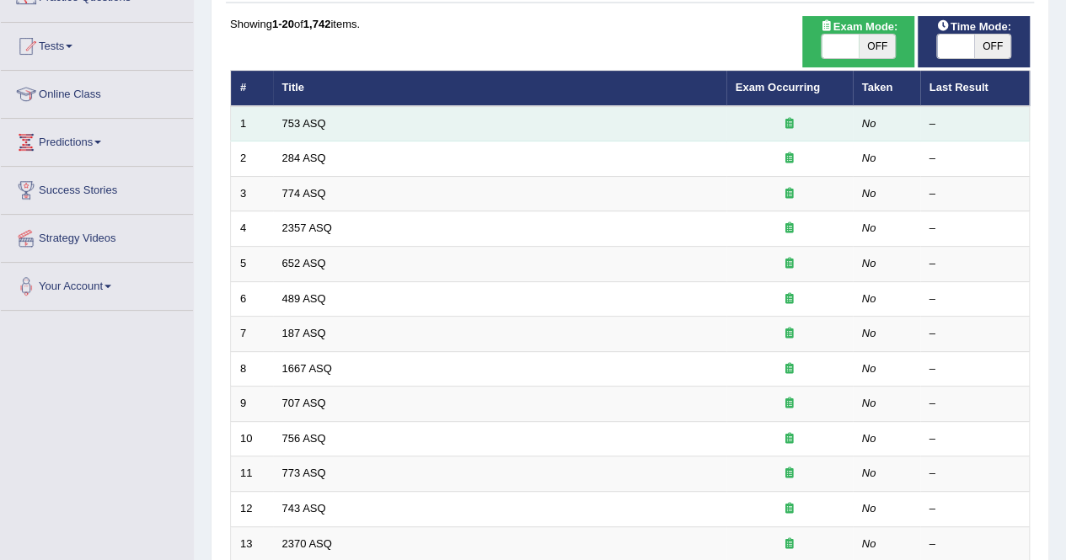
click at [330, 122] on td "753 ASQ" at bounding box center [499, 123] width 453 height 35
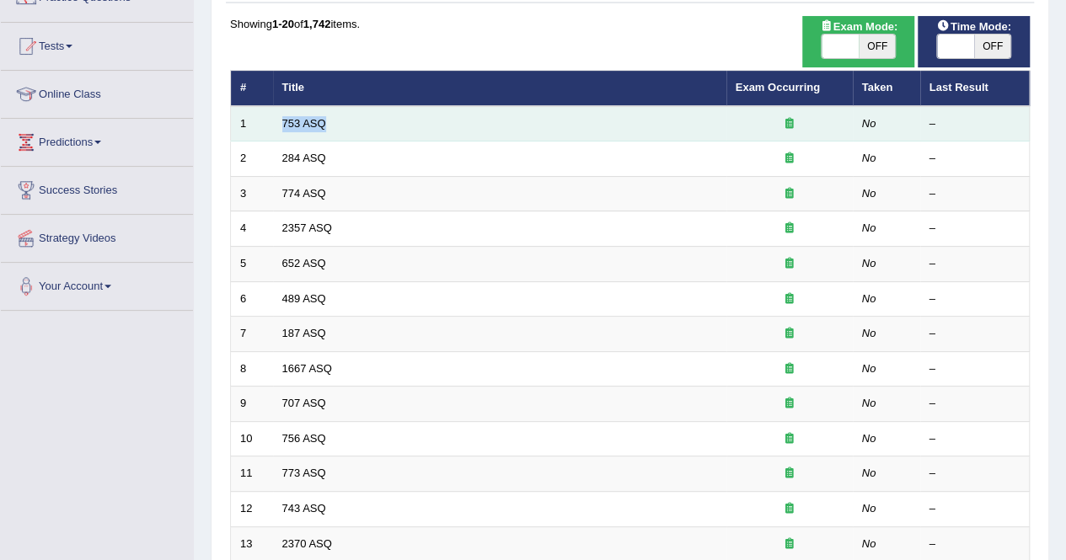
click at [330, 122] on td "753 ASQ" at bounding box center [499, 123] width 453 height 35
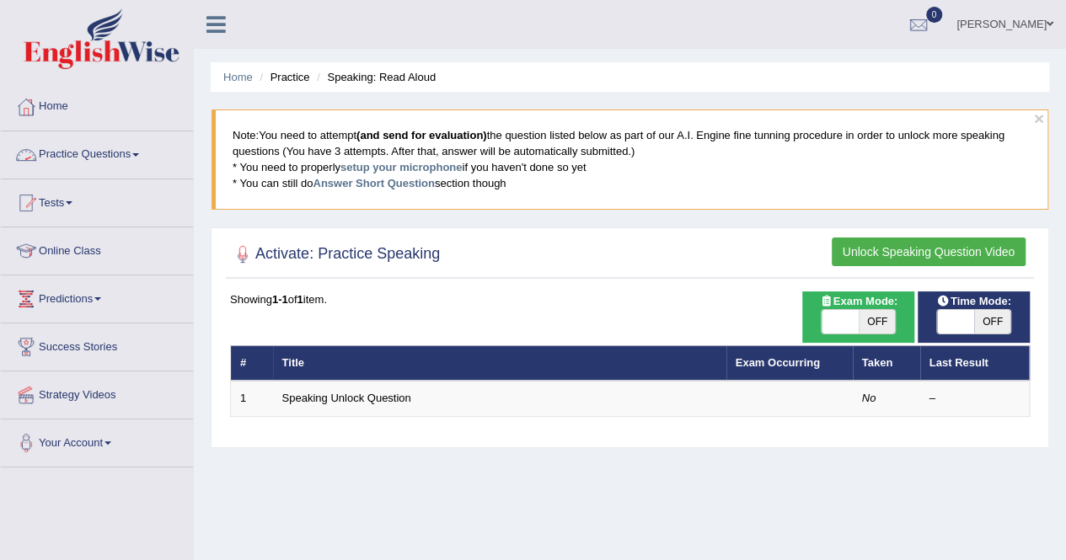
click at [112, 159] on link "Practice Questions" at bounding box center [97, 152] width 192 height 42
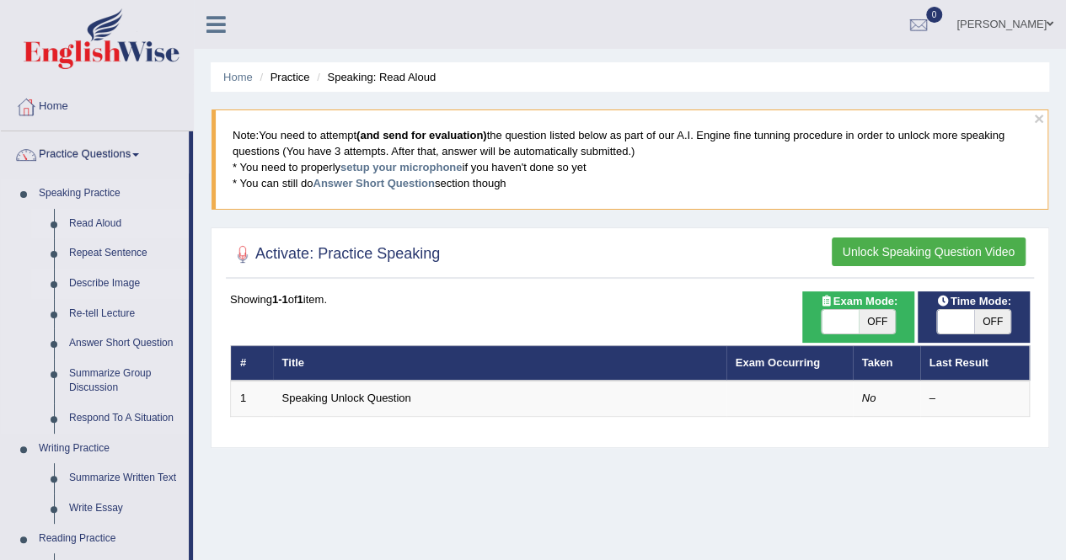
click at [116, 282] on link "Describe Image" at bounding box center [125, 284] width 127 height 30
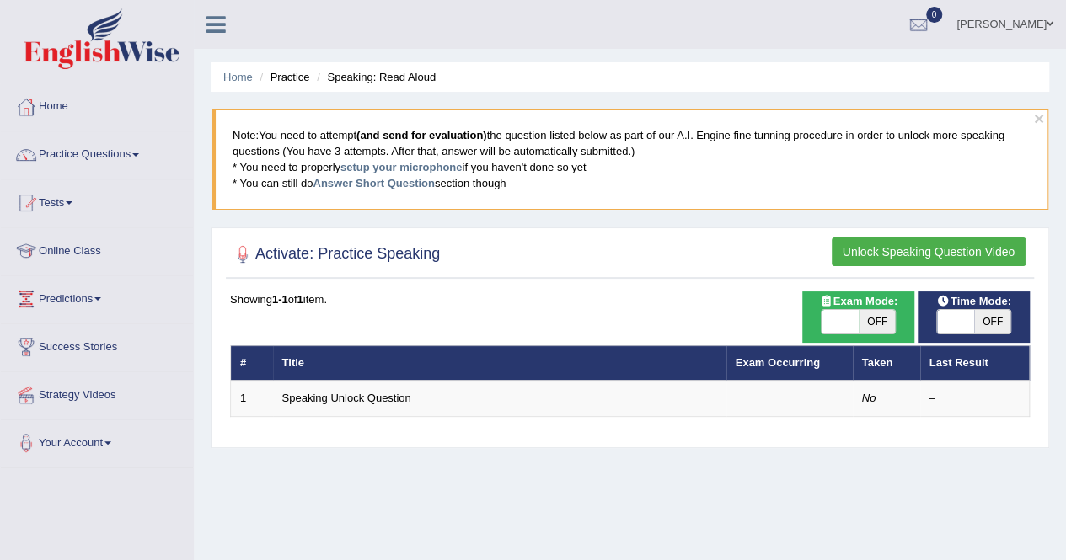
click at [233, 190] on blockquote "Note: You need to attempt (and send for evaluation) the question listed below a…" at bounding box center [630, 159] width 837 height 99
click at [144, 149] on link "Practice Questions" at bounding box center [97, 152] width 192 height 42
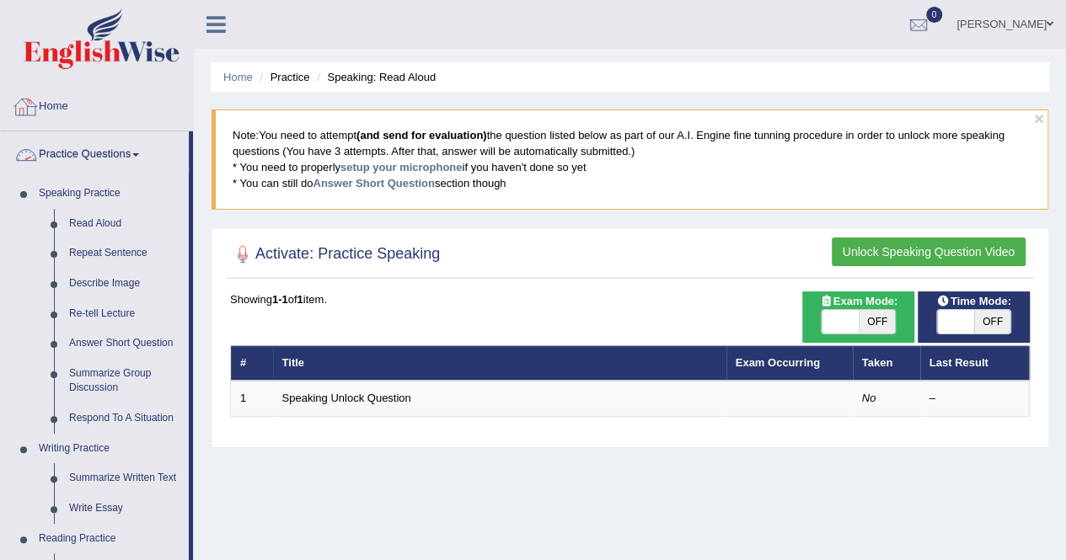
click at [138, 109] on link "Home" at bounding box center [97, 104] width 192 height 42
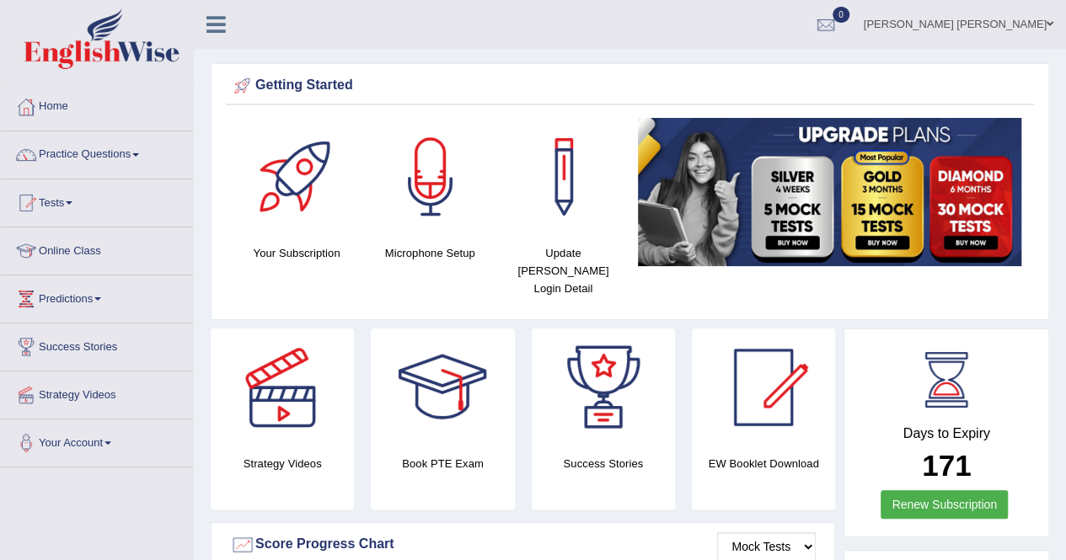
click at [432, 213] on div at bounding box center [431, 177] width 118 height 118
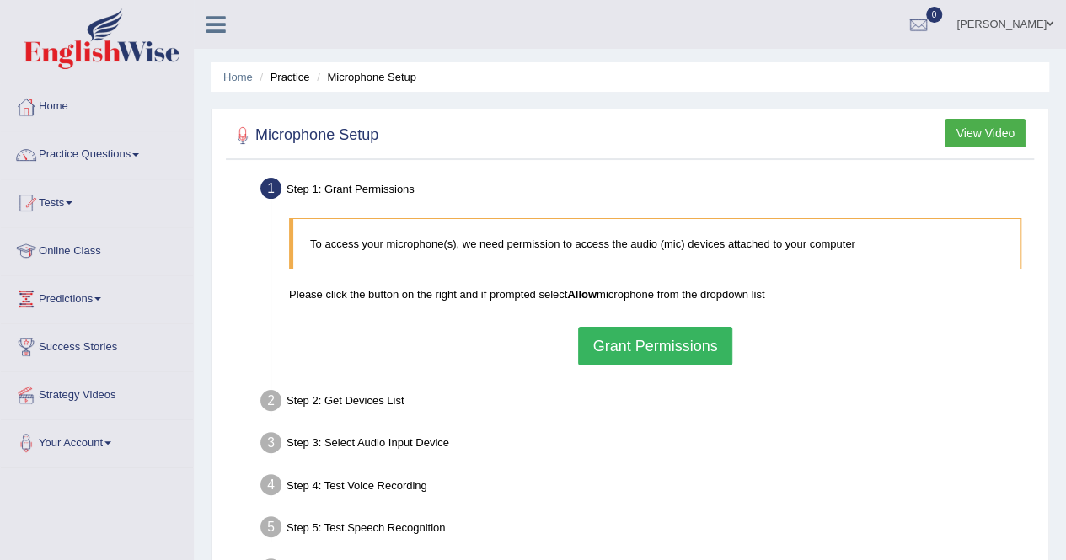
click at [650, 343] on button "Grant Permissions" at bounding box center [654, 346] width 153 height 39
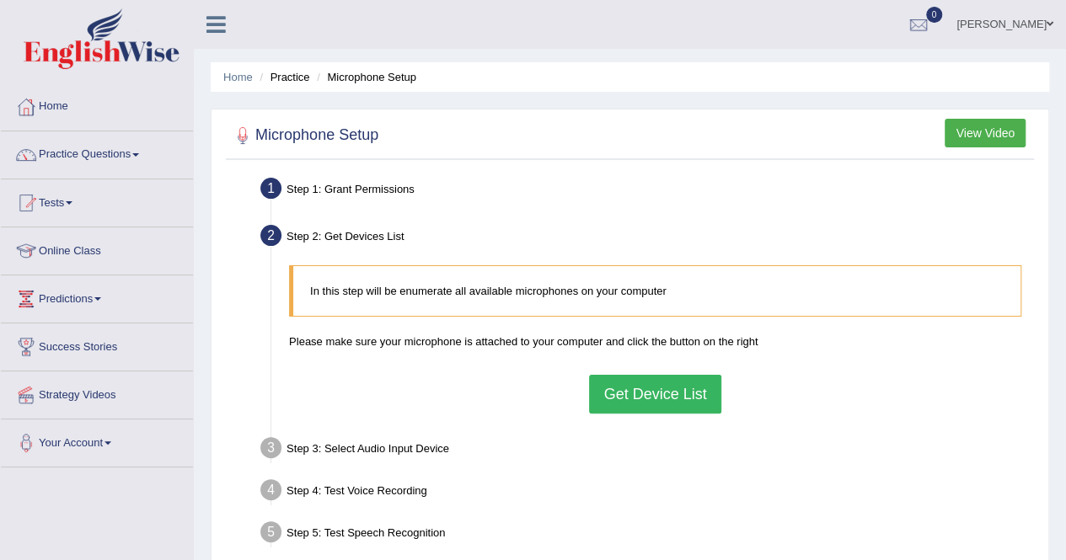
click at [652, 394] on button "Get Device List" at bounding box center [654, 394] width 131 height 39
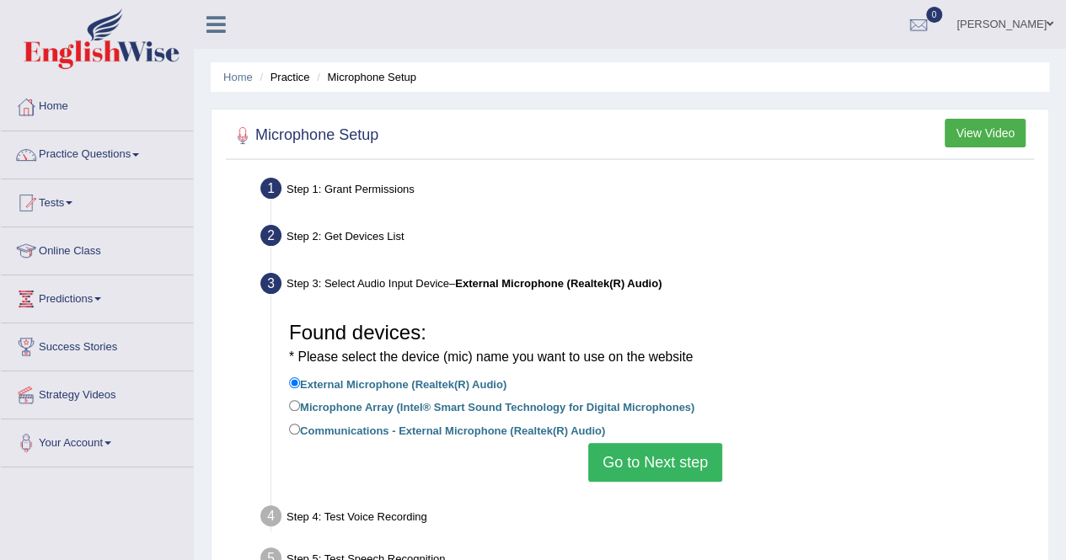
click at [656, 459] on button "Go to Next step" at bounding box center [655, 462] width 134 height 39
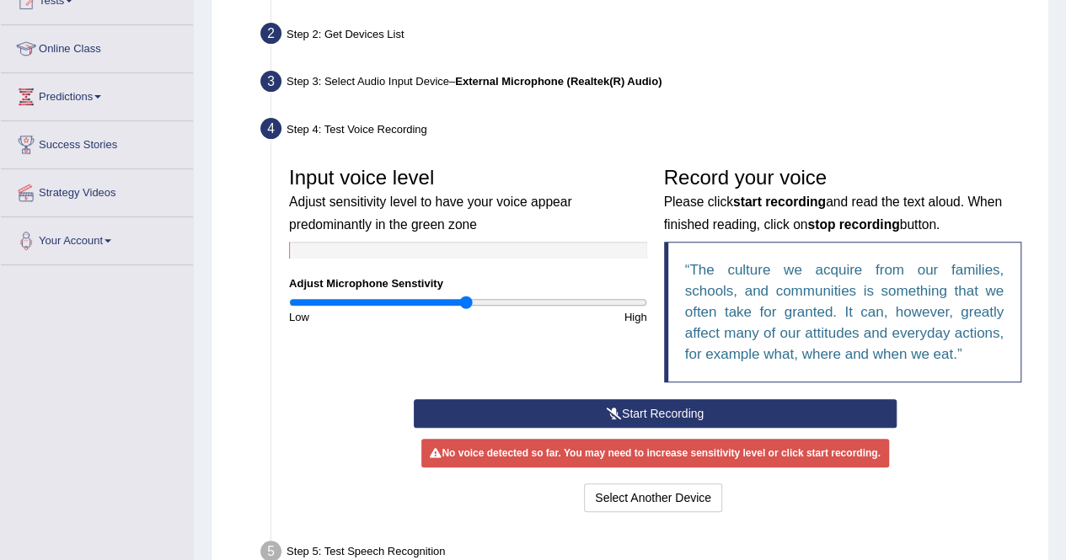
scroll to position [236, 0]
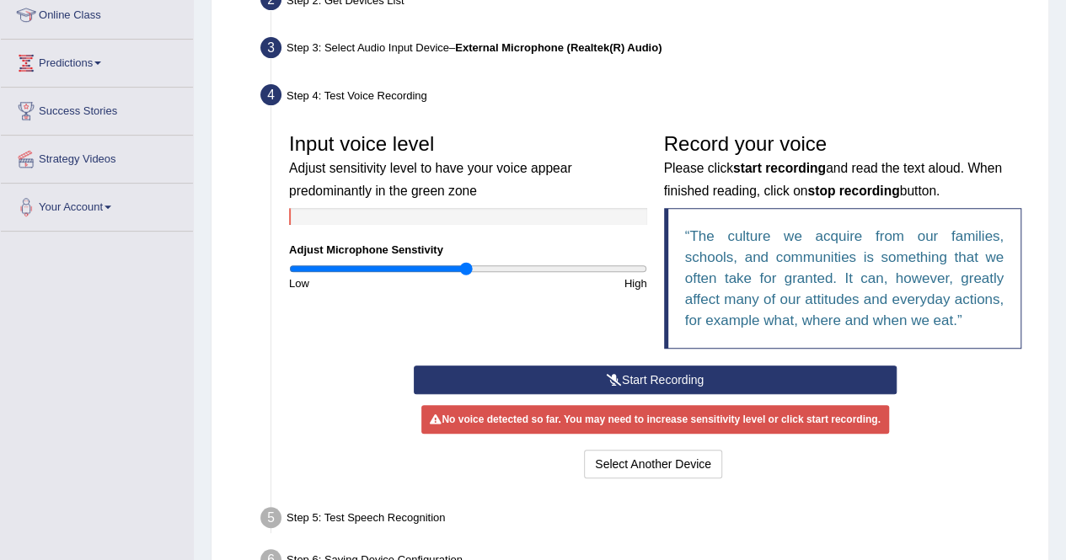
click at [609, 374] on icon at bounding box center [614, 380] width 15 height 12
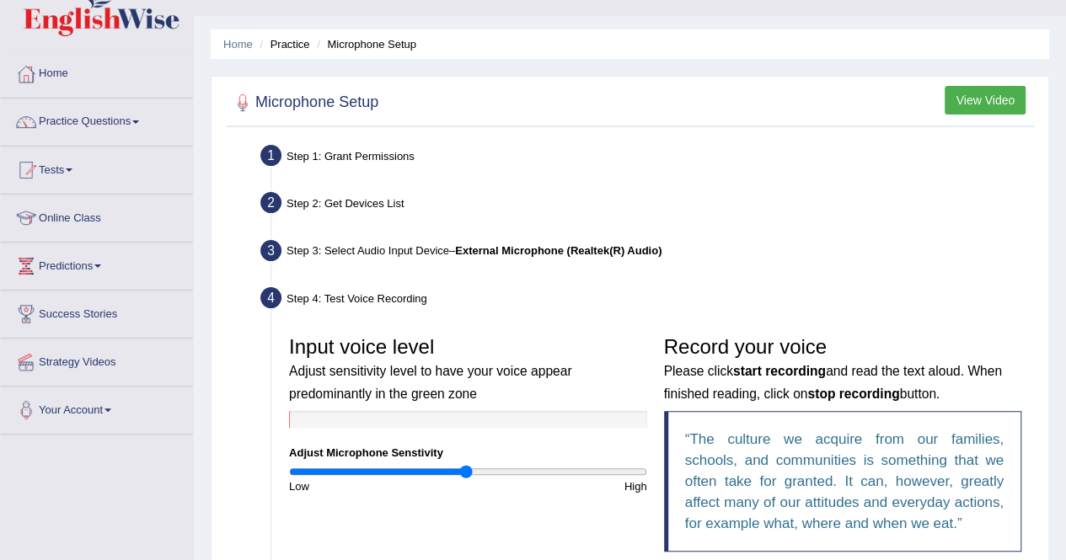
scroll to position [0, 0]
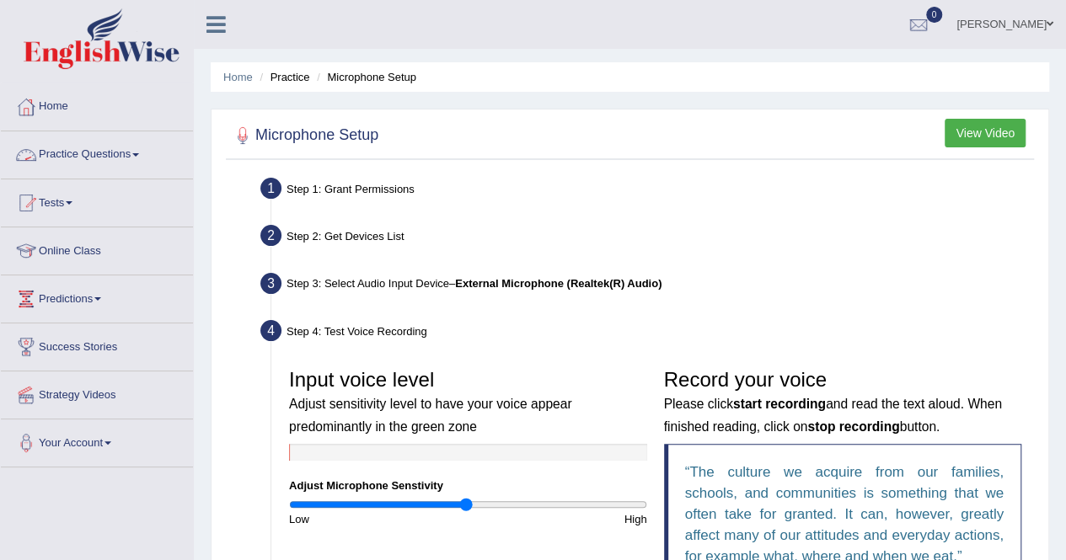
click at [117, 151] on link "Practice Questions" at bounding box center [97, 152] width 192 height 42
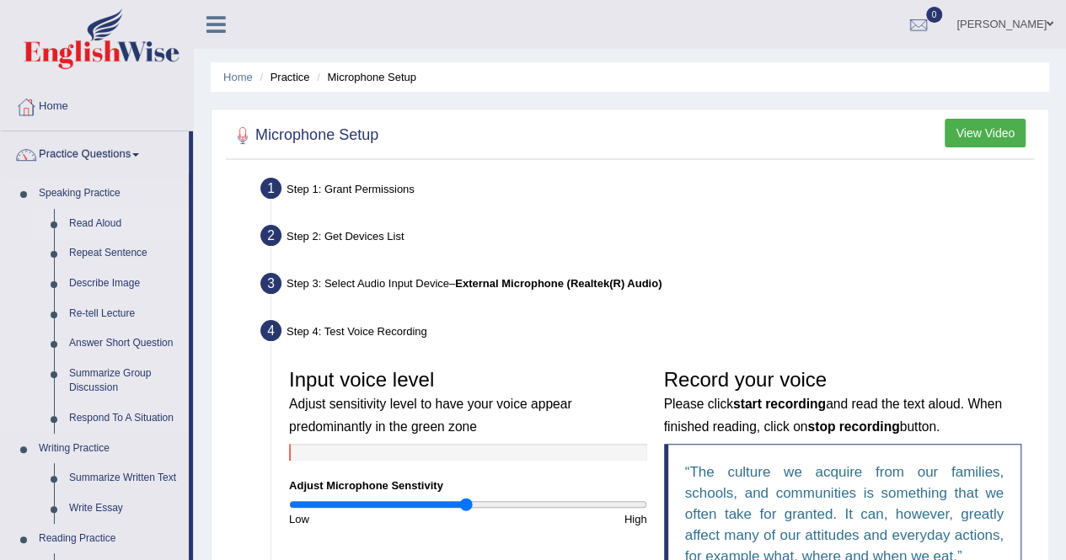
click at [125, 214] on link "Read Aloud" at bounding box center [125, 224] width 127 height 30
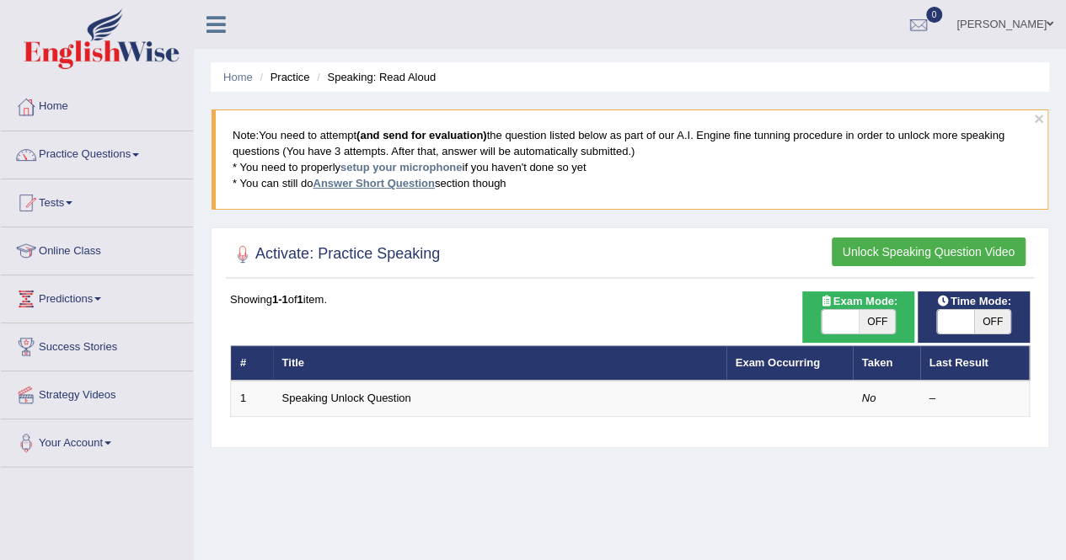
click at [330, 186] on link "Answer Short Question" at bounding box center [373, 183] width 121 height 13
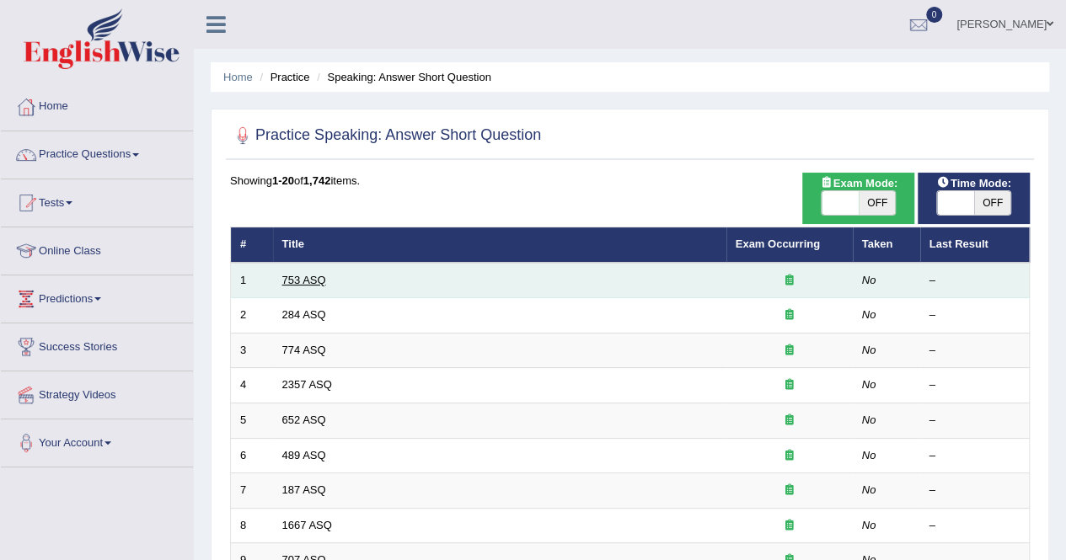
click at [324, 275] on link "753 ASQ" at bounding box center [304, 280] width 44 height 13
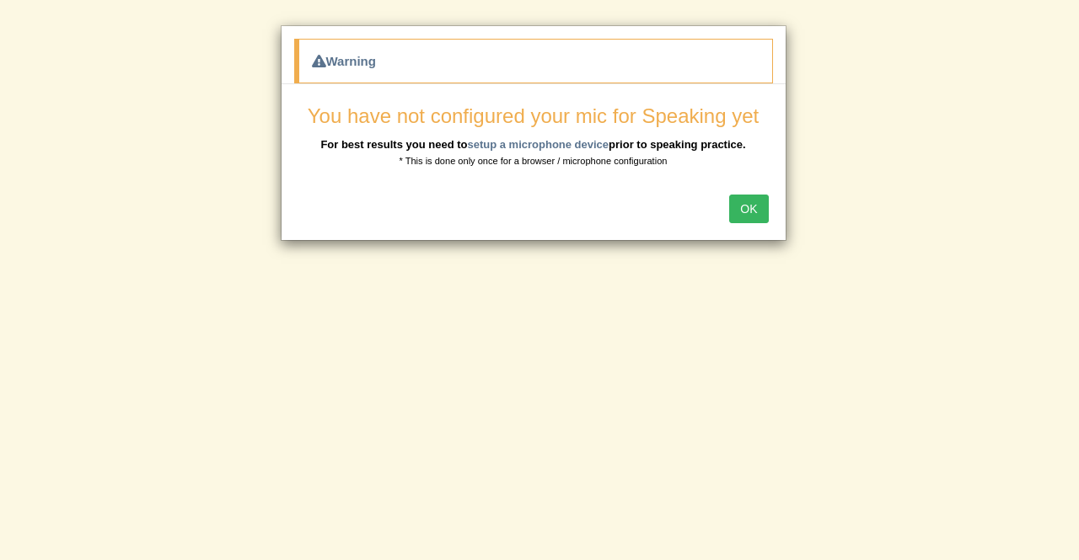
click at [757, 207] on button "OK" at bounding box center [748, 209] width 39 height 29
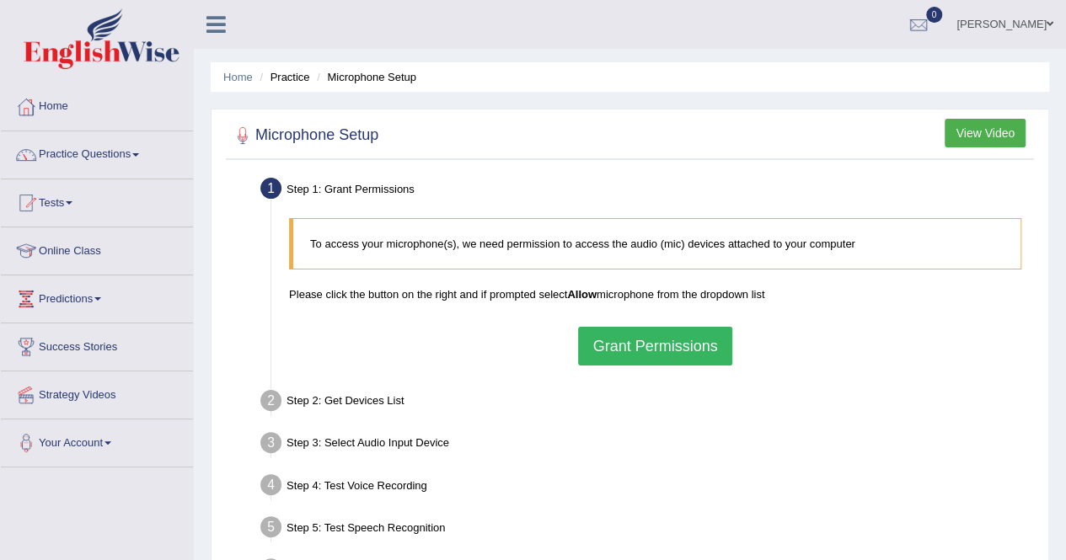
click at [681, 343] on button "Grant Permissions" at bounding box center [654, 346] width 153 height 39
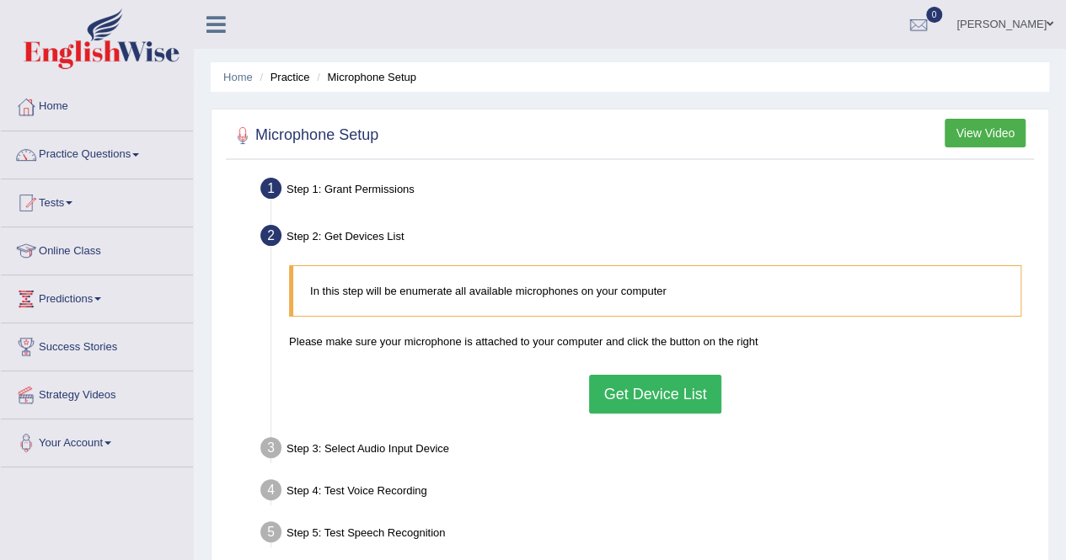
click at [664, 399] on button "Get Device List" at bounding box center [654, 394] width 131 height 39
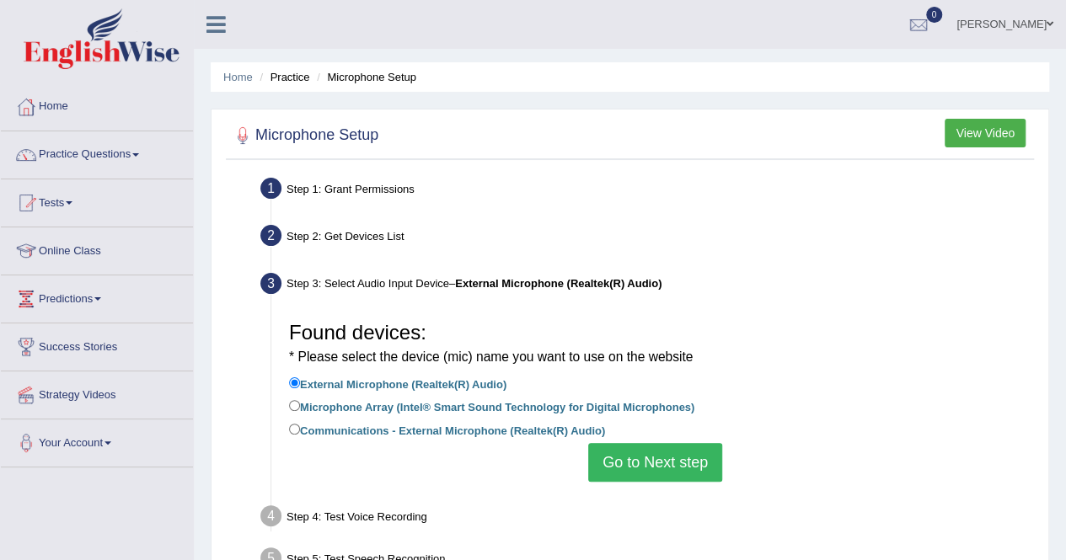
click at [665, 461] on button "Go to Next step" at bounding box center [655, 462] width 134 height 39
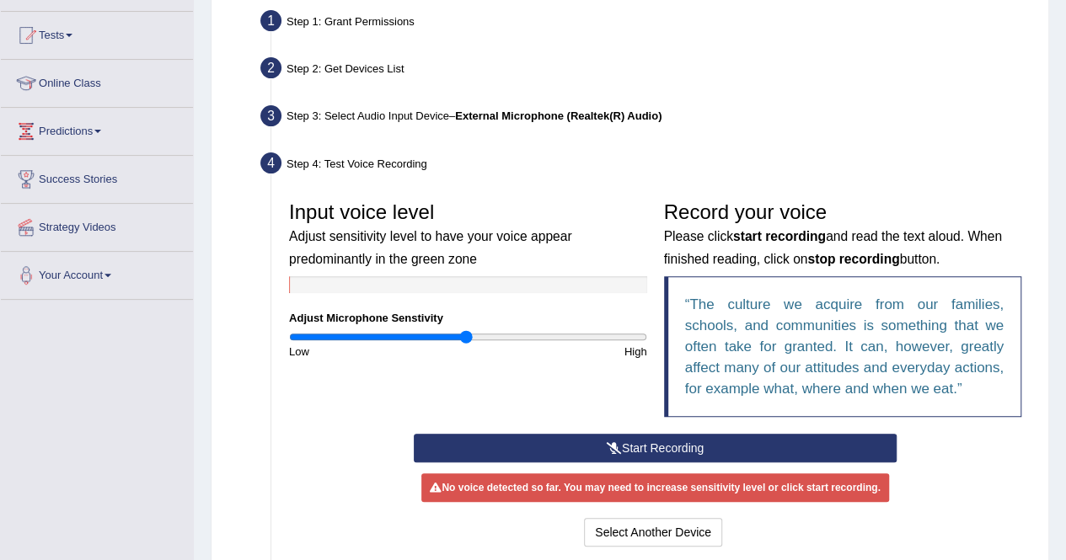
scroll to position [169, 0]
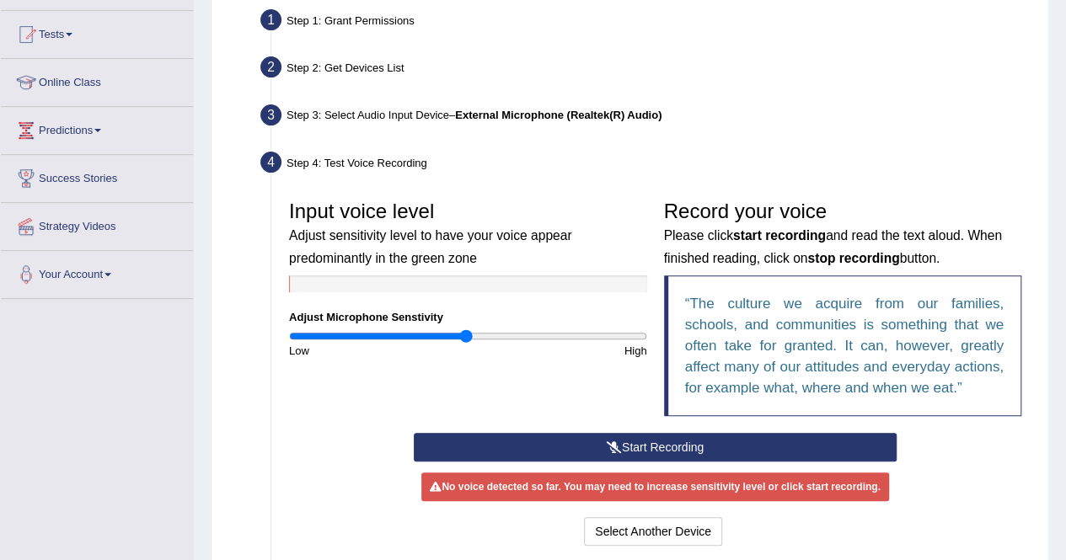
click at [662, 450] on button "Start Recording" at bounding box center [655, 447] width 483 height 29
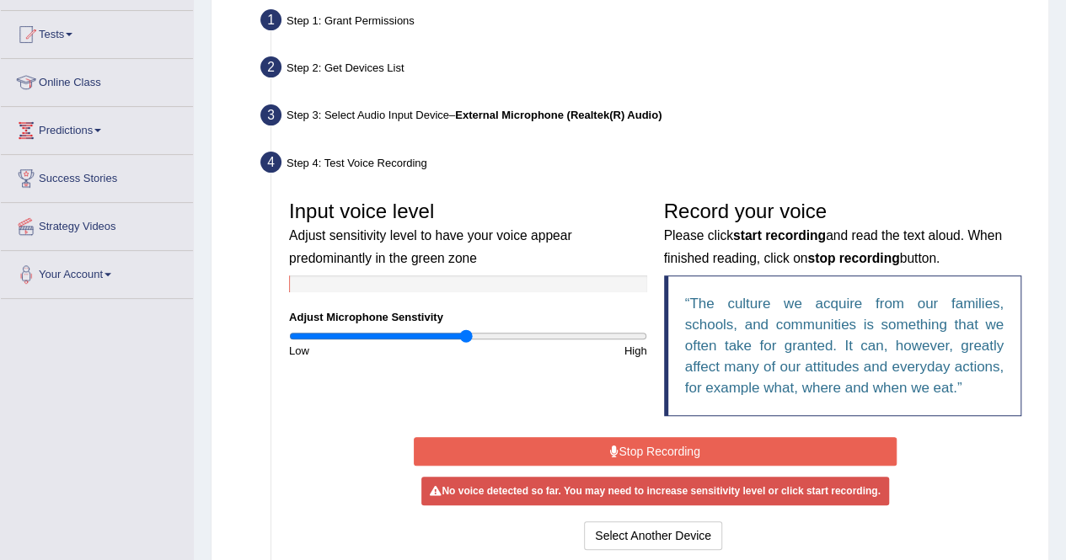
click at [662, 450] on button "Stop Recording" at bounding box center [655, 451] width 483 height 29
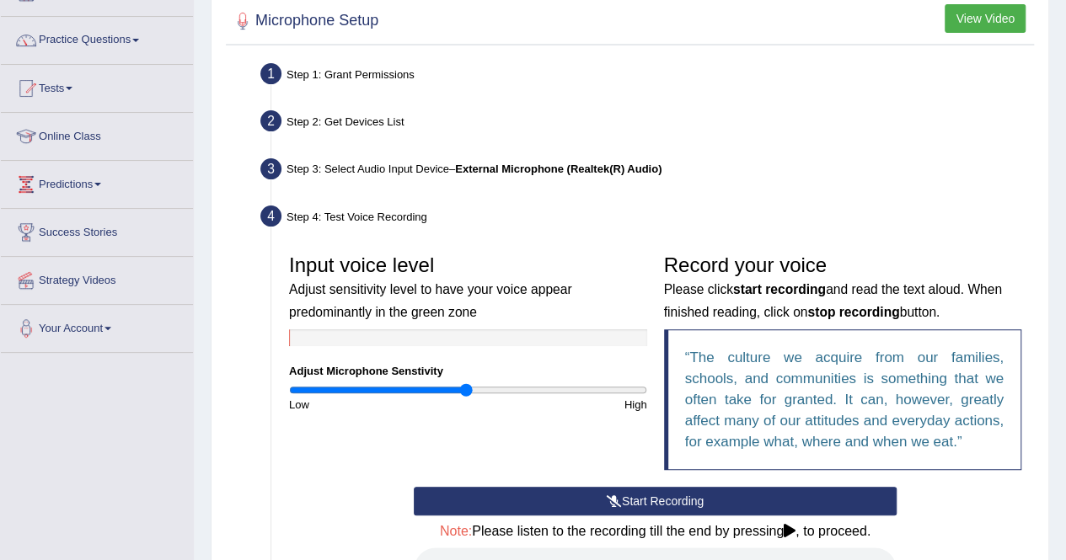
scroll to position [101, 0]
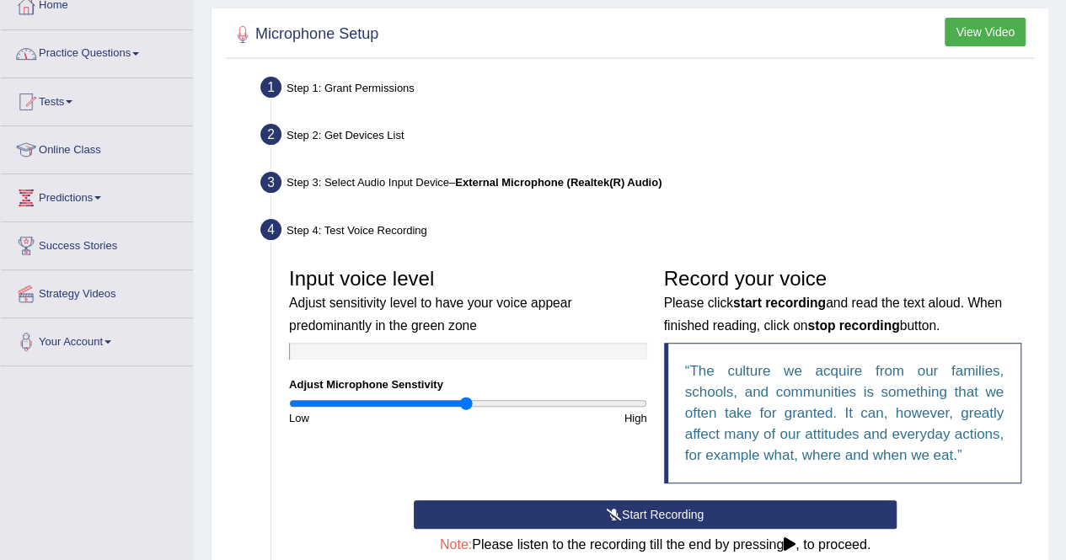
click at [146, 52] on link "Practice Questions" at bounding box center [97, 51] width 192 height 42
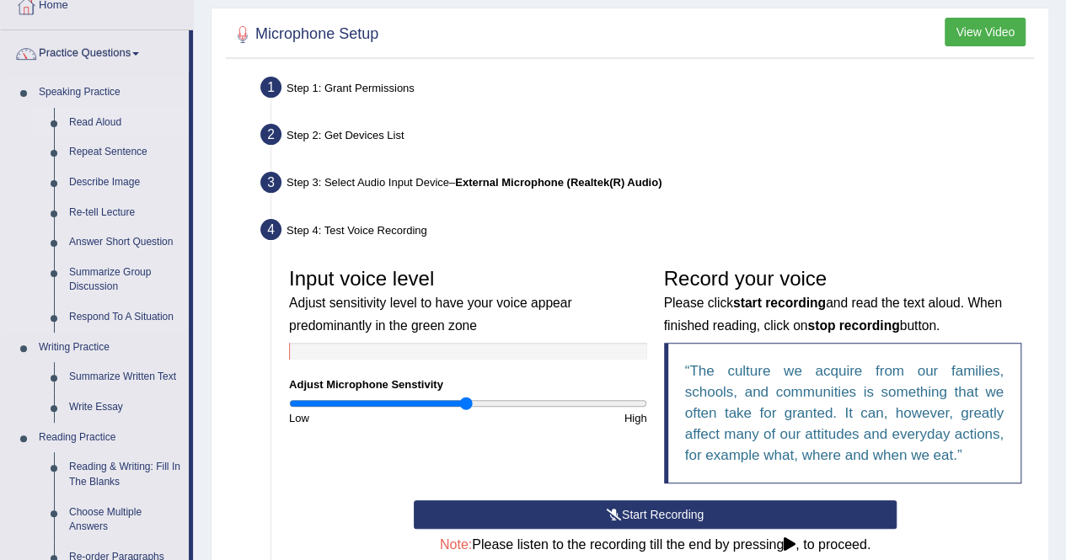
click at [112, 121] on link "Read Aloud" at bounding box center [125, 123] width 127 height 30
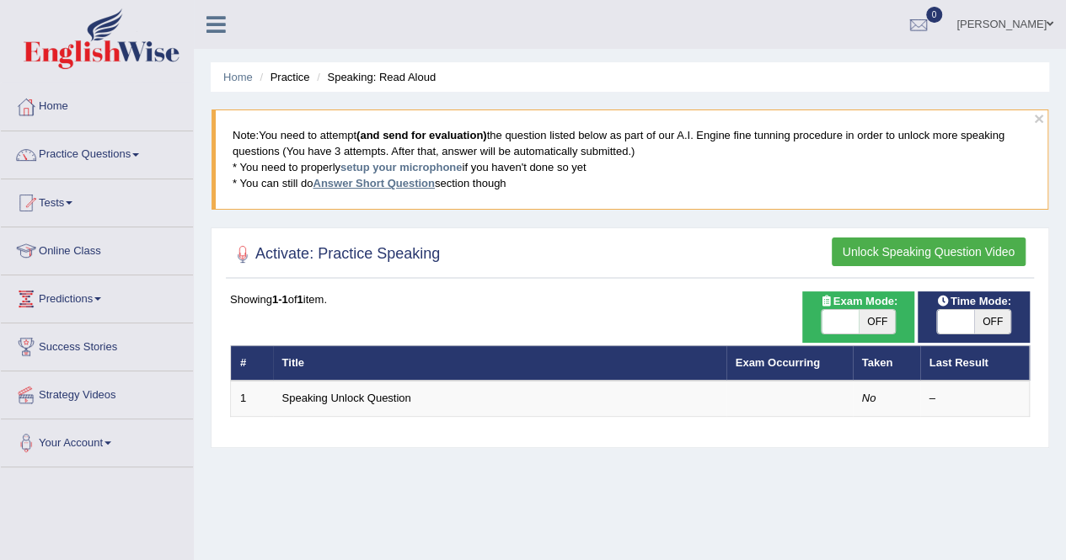
click at [425, 184] on link "Answer Short Question" at bounding box center [373, 183] width 121 height 13
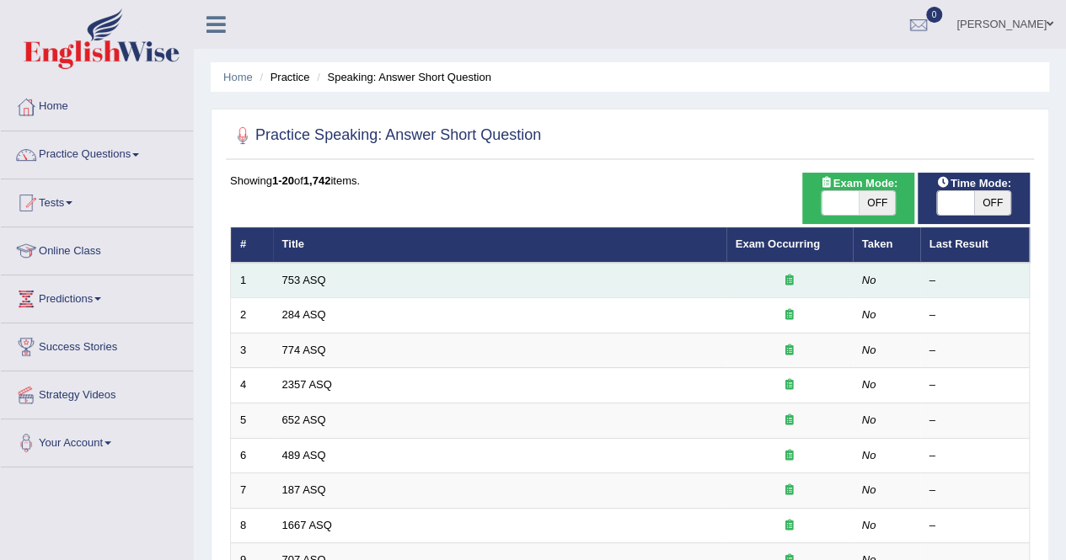
click at [371, 282] on td "753 ASQ" at bounding box center [499, 280] width 453 height 35
click at [364, 279] on td "753 ASQ" at bounding box center [499, 280] width 453 height 35
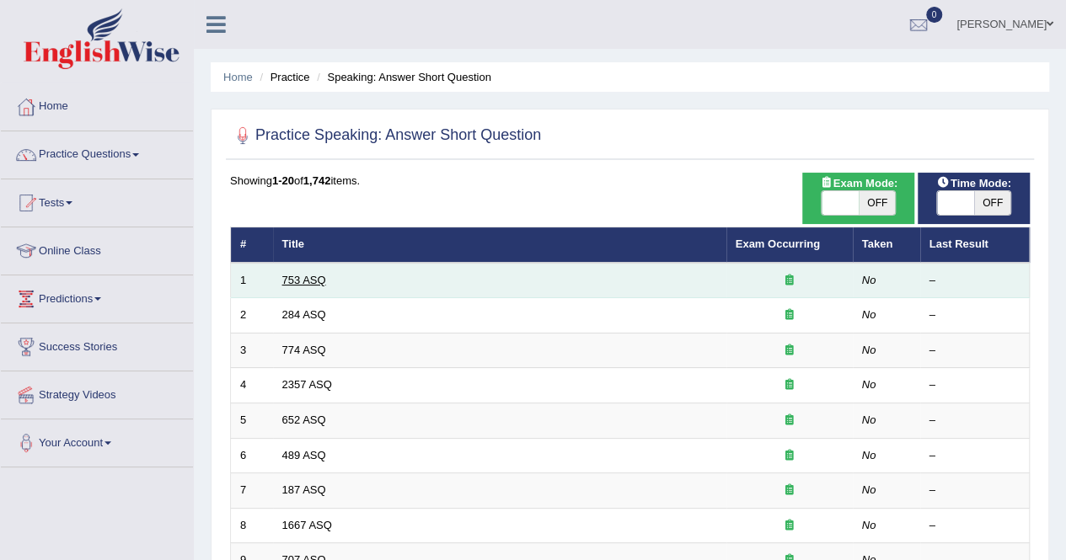
click at [314, 276] on link "753 ASQ" at bounding box center [304, 280] width 44 height 13
